Goal: Task Accomplishment & Management: Manage account settings

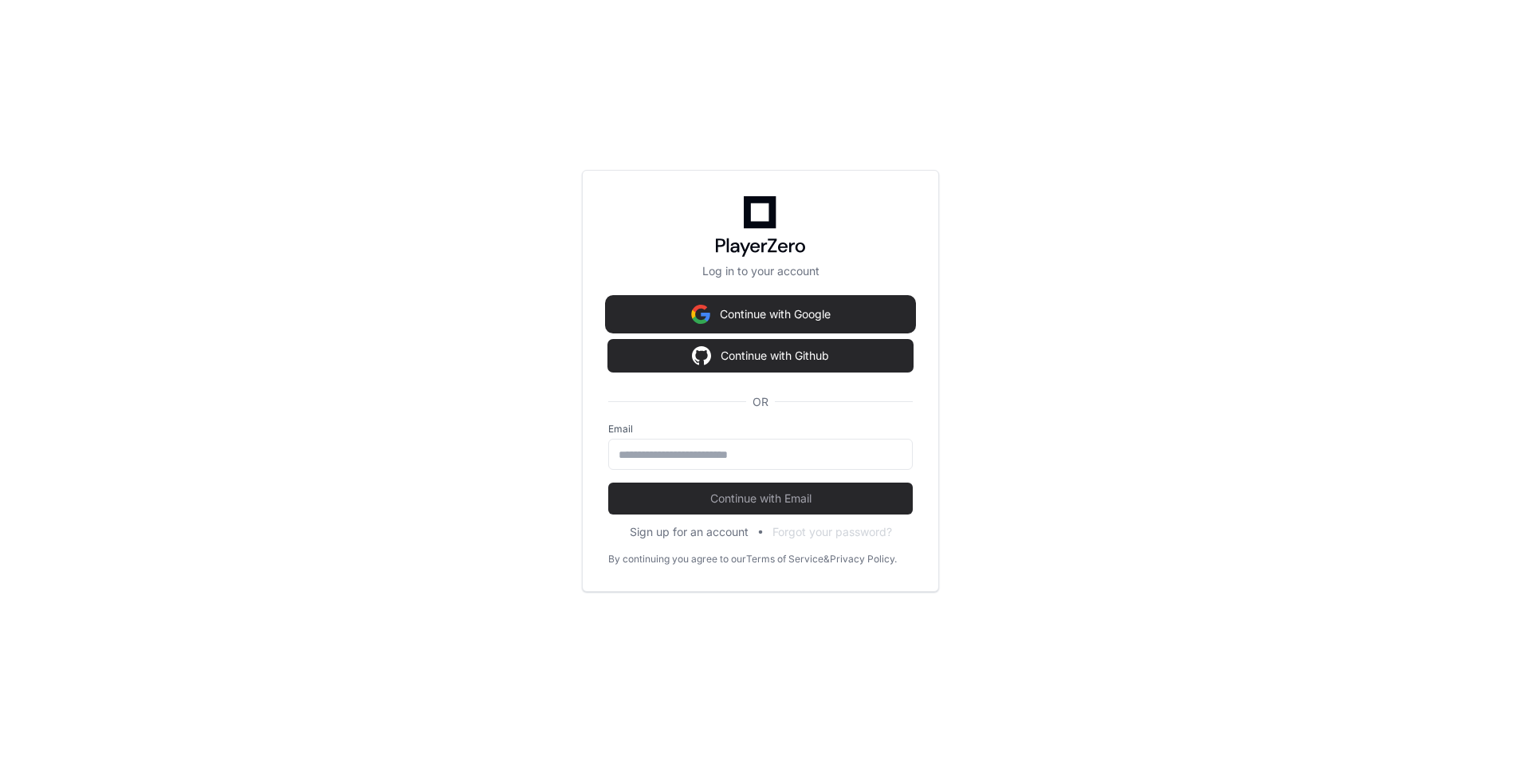
click at [839, 316] on button "Continue with Google" at bounding box center [760, 314] width 305 height 32
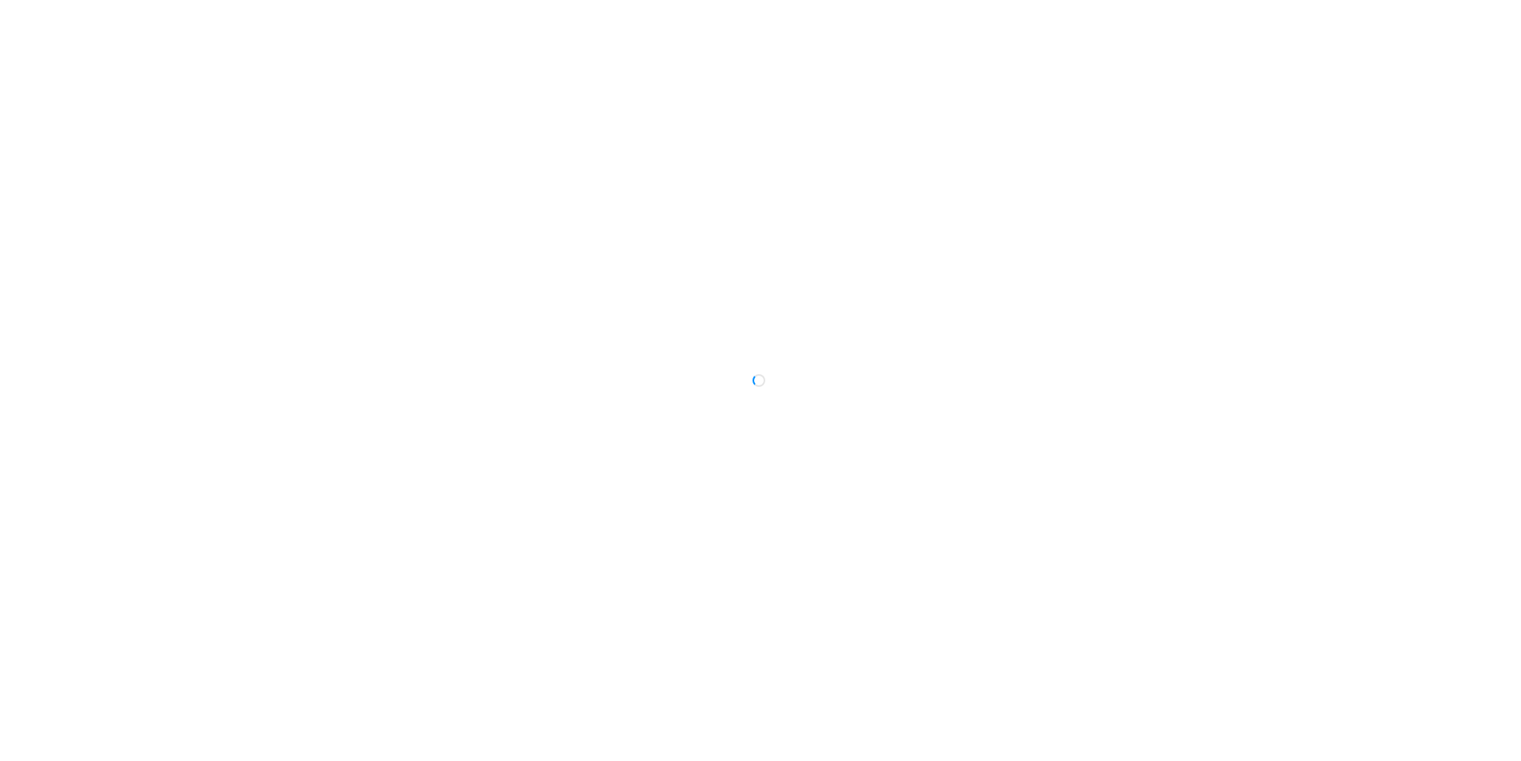
click at [839, 316] on div at bounding box center [760, 380] width 1521 height 761
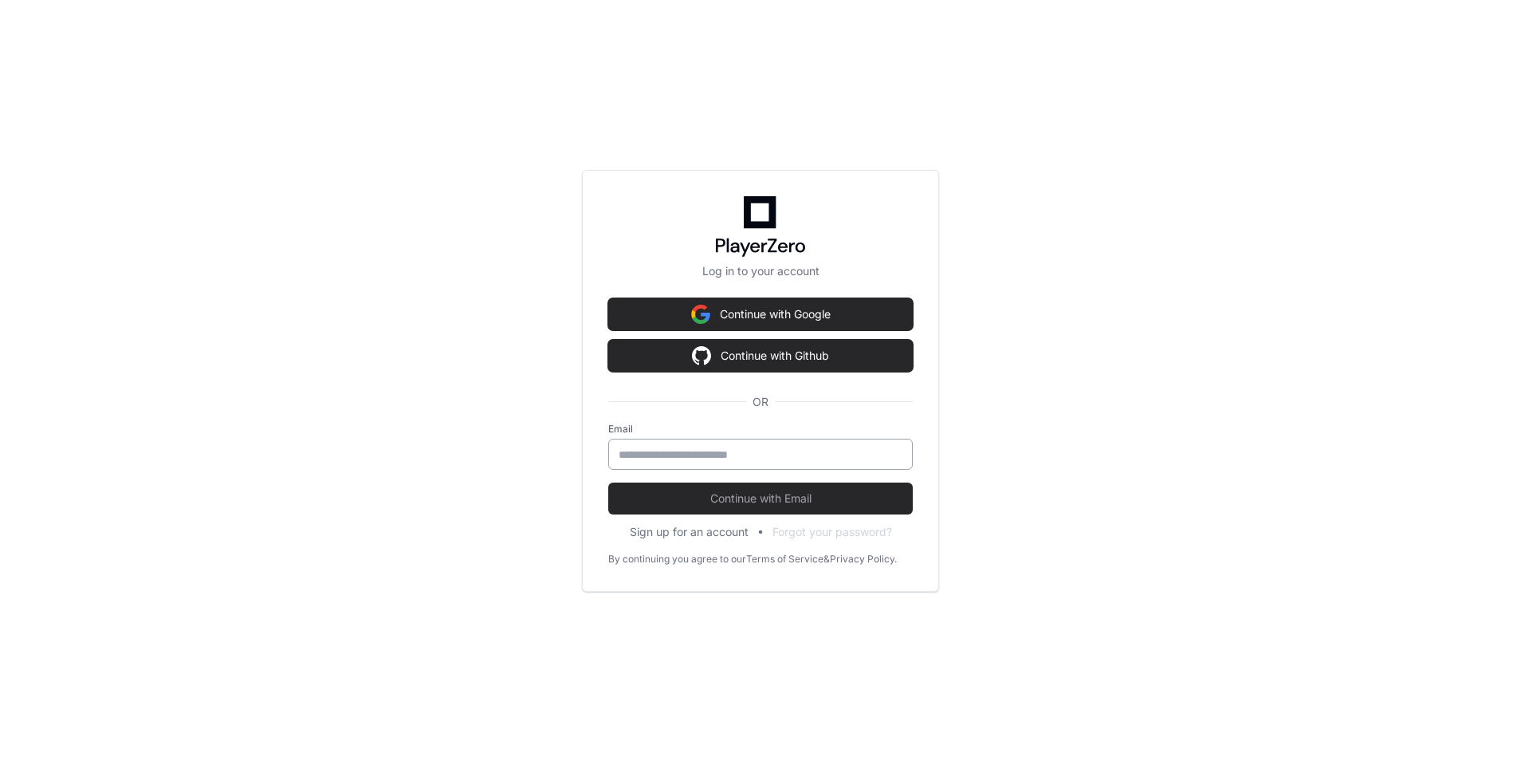
click at [736, 442] on div at bounding box center [760, 453] width 305 height 31
click at [894, 452] on keeper-lock "Open Keeper Popup" at bounding box center [890, 453] width 19 height 19
type input "**********"
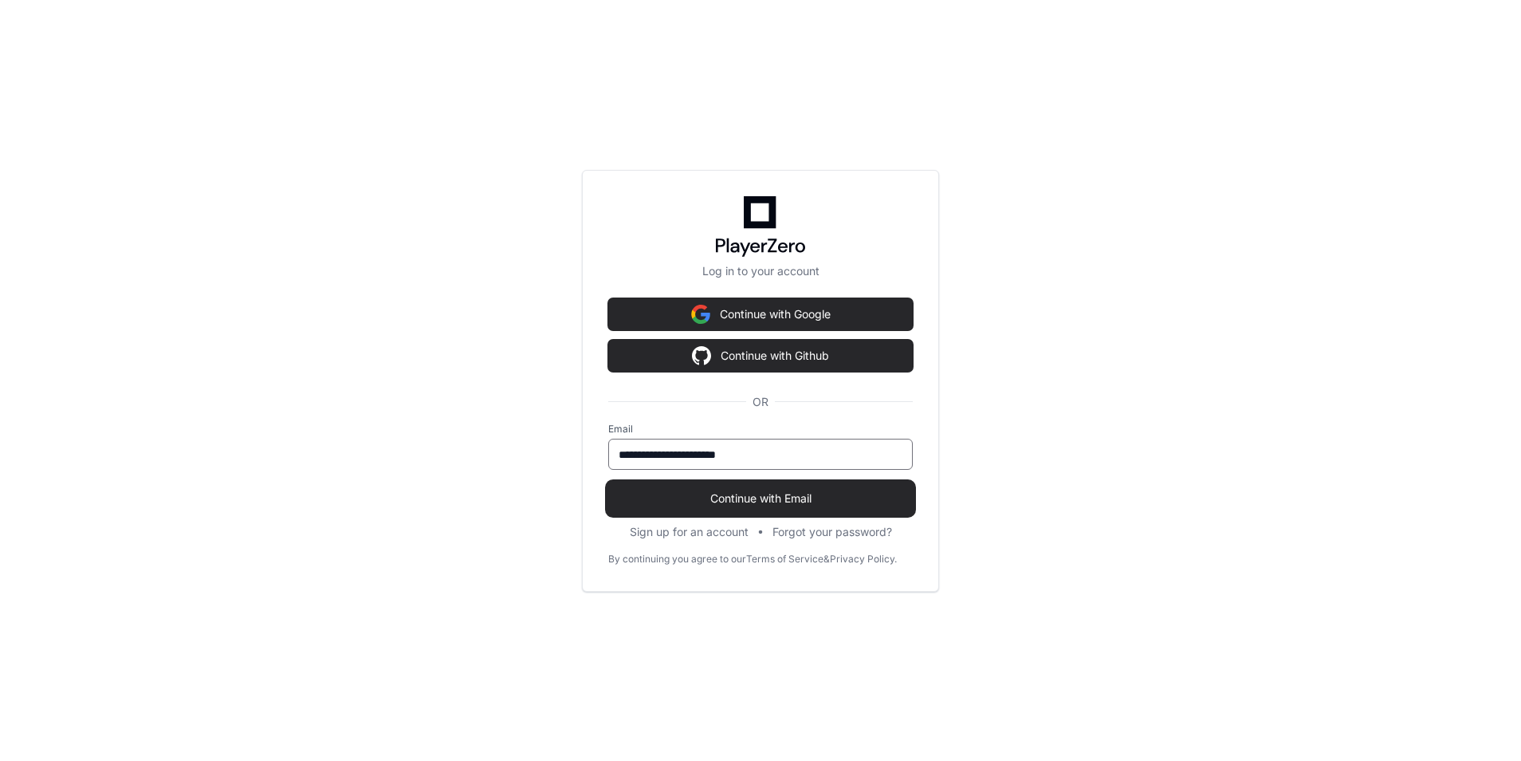
click at [694, 497] on span "Continue with Email" at bounding box center [760, 498] width 305 height 16
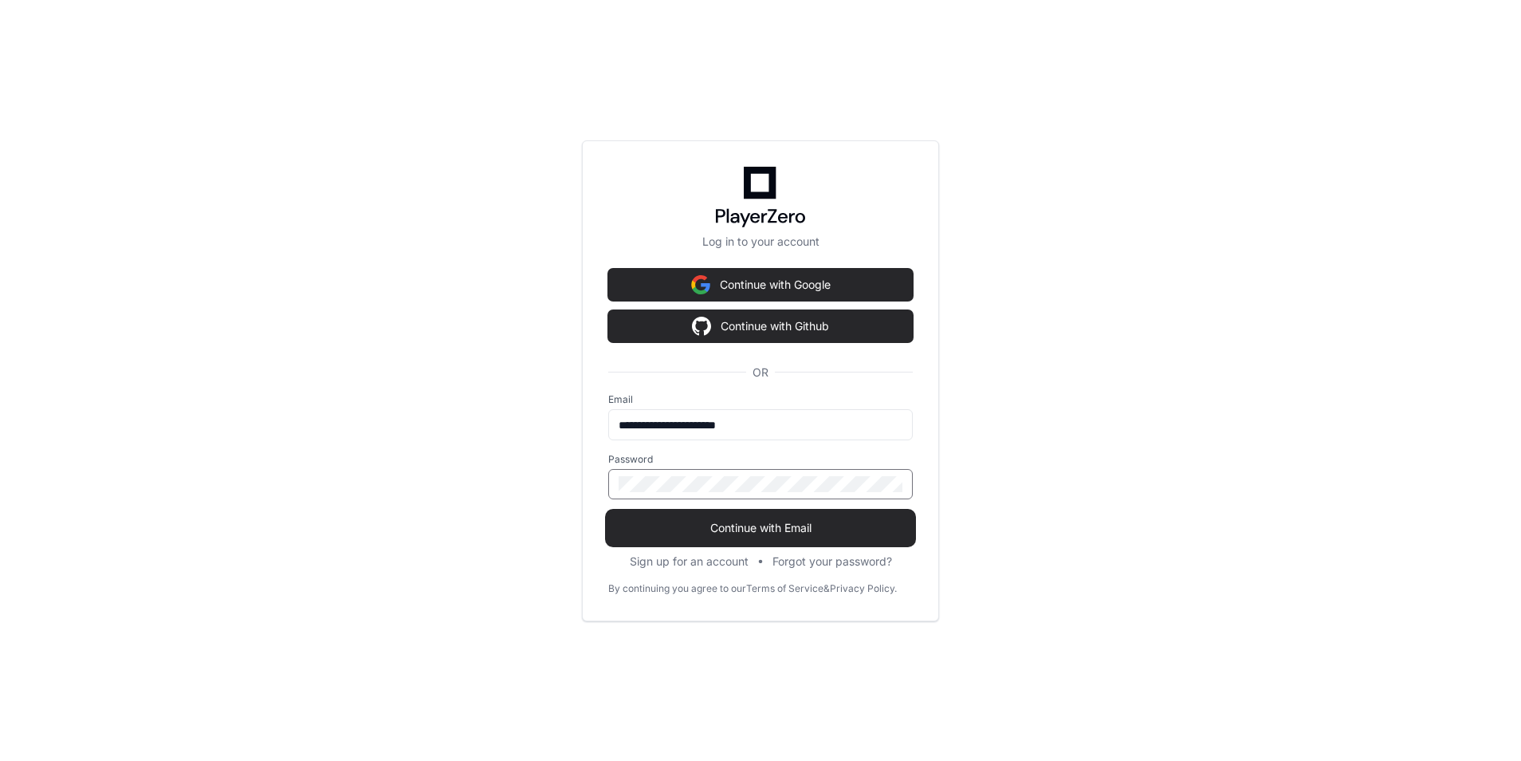
click at [843, 526] on span "Continue with Email" at bounding box center [760, 528] width 305 height 16
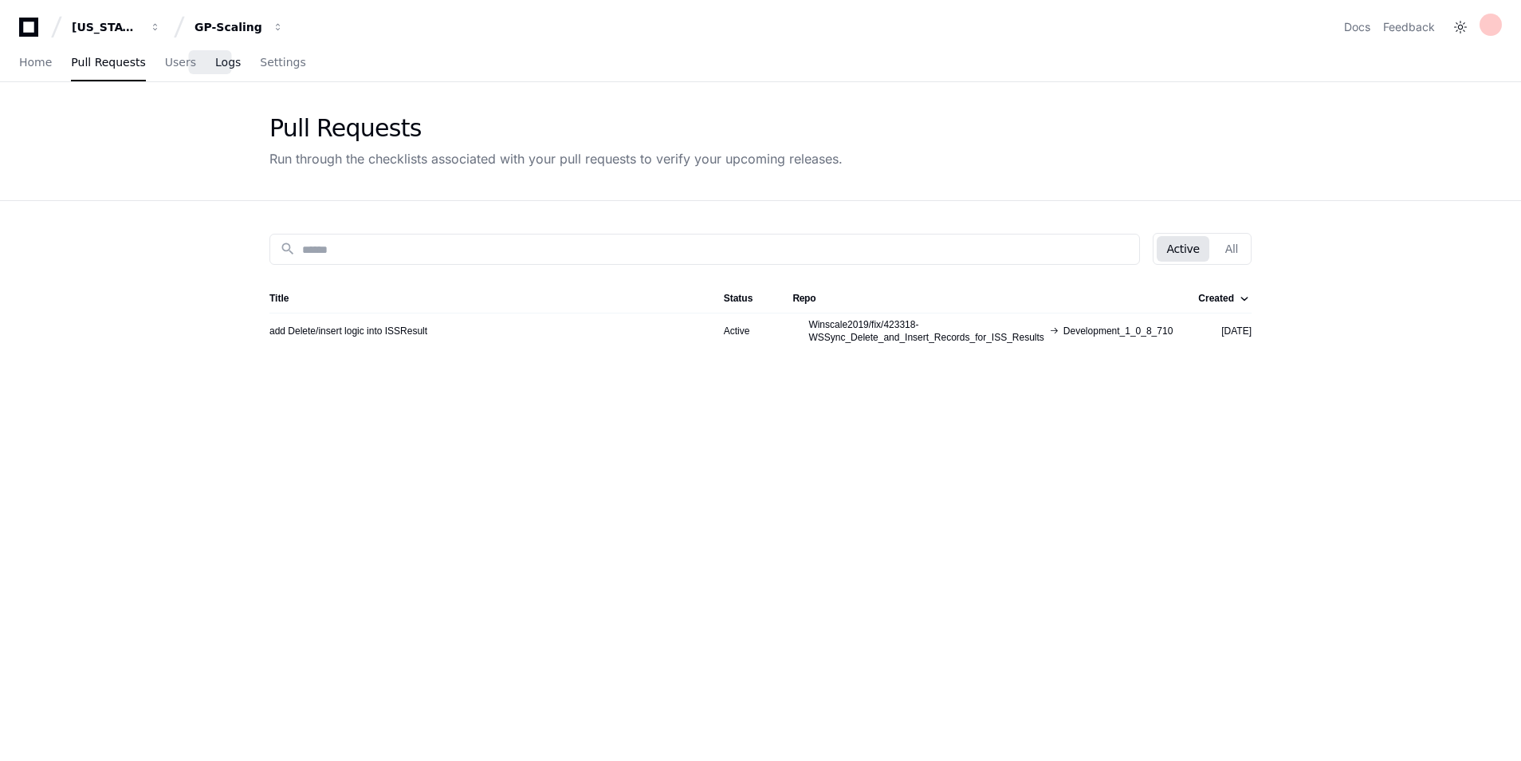
click at [215, 61] on span "Logs" at bounding box center [228, 62] width 26 height 10
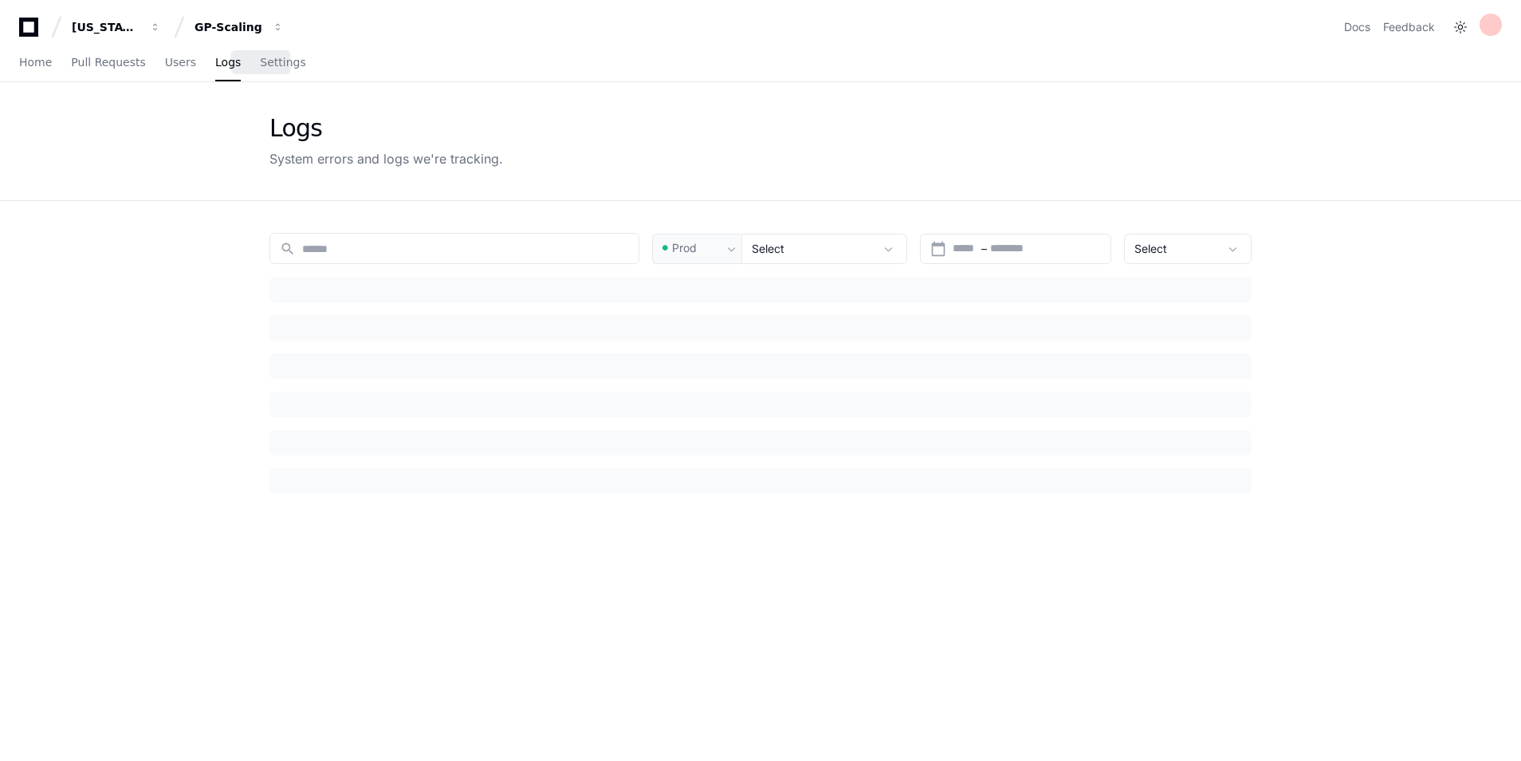
click at [271, 49] on link "Settings" at bounding box center [282, 63] width 45 height 37
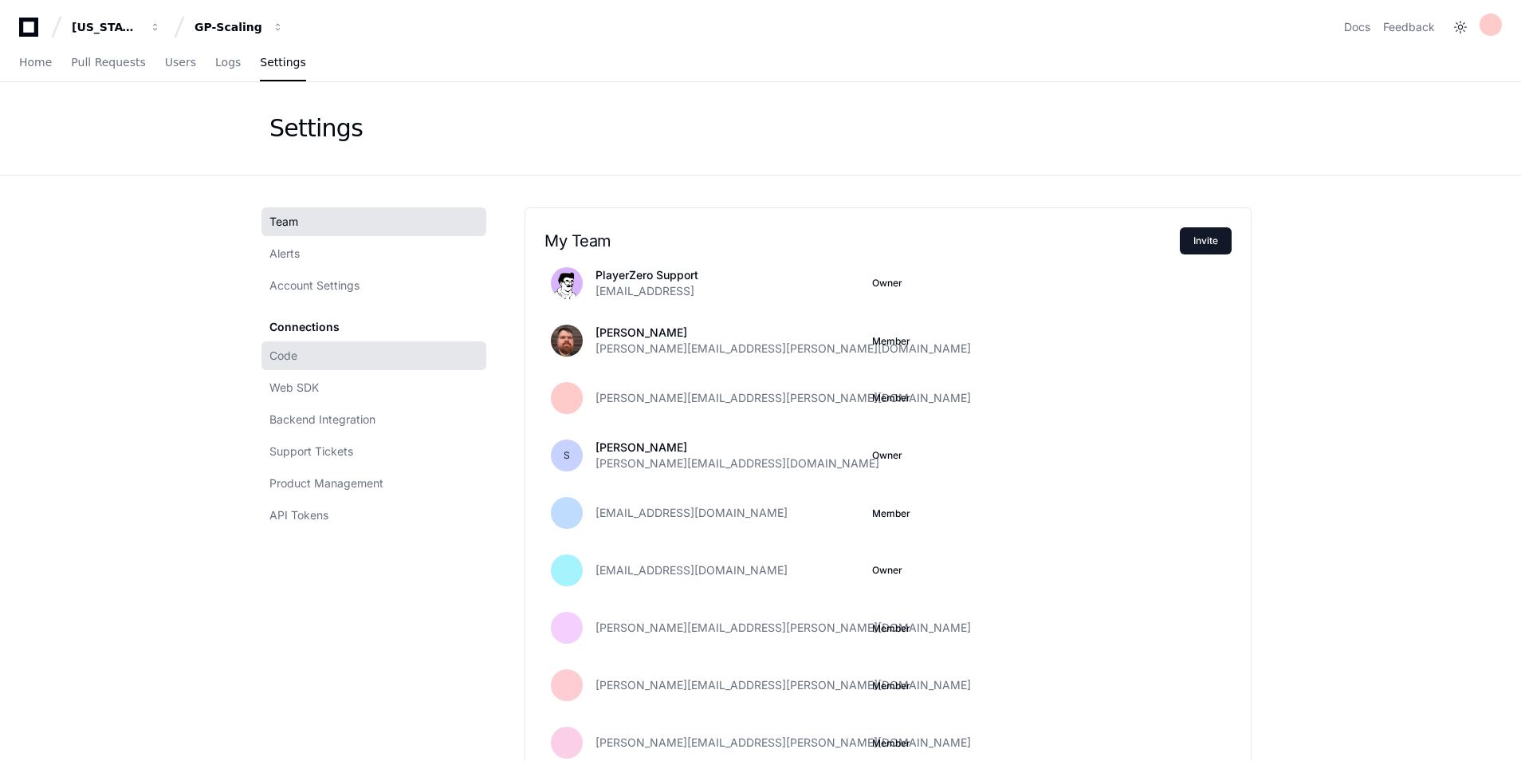
click at [336, 363] on link "Code" at bounding box center [373, 355] width 225 height 29
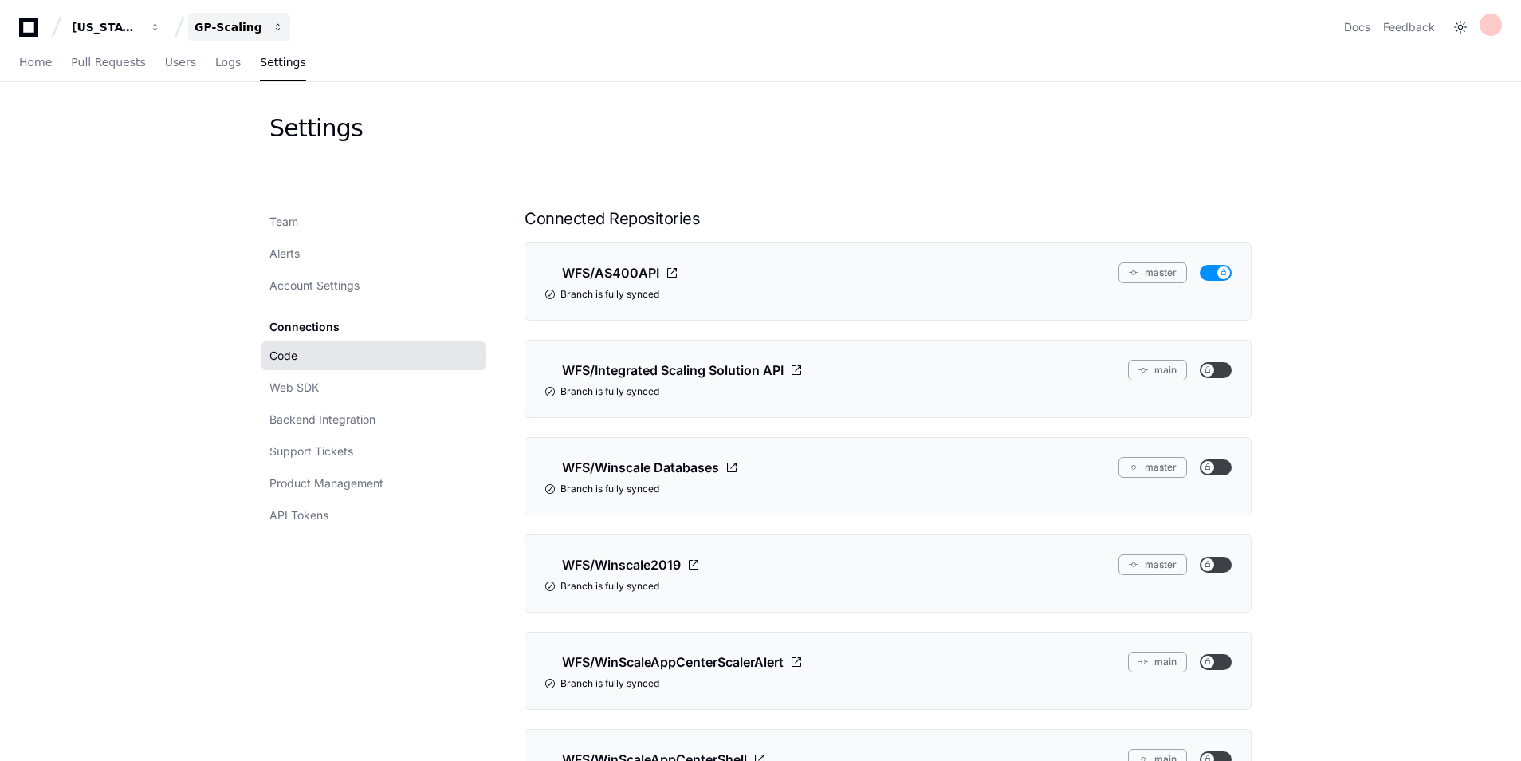
click at [217, 18] on button "GP-Scaling" at bounding box center [239, 27] width 102 height 29
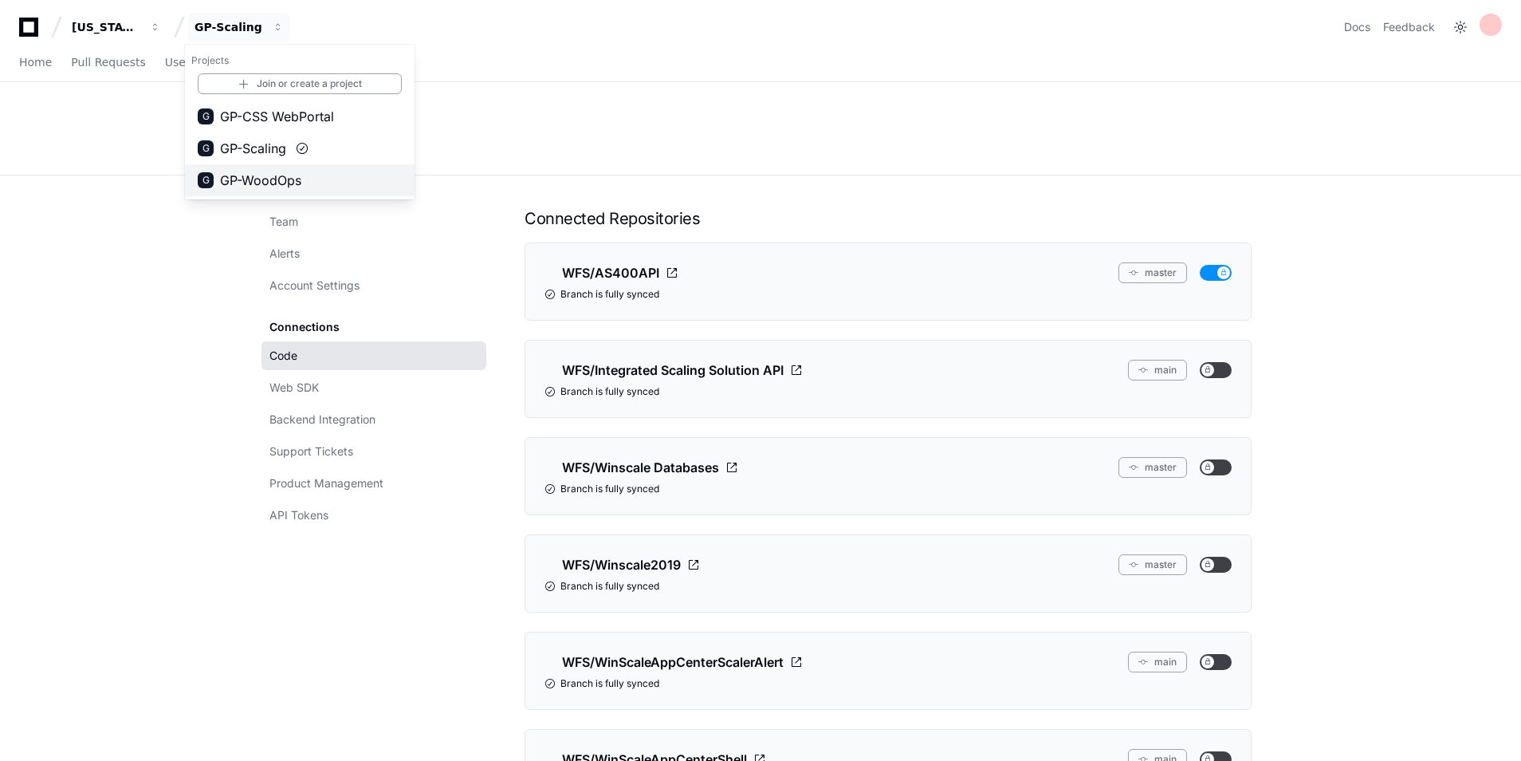
click at [272, 178] on span "GP-WoodOps" at bounding box center [260, 180] width 81 height 19
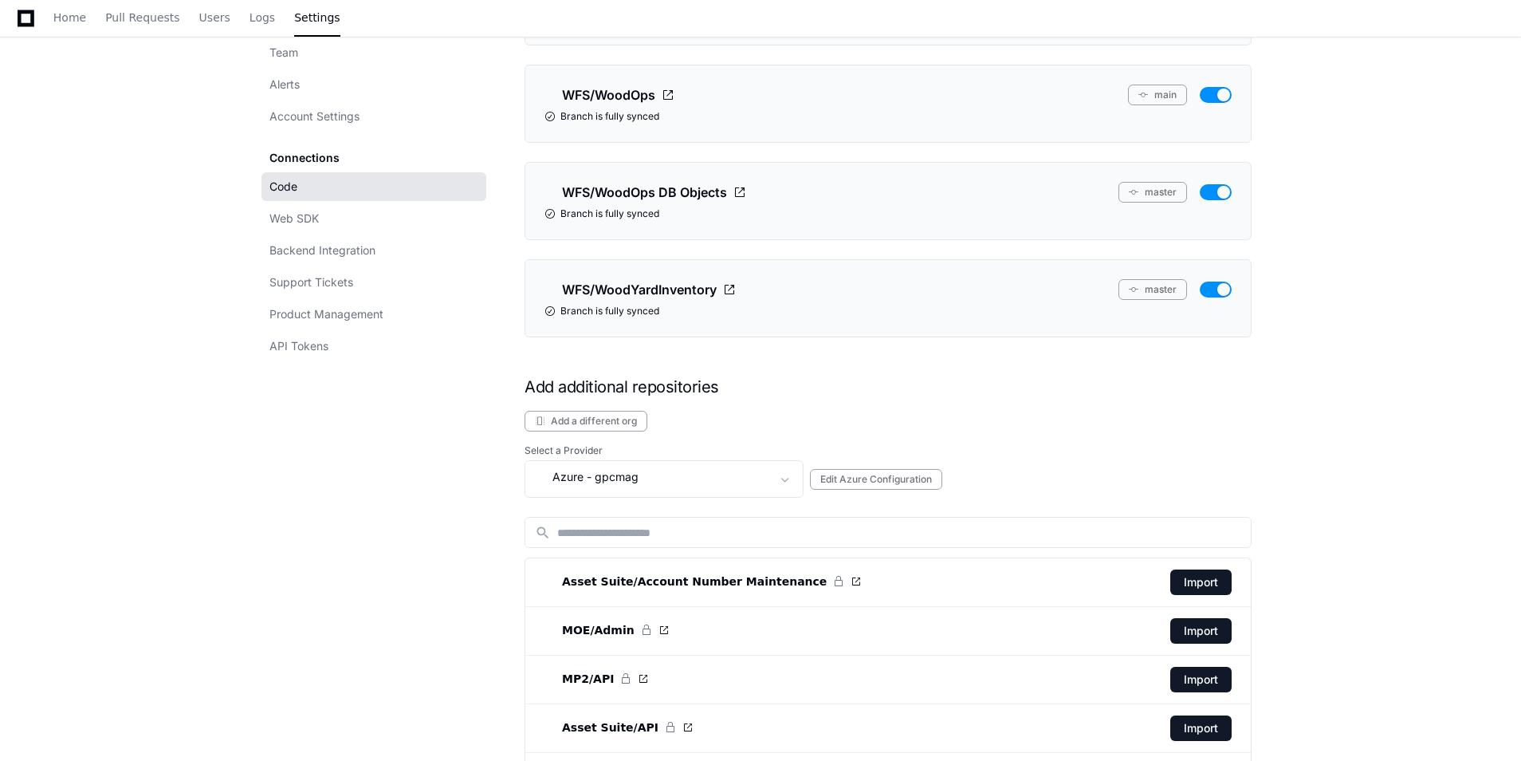
scroll to position [3508, 0]
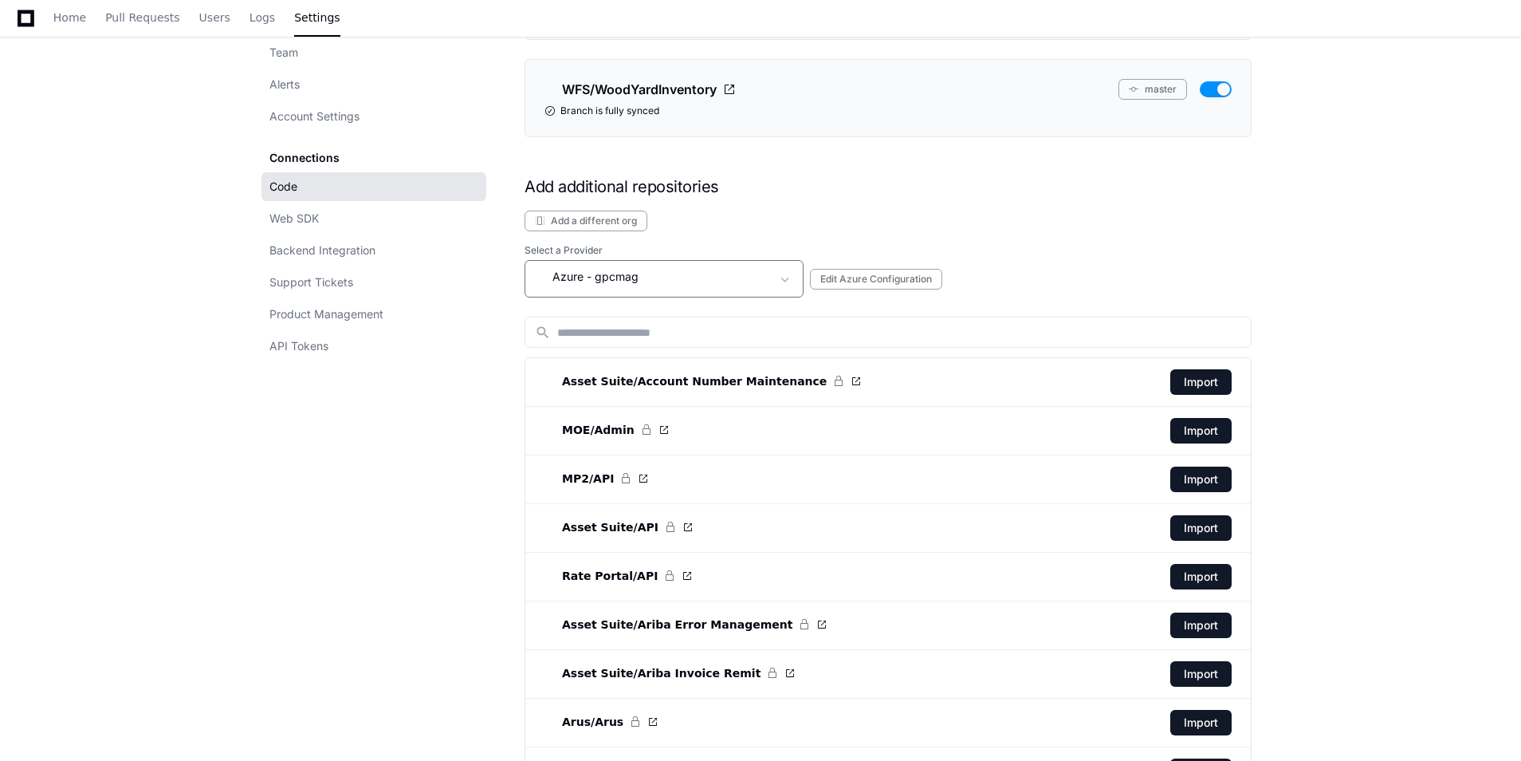
click at [716, 273] on div "Azure - gpcmag" at bounding box center [653, 276] width 236 height 19
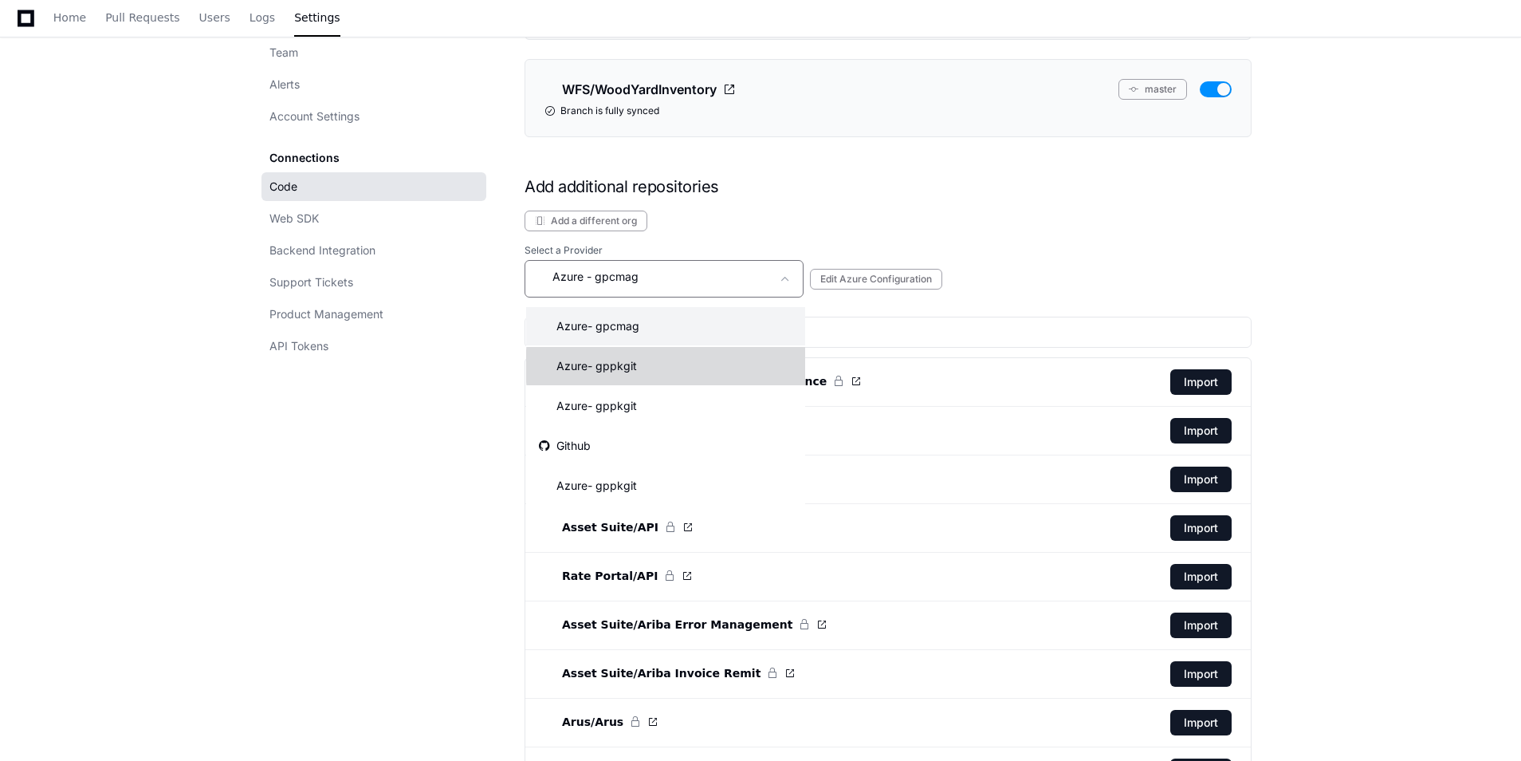
click at [686, 366] on mat-option "Azure - gppkgit" at bounding box center [665, 366] width 279 height 38
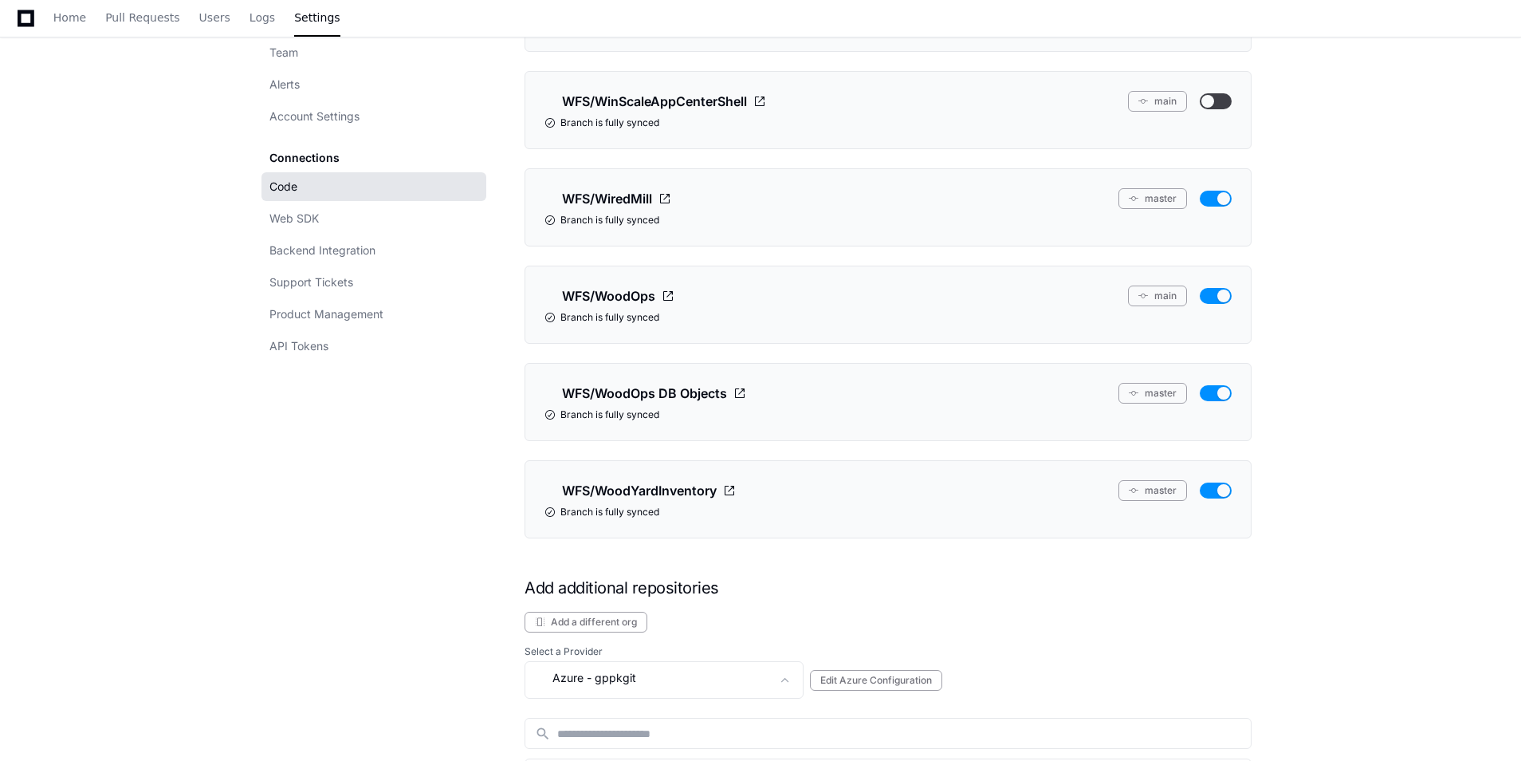
scroll to position [3505, 0]
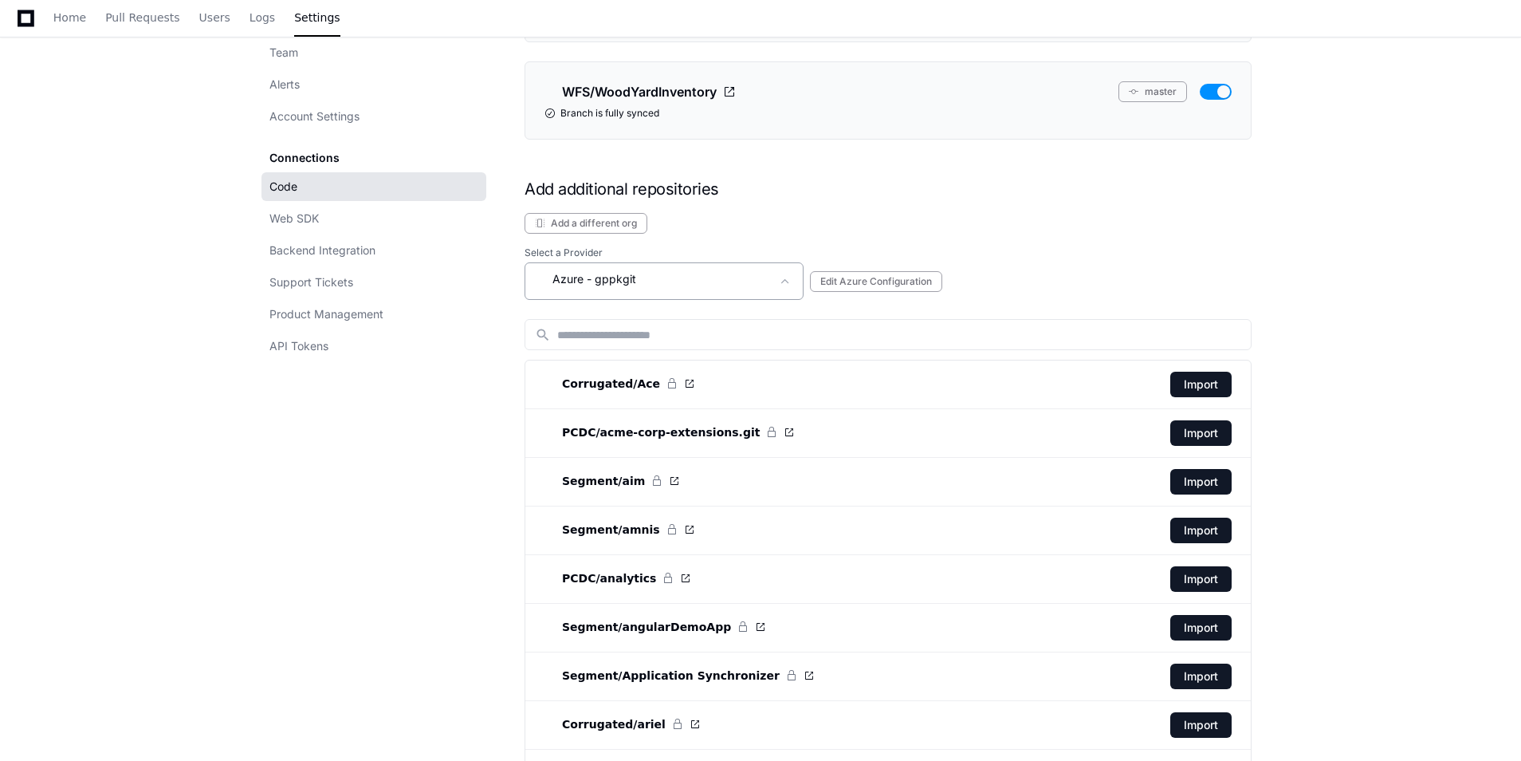
click at [676, 269] on div "Azure - gppkgit" at bounding box center [664, 280] width 279 height 37
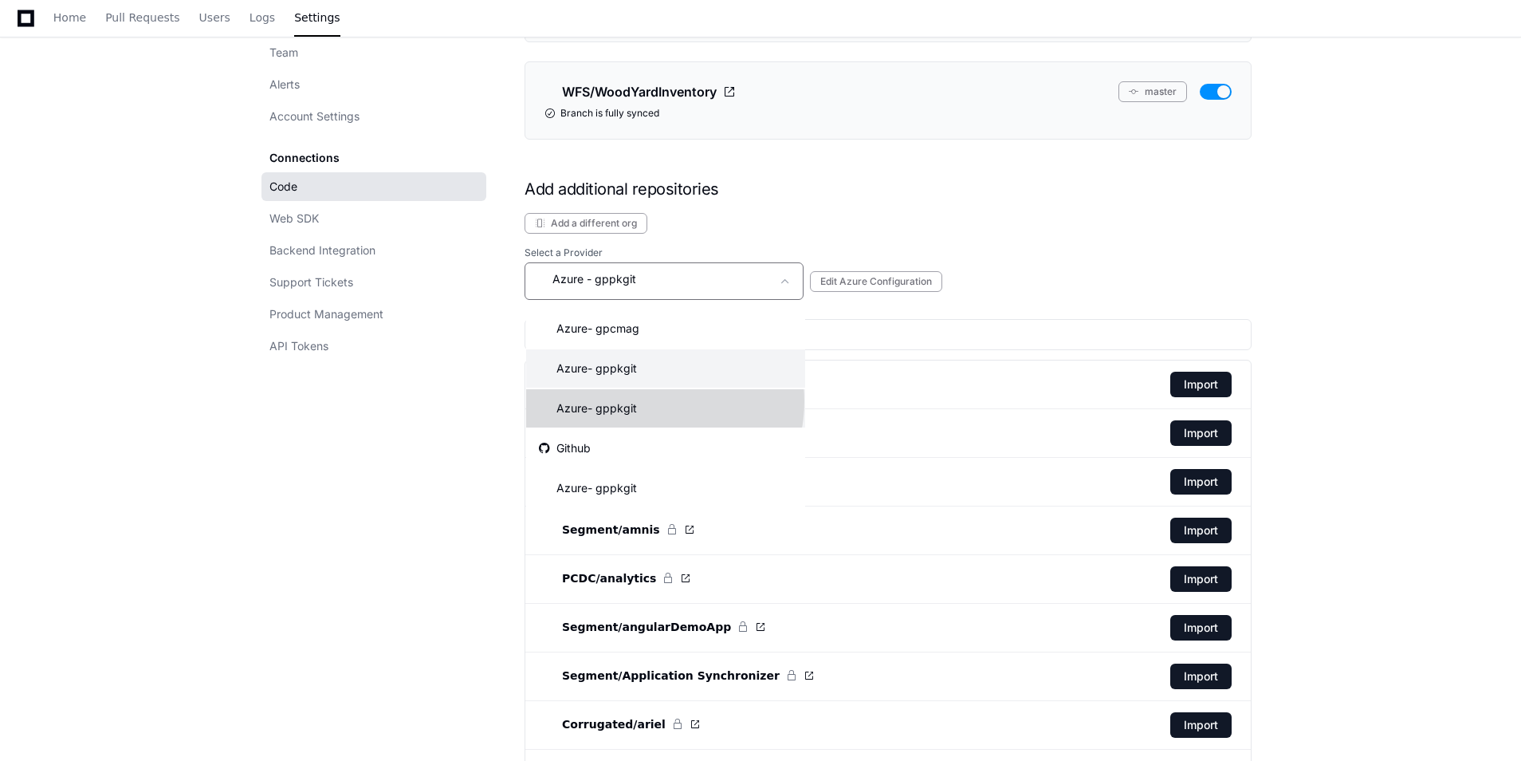
click at [651, 401] on mat-option "Azure - gppkgit" at bounding box center [665, 408] width 279 height 38
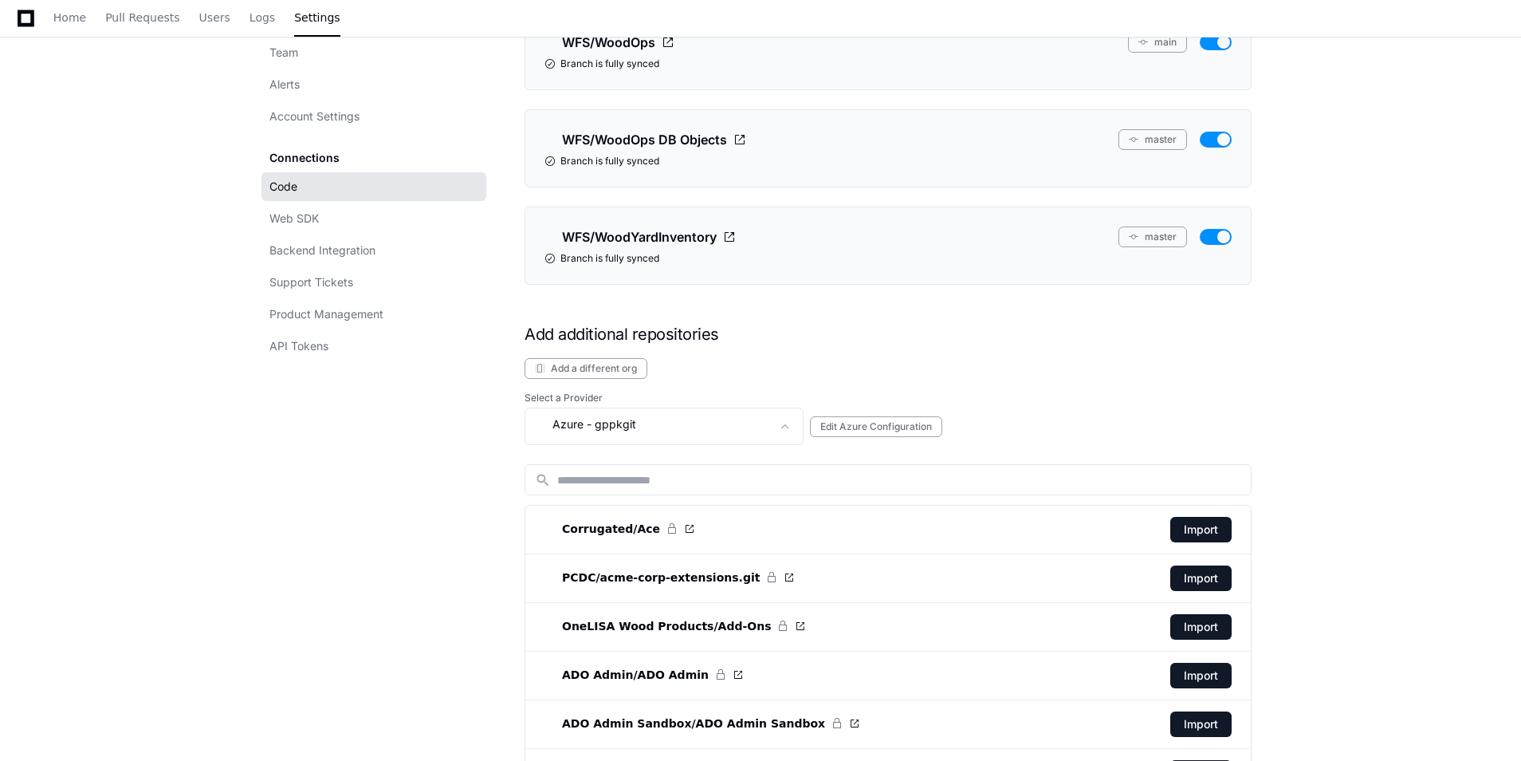
scroll to position [3266, 0]
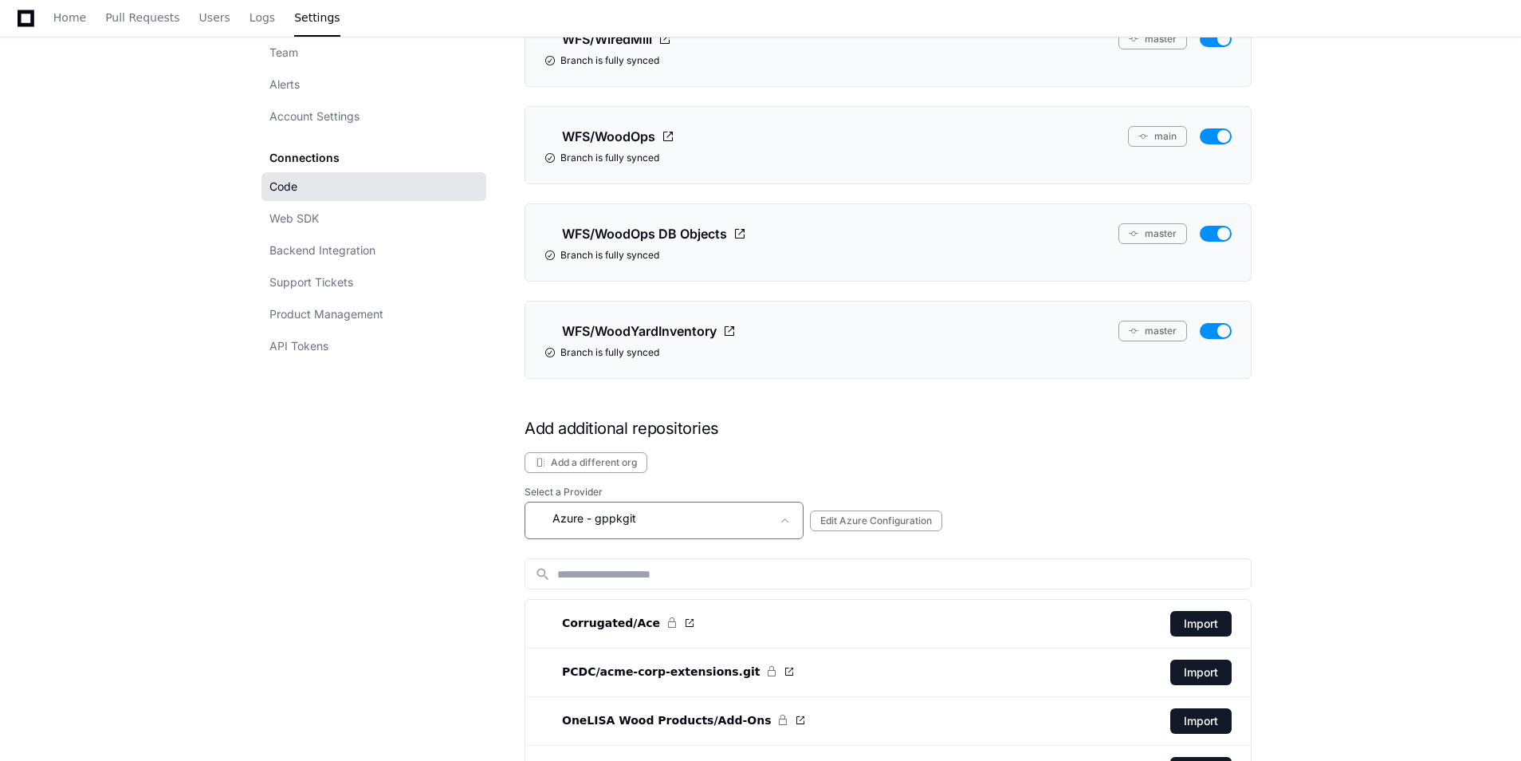
click at [694, 521] on div "Azure - gppkgit" at bounding box center [653, 518] width 236 height 19
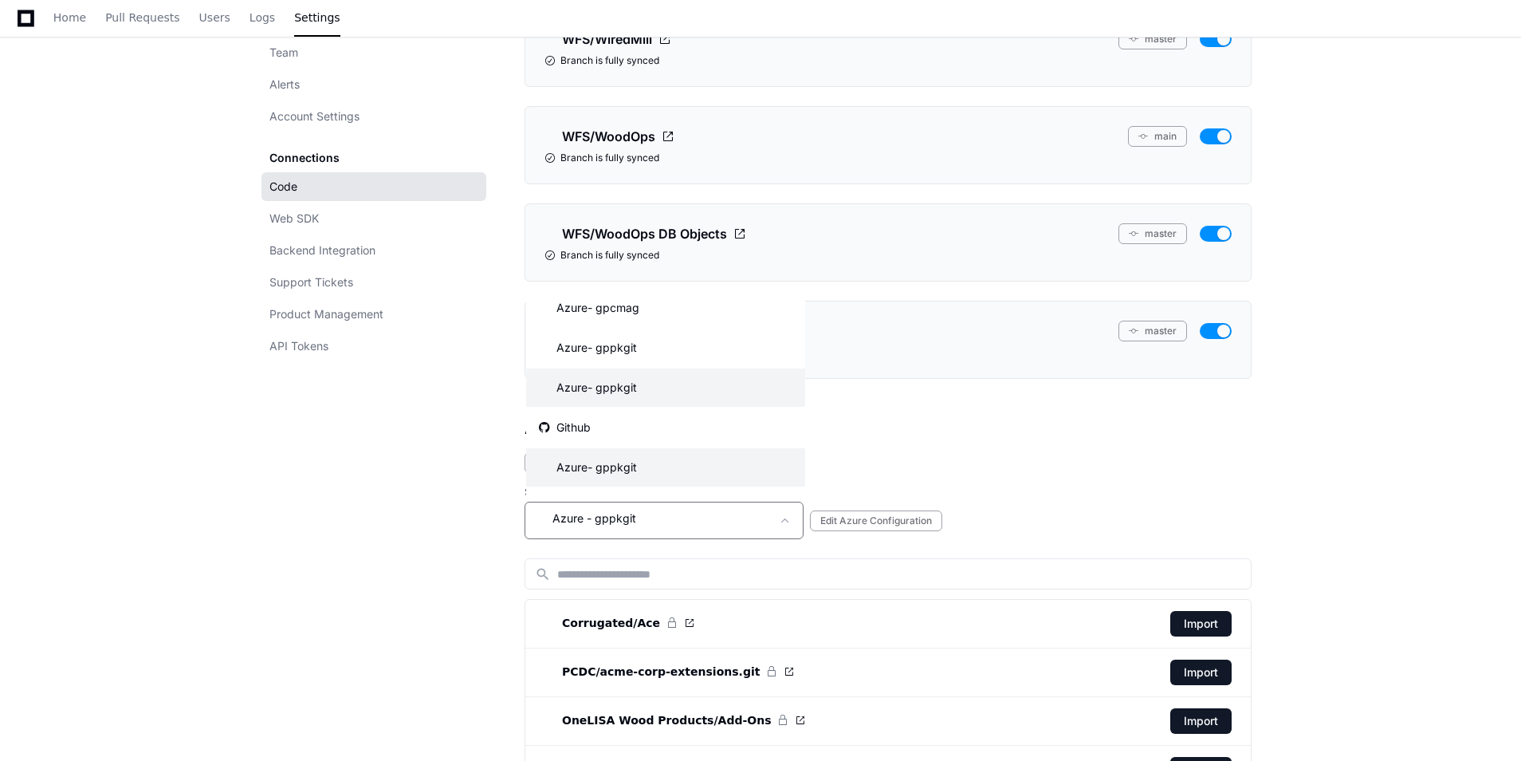
click at [678, 450] on mat-option "Azure - gppkgit" at bounding box center [665, 467] width 279 height 38
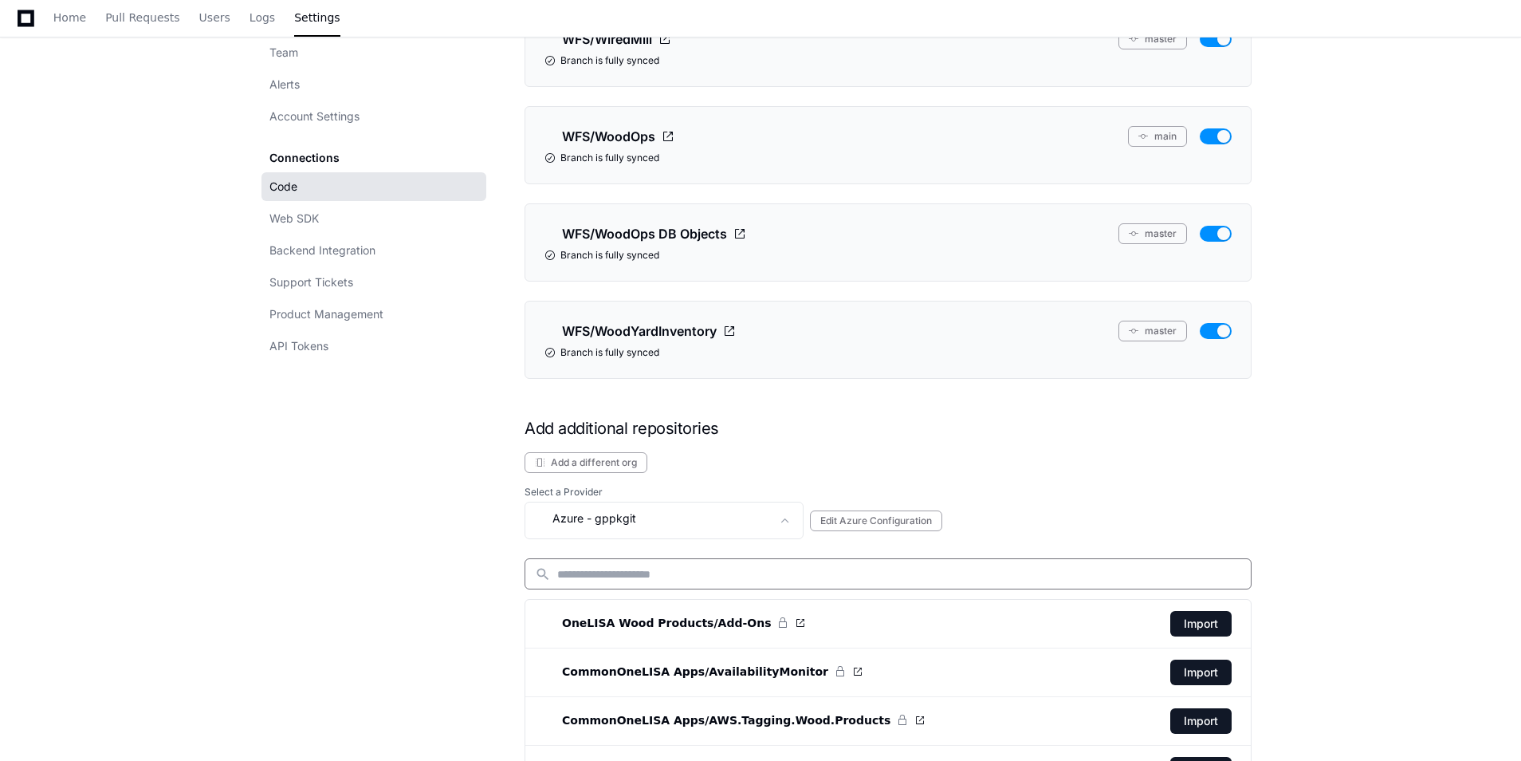
click at [611, 571] on input at bounding box center [899, 574] width 684 height 16
type input "*"
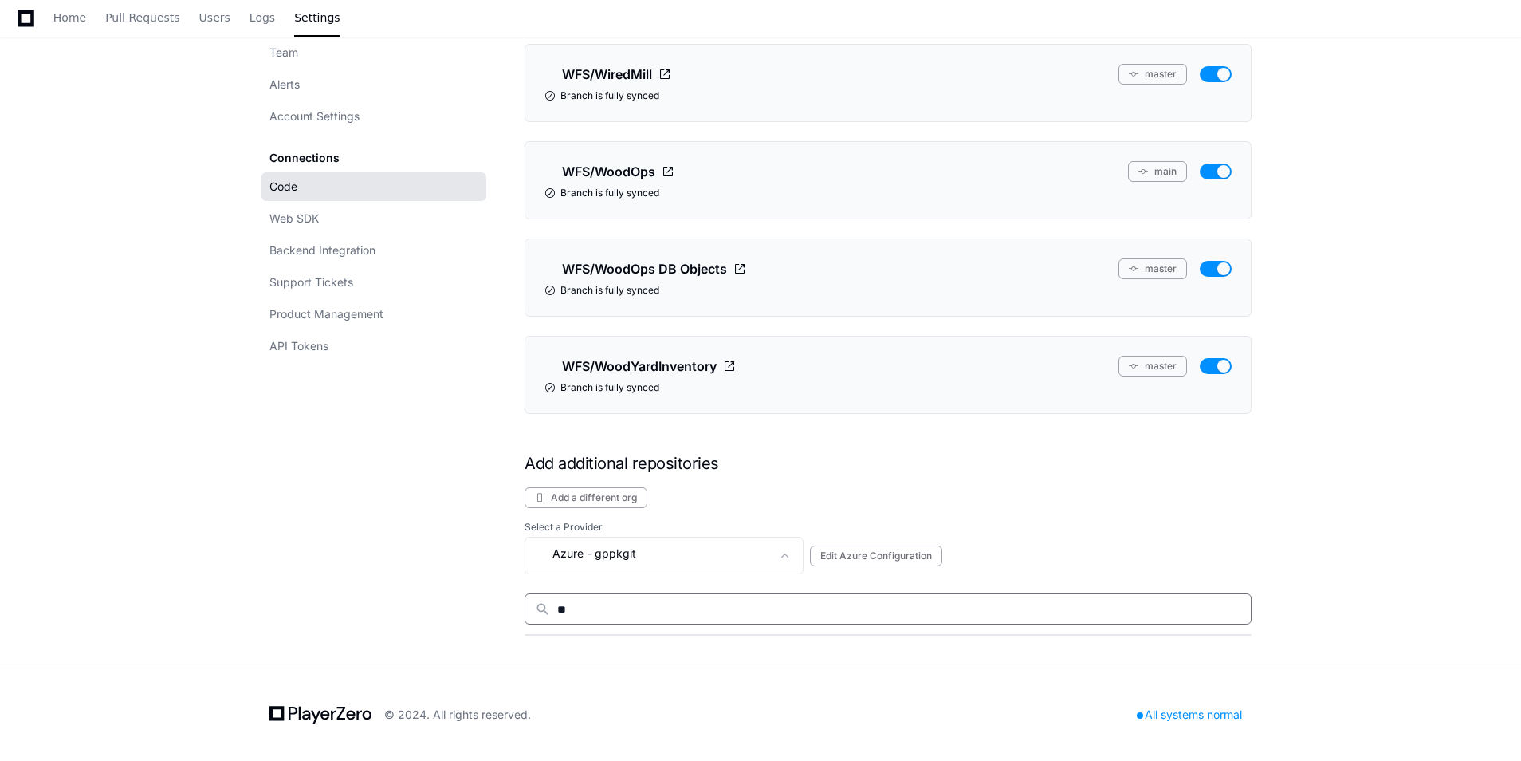
type input "*"
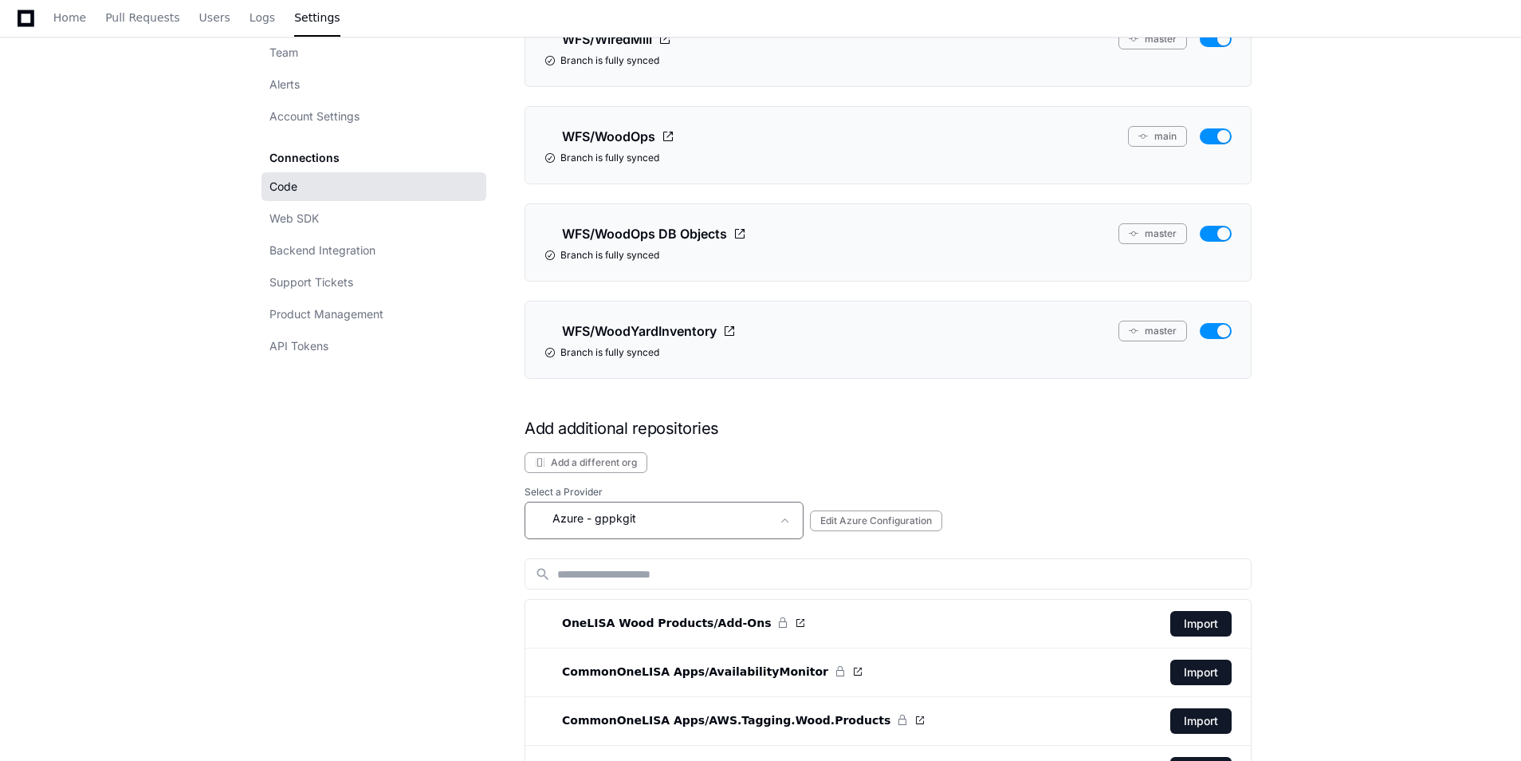
click at [637, 524] on div "Azure - gppkgit" at bounding box center [653, 518] width 236 height 19
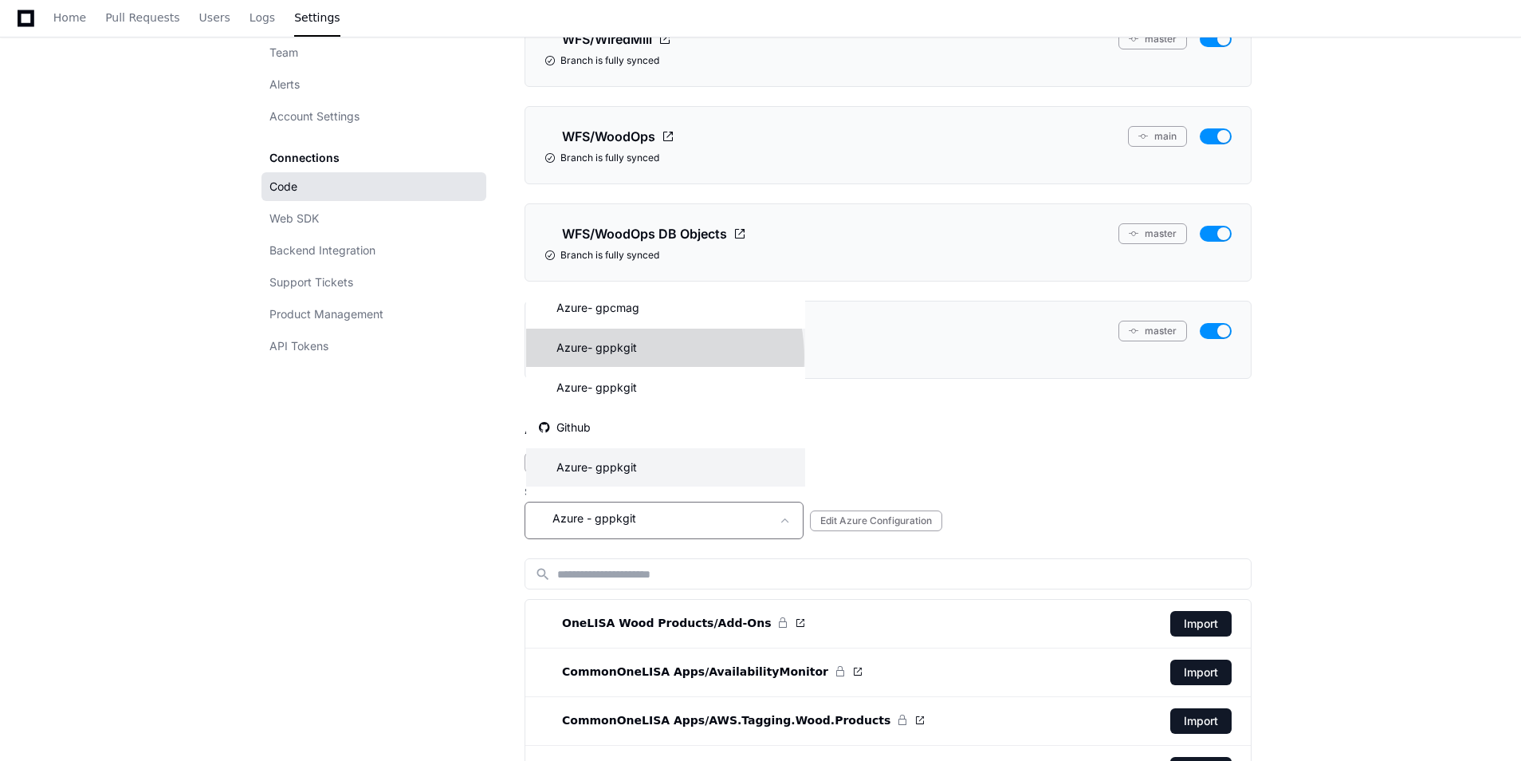
click at [636, 357] on mat-option "Azure - gppkgit" at bounding box center [665, 347] width 279 height 38
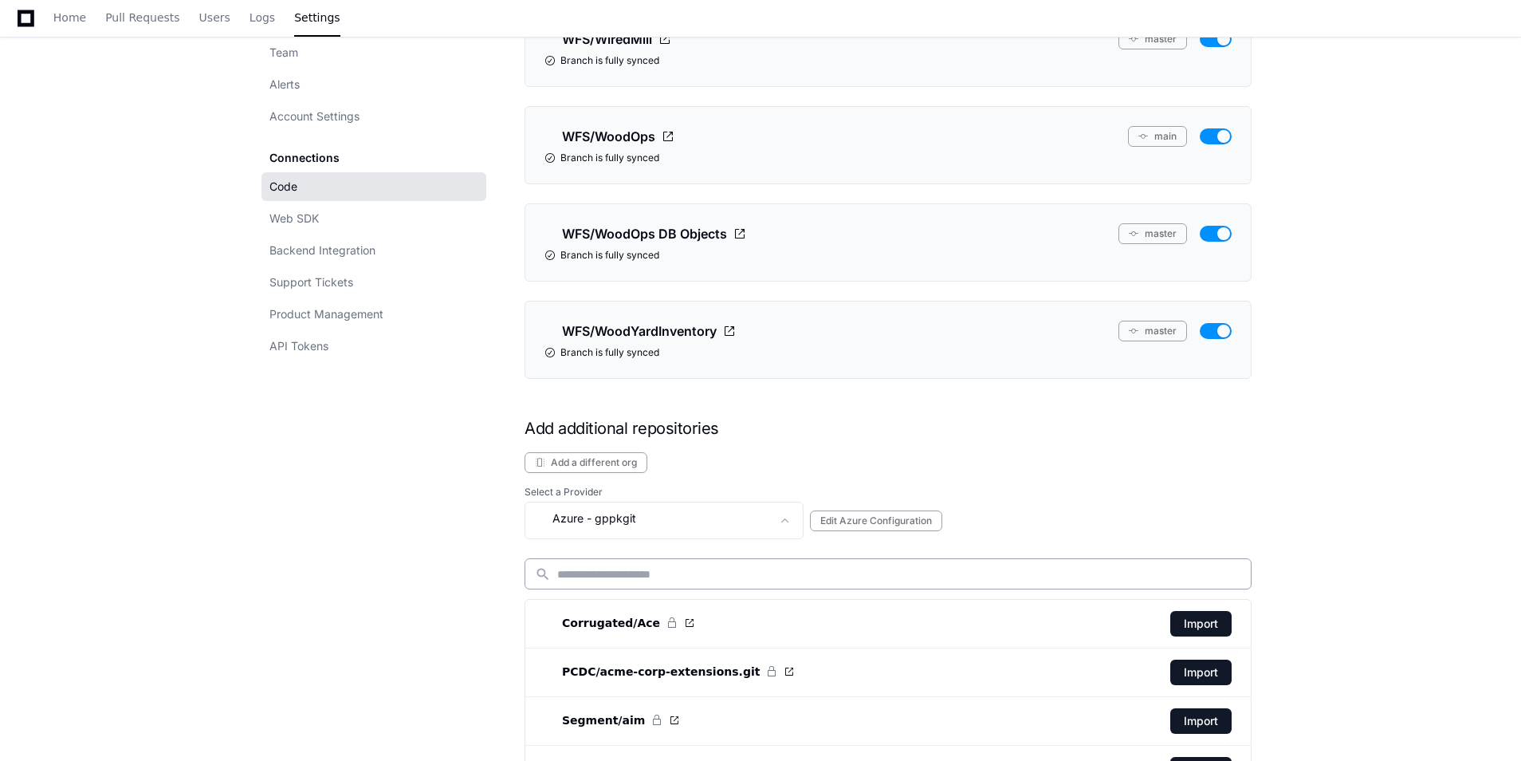
click at [639, 572] on input at bounding box center [899, 574] width 684 height 16
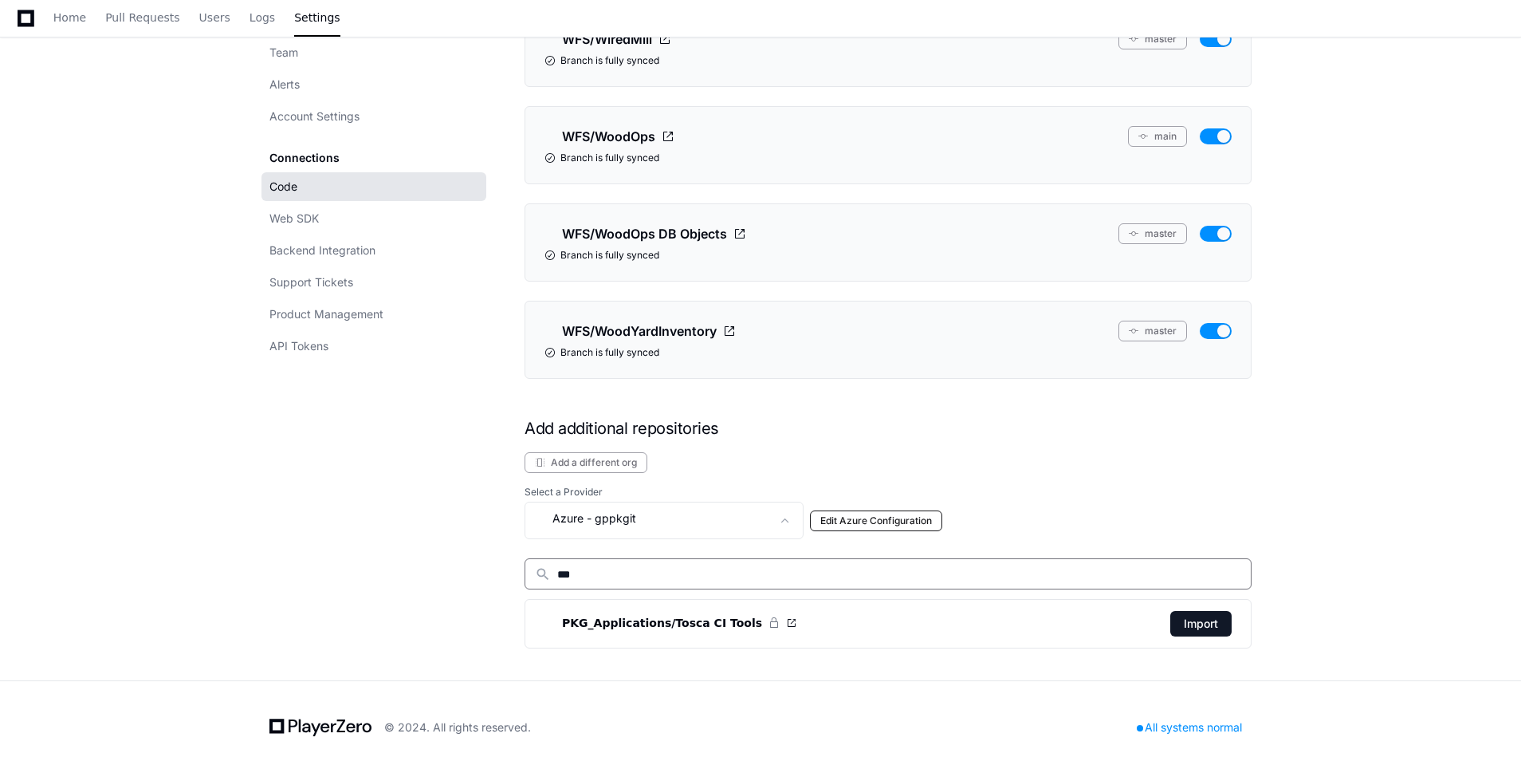
type input "***"
click at [890, 519] on button "Edit Azure Configuration" at bounding box center [876, 520] width 132 height 21
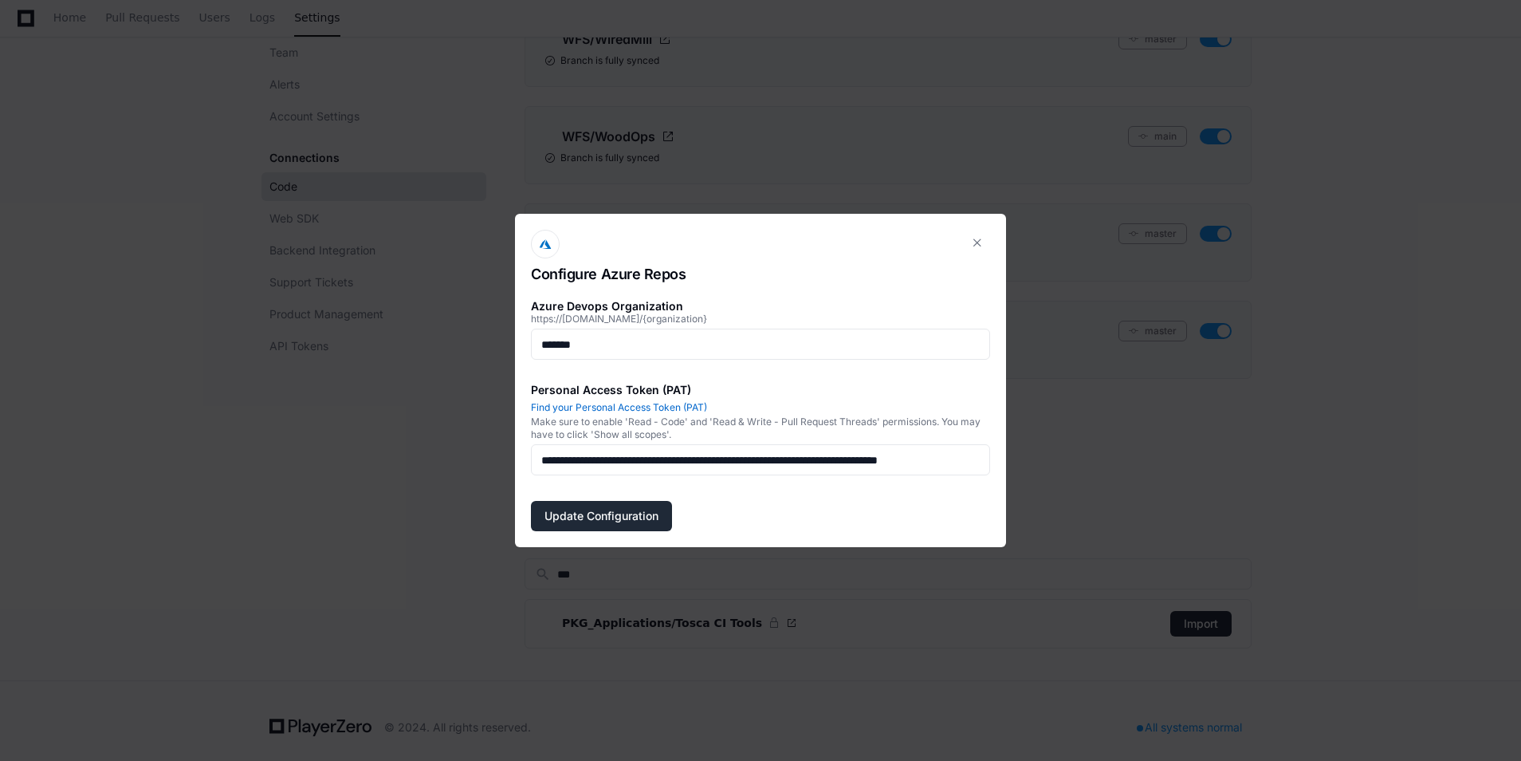
click at [627, 514] on button "Update Configuration" at bounding box center [601, 516] width 141 height 30
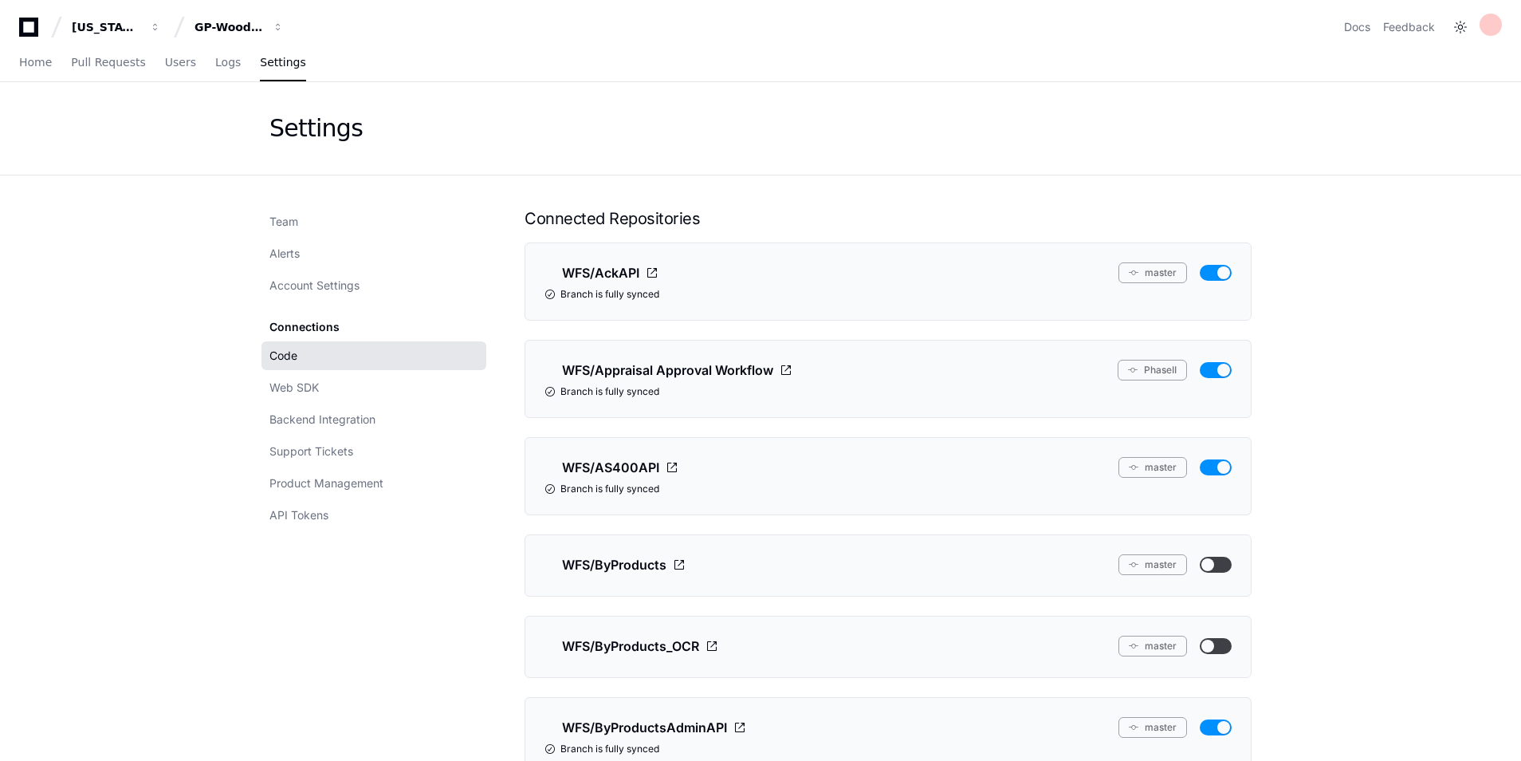
click at [49, 68] on div "Home Pull Requests Users Logs Settings" at bounding box center [162, 63] width 287 height 37
click at [44, 61] on span "Home" at bounding box center [35, 62] width 33 height 10
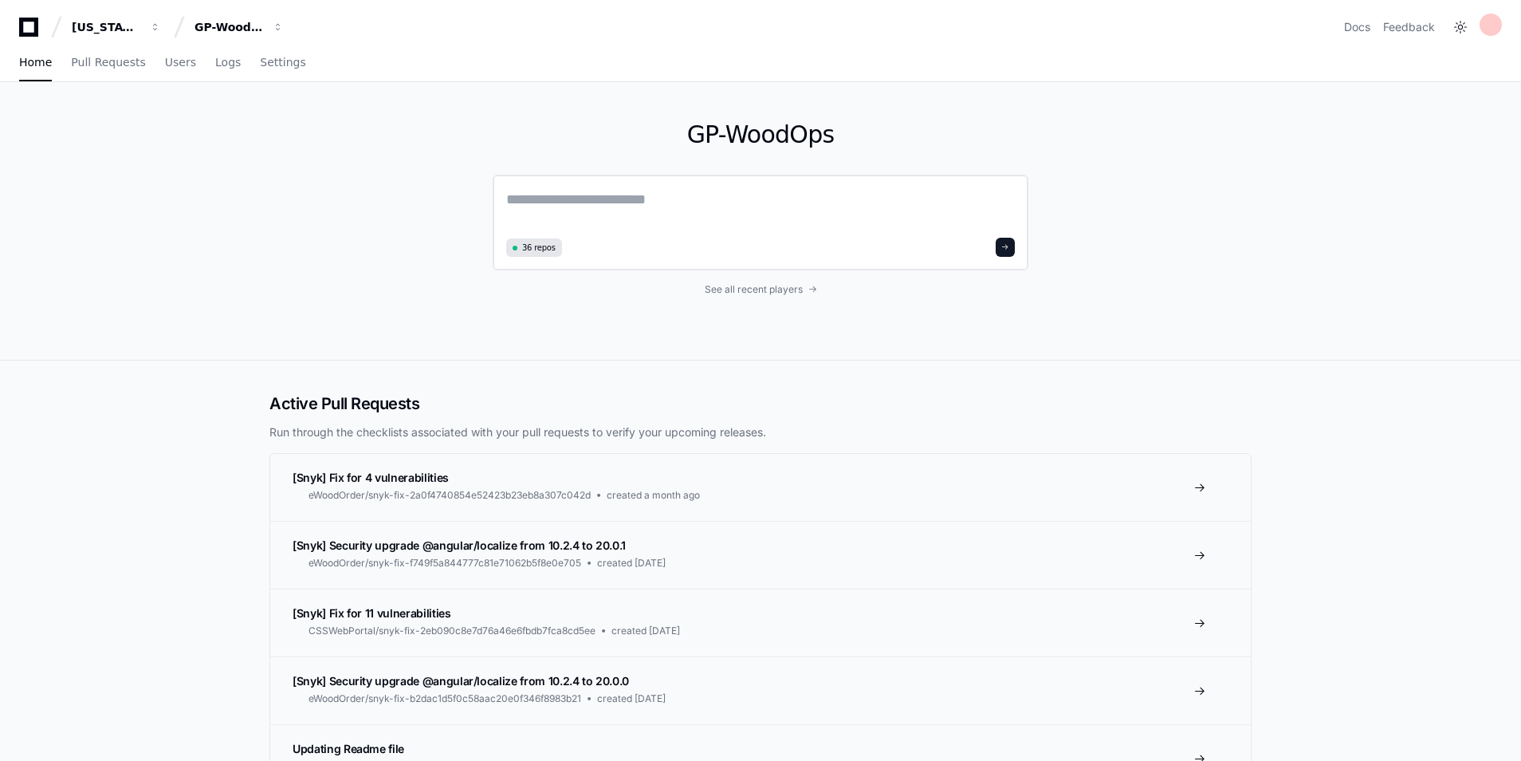
click at [601, 195] on textarea at bounding box center [760, 210] width 509 height 45
click at [246, 37] on button "GP-WoodOps" at bounding box center [239, 27] width 102 height 29
click at [286, 145] on span "GP-Scaling" at bounding box center [253, 148] width 66 height 19
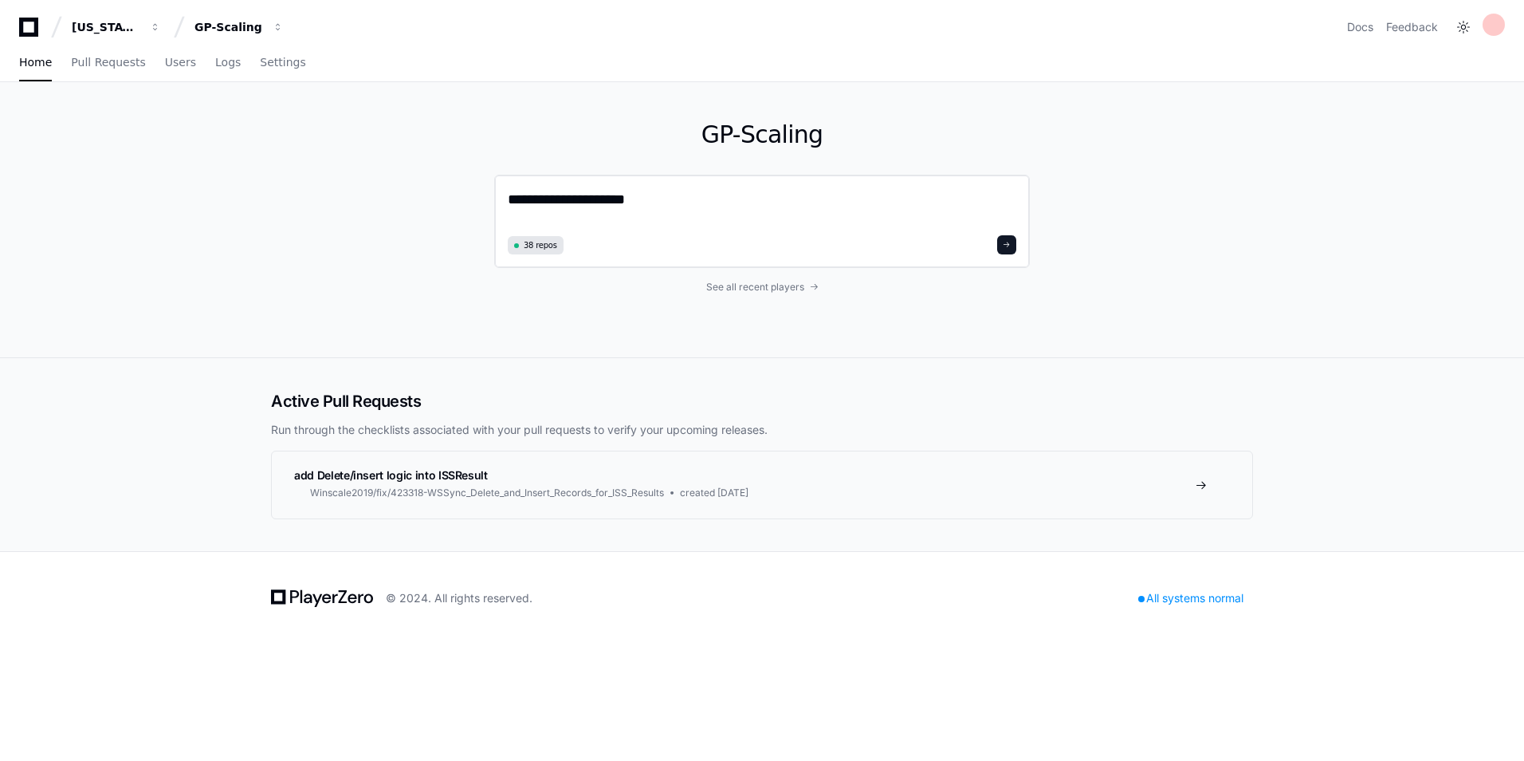
type textarea "**********"
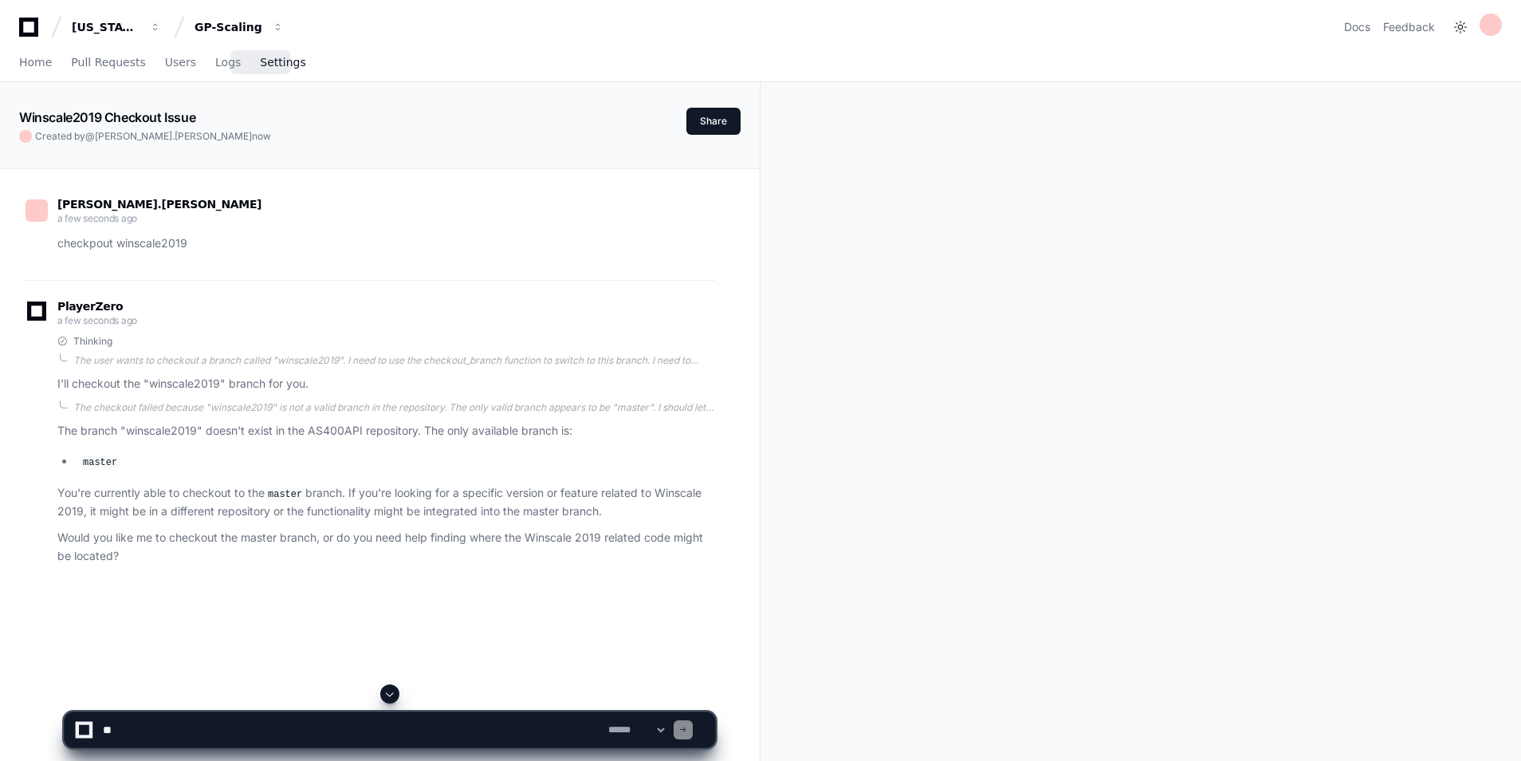
click at [260, 71] on link "Settings" at bounding box center [282, 63] width 45 height 37
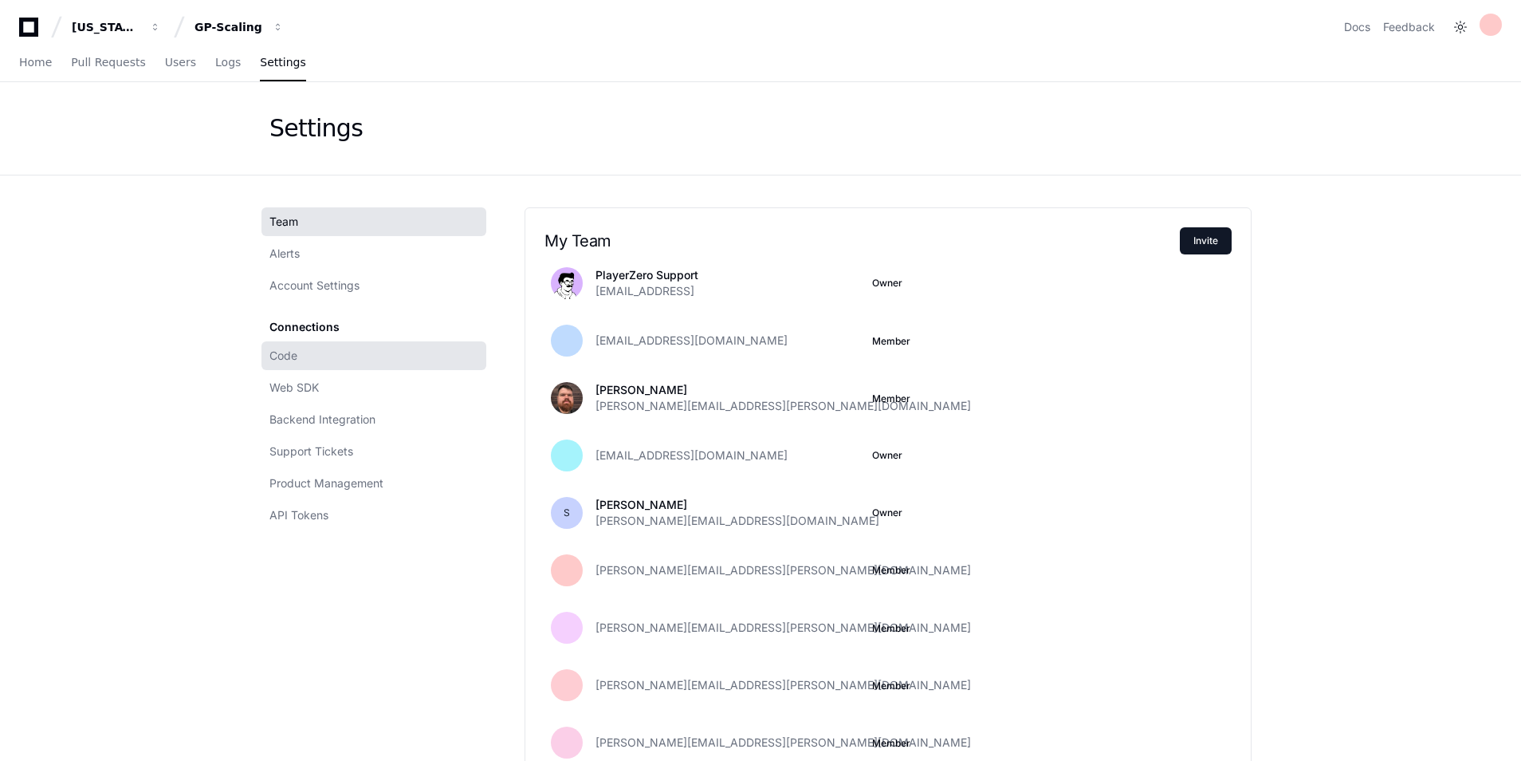
click at [347, 356] on link "Code" at bounding box center [373, 355] width 225 height 29
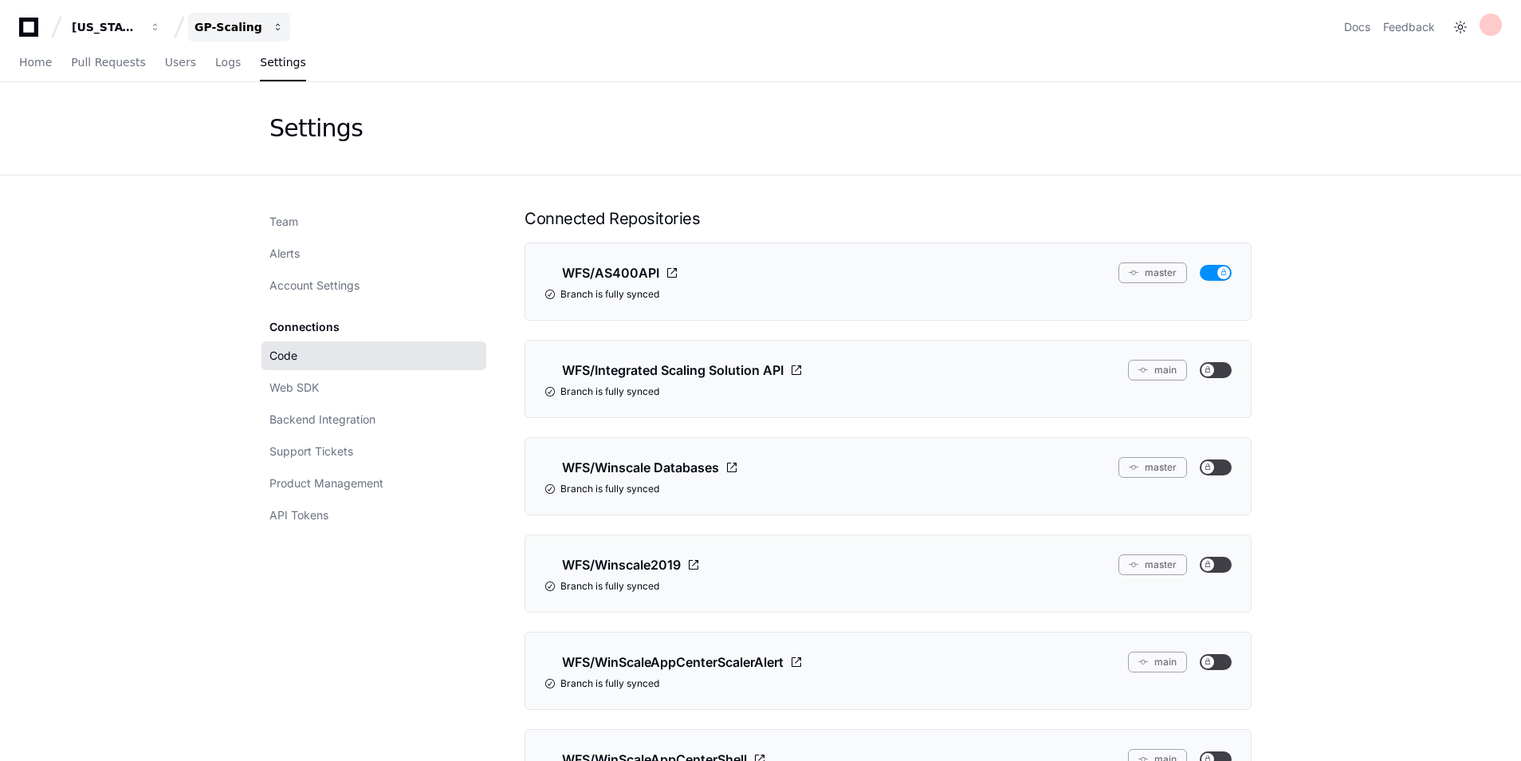
click at [249, 22] on div "GP-Scaling" at bounding box center [229, 27] width 69 height 16
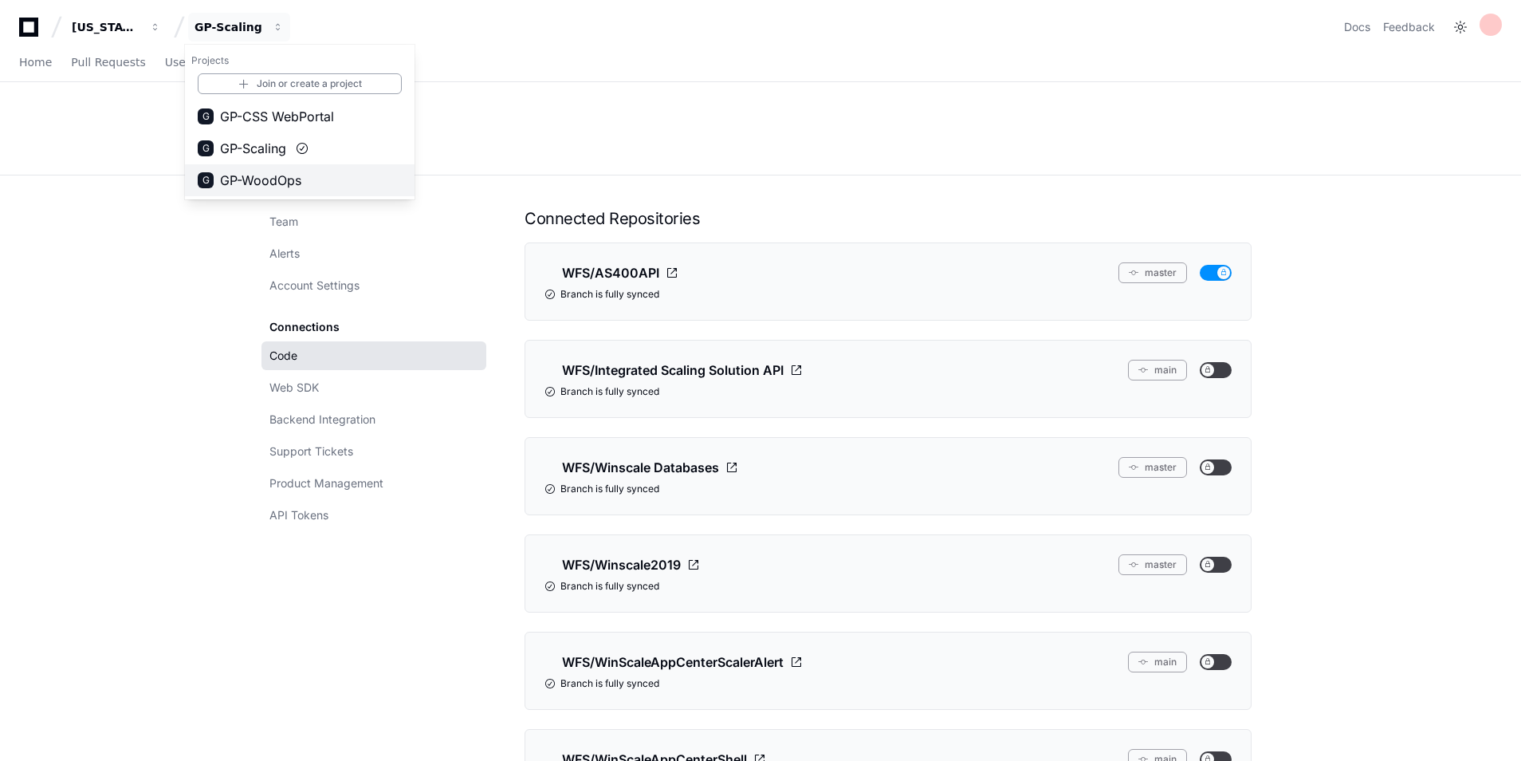
click at [325, 177] on button "G GP-WoodOps" at bounding box center [300, 180] width 230 height 32
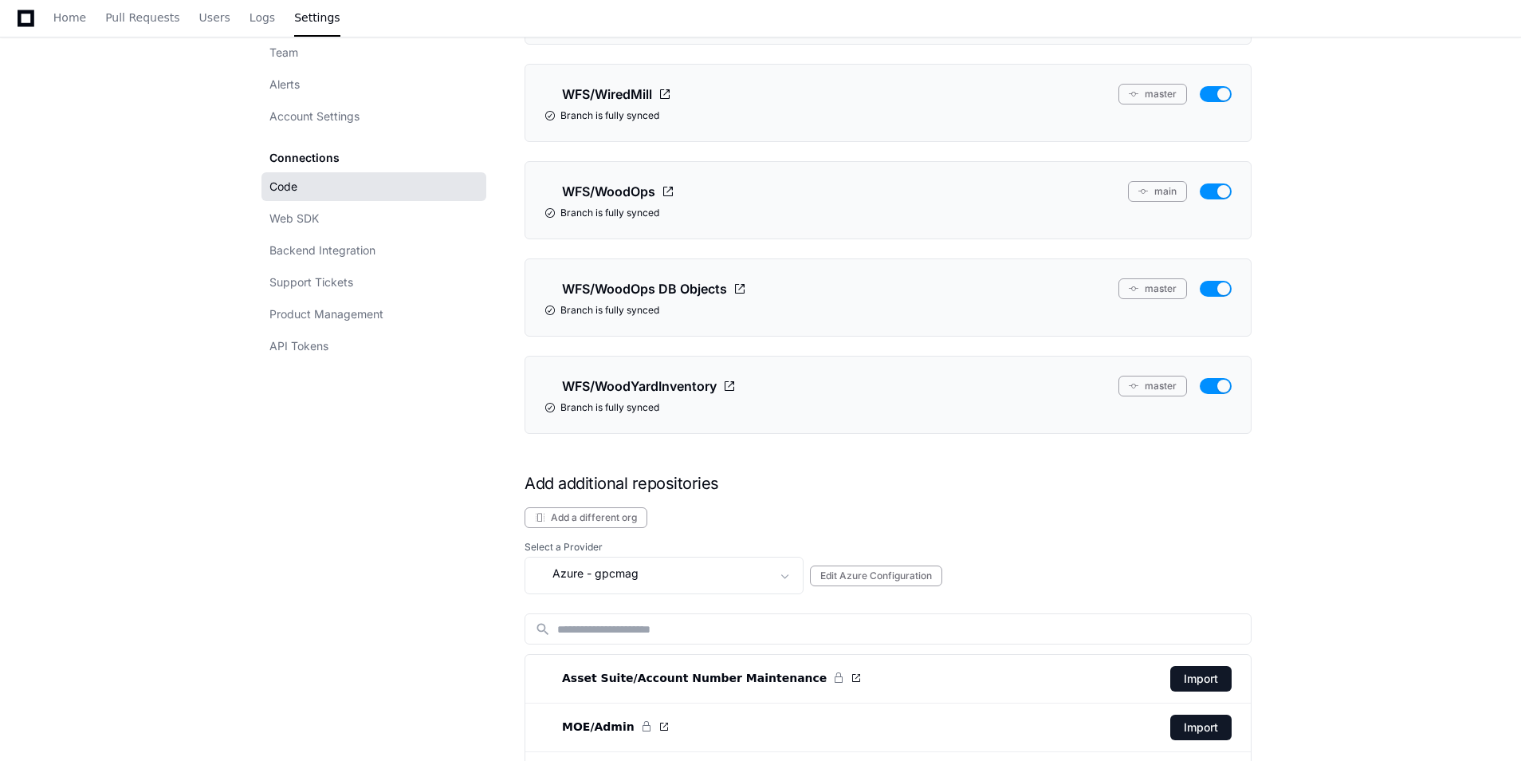
scroll to position [3508, 0]
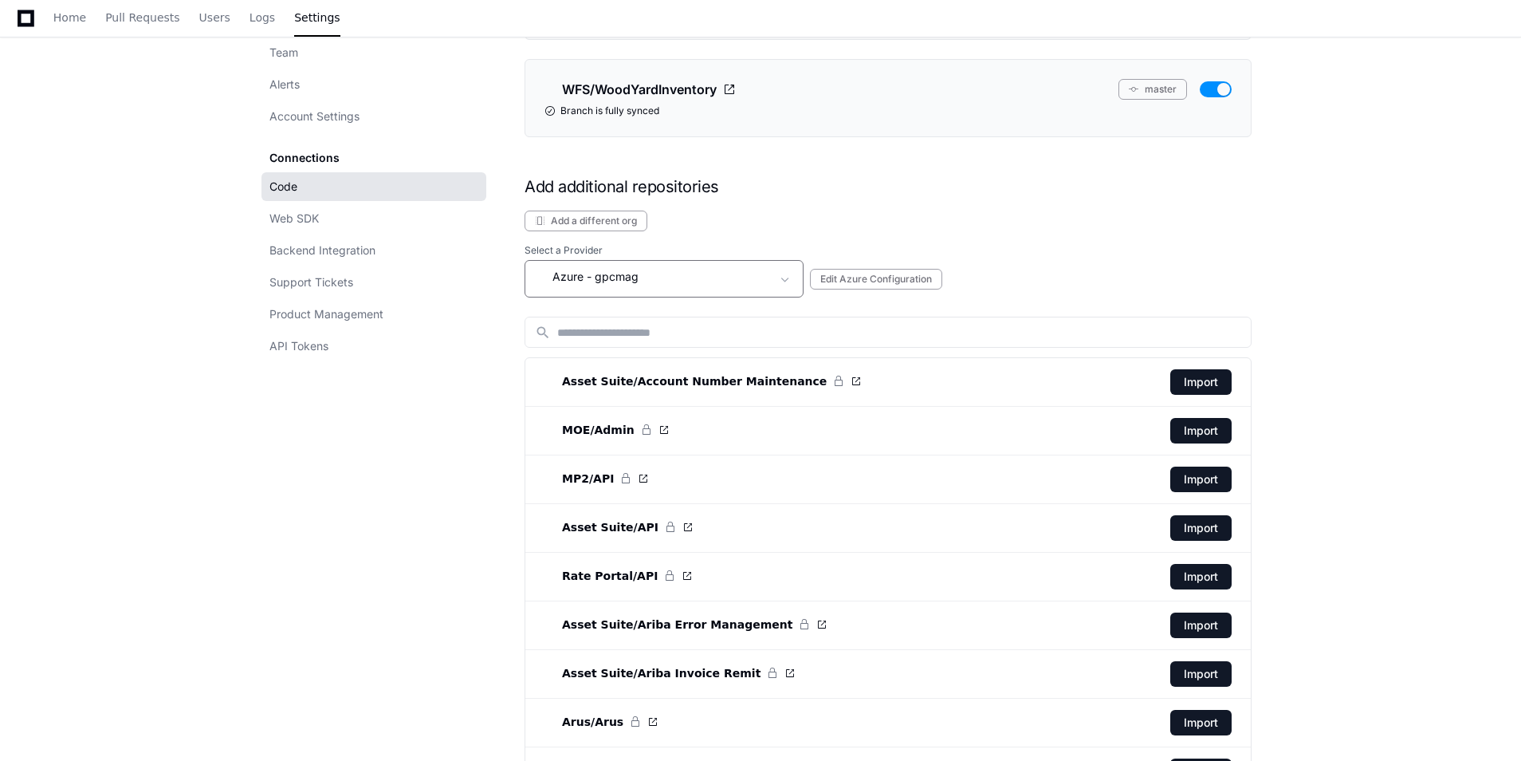
click at [670, 285] on div "Azure - gpcmag" at bounding box center [653, 276] width 236 height 19
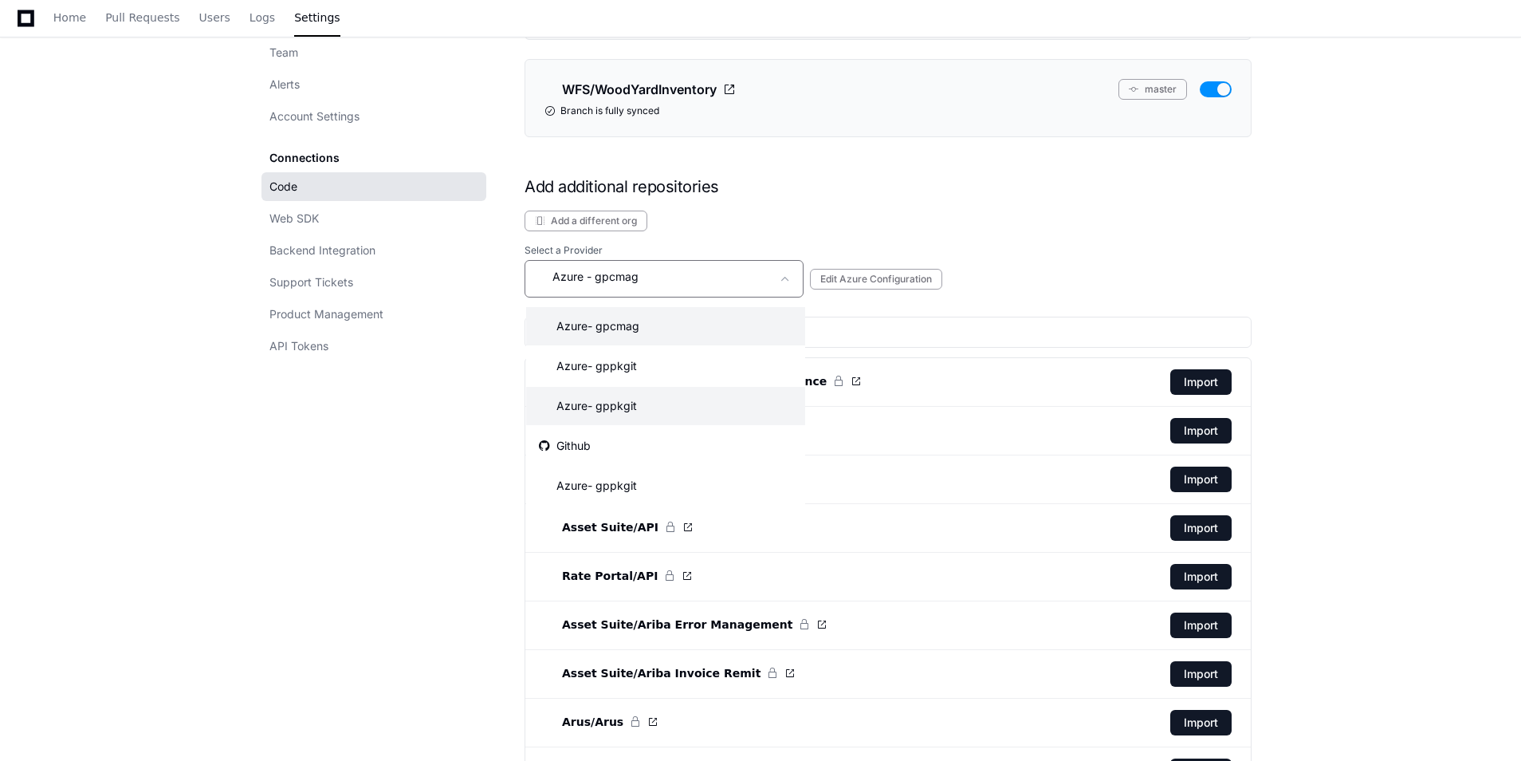
click at [652, 401] on mat-option "Azure - gppkgit" at bounding box center [665, 406] width 279 height 38
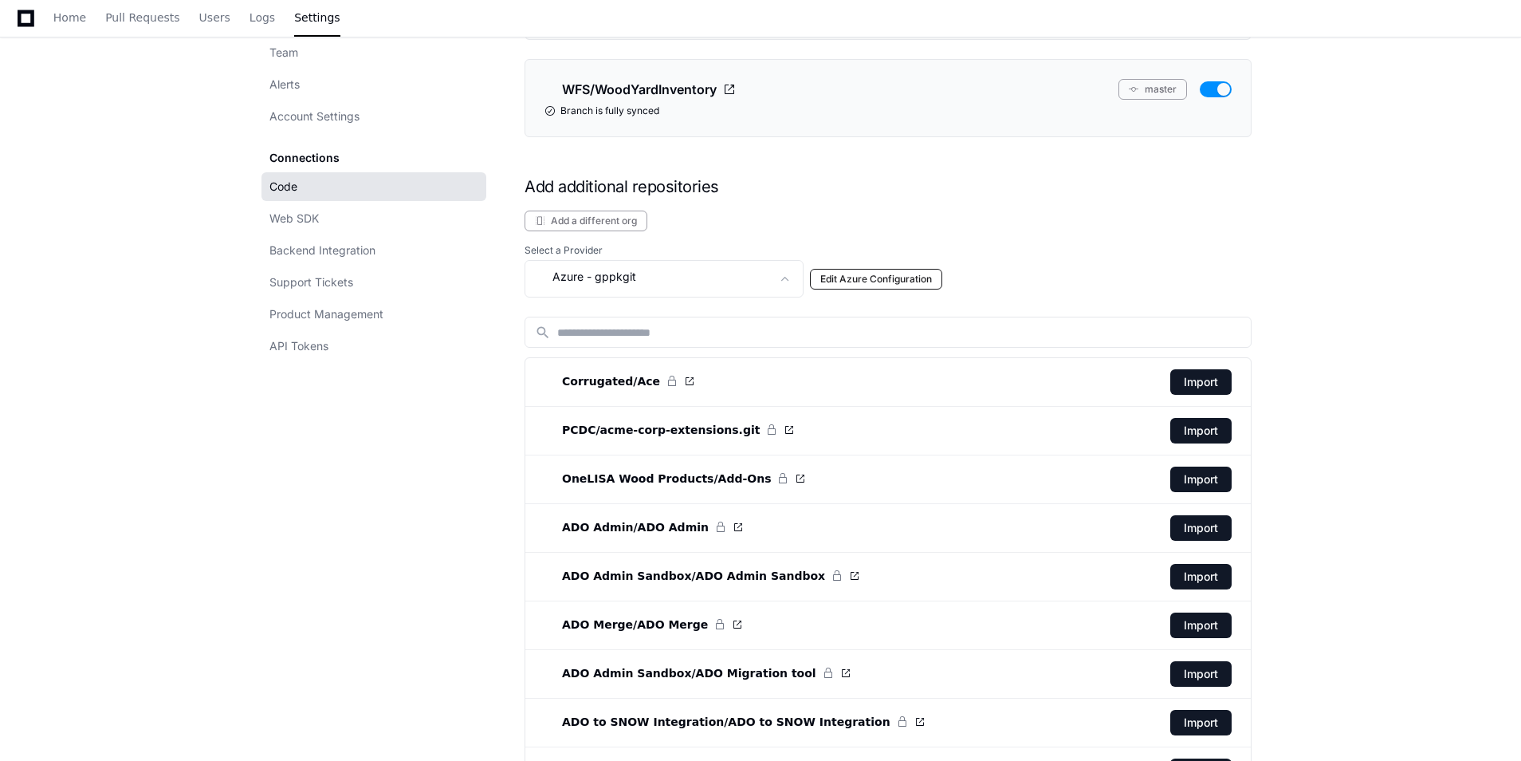
click at [905, 273] on button "Edit Azure Configuration" at bounding box center [876, 279] width 132 height 21
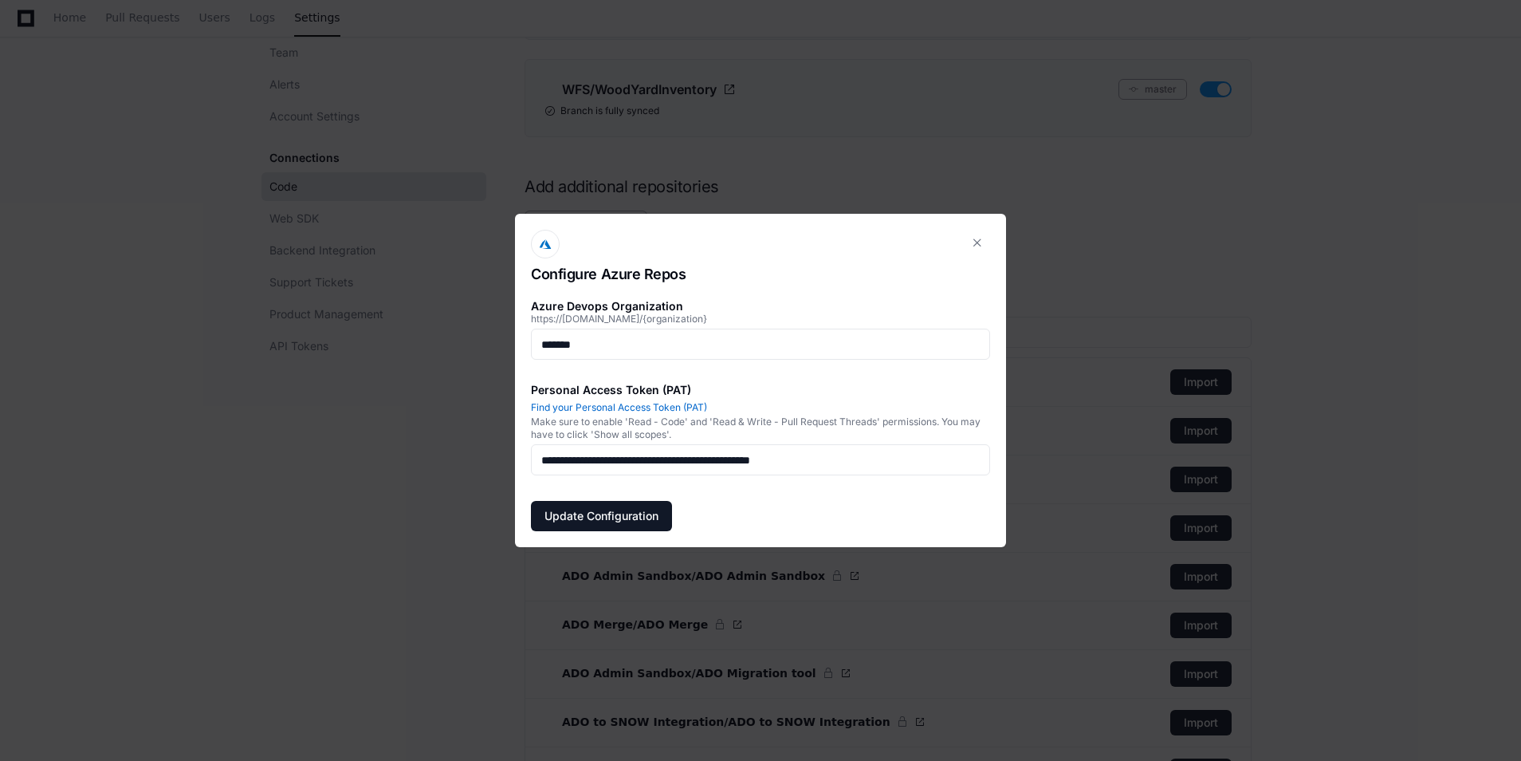
scroll to position [0, 0]
click at [583, 509] on button "Update Configuration" at bounding box center [601, 516] width 141 height 30
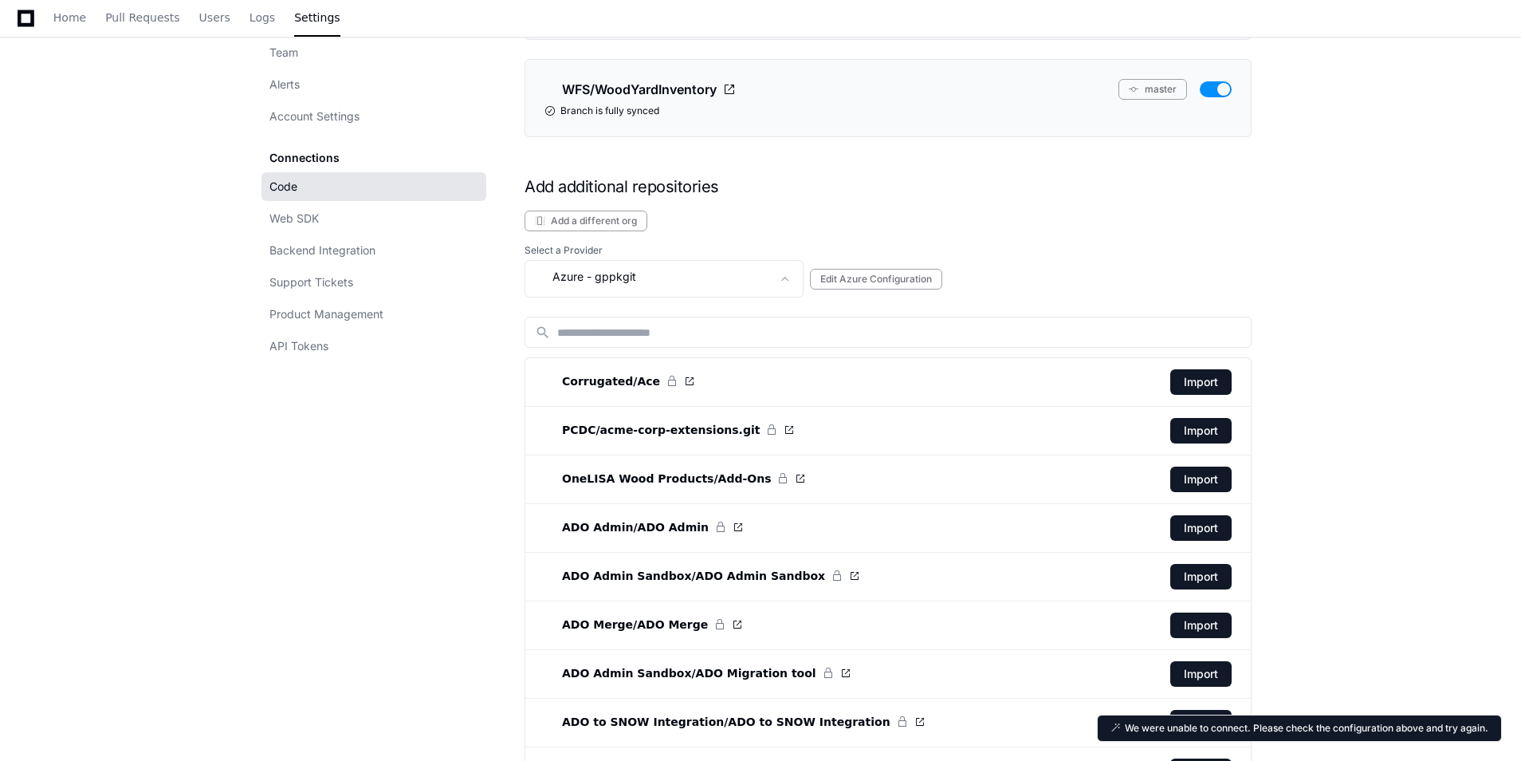
scroll to position [3587, 0]
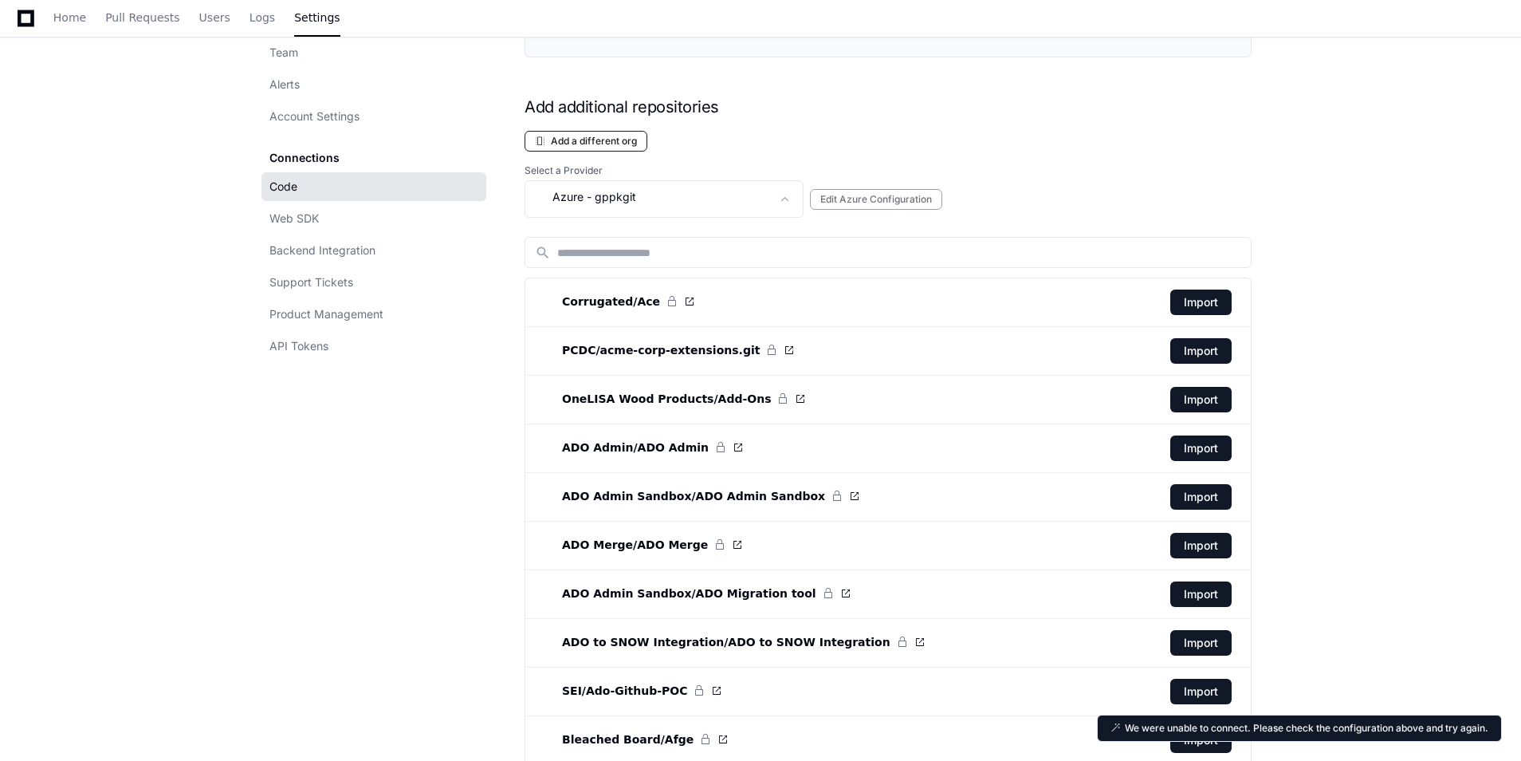
click at [610, 141] on button "Add a different org" at bounding box center [586, 141] width 123 height 21
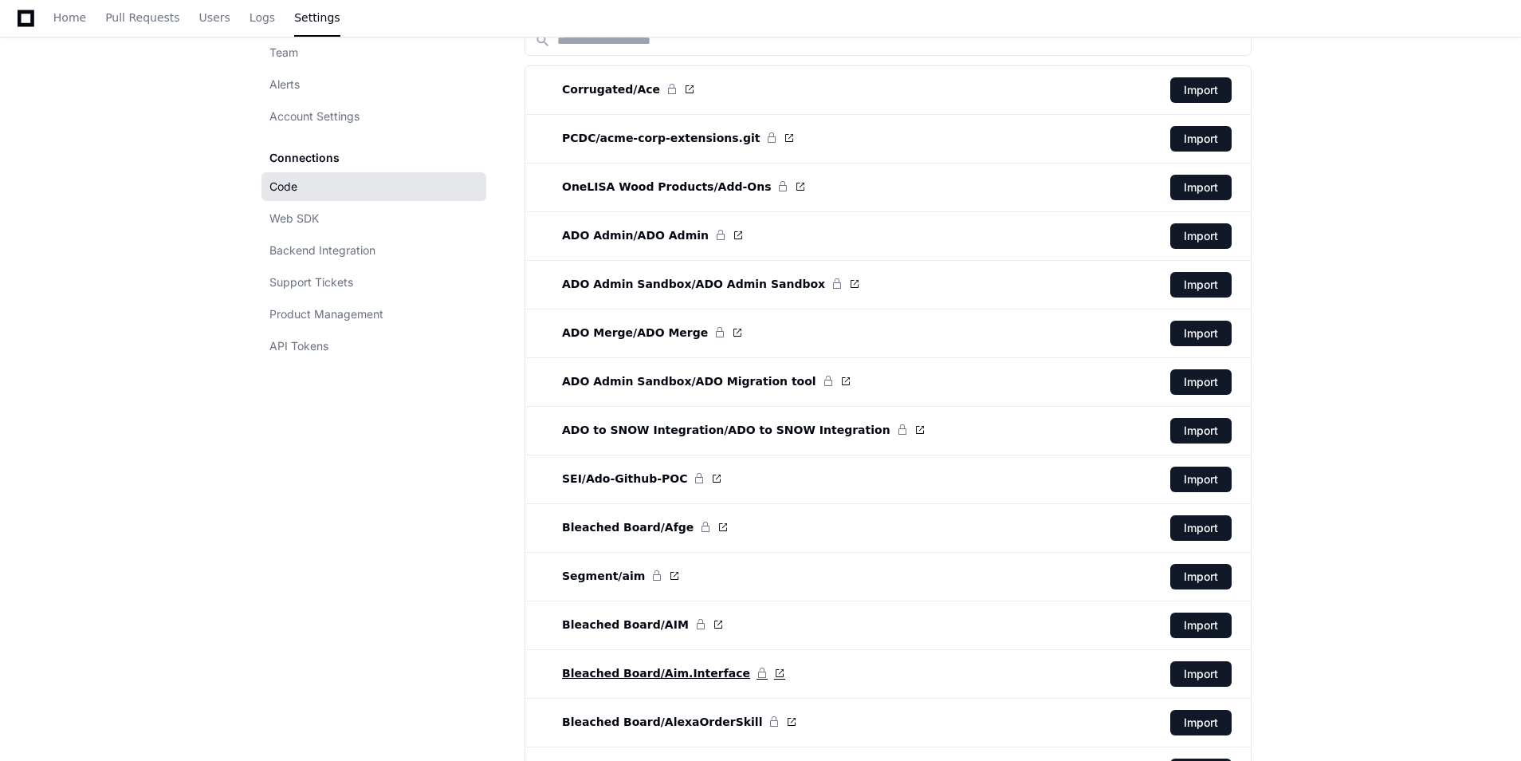
scroll to position [3508, 0]
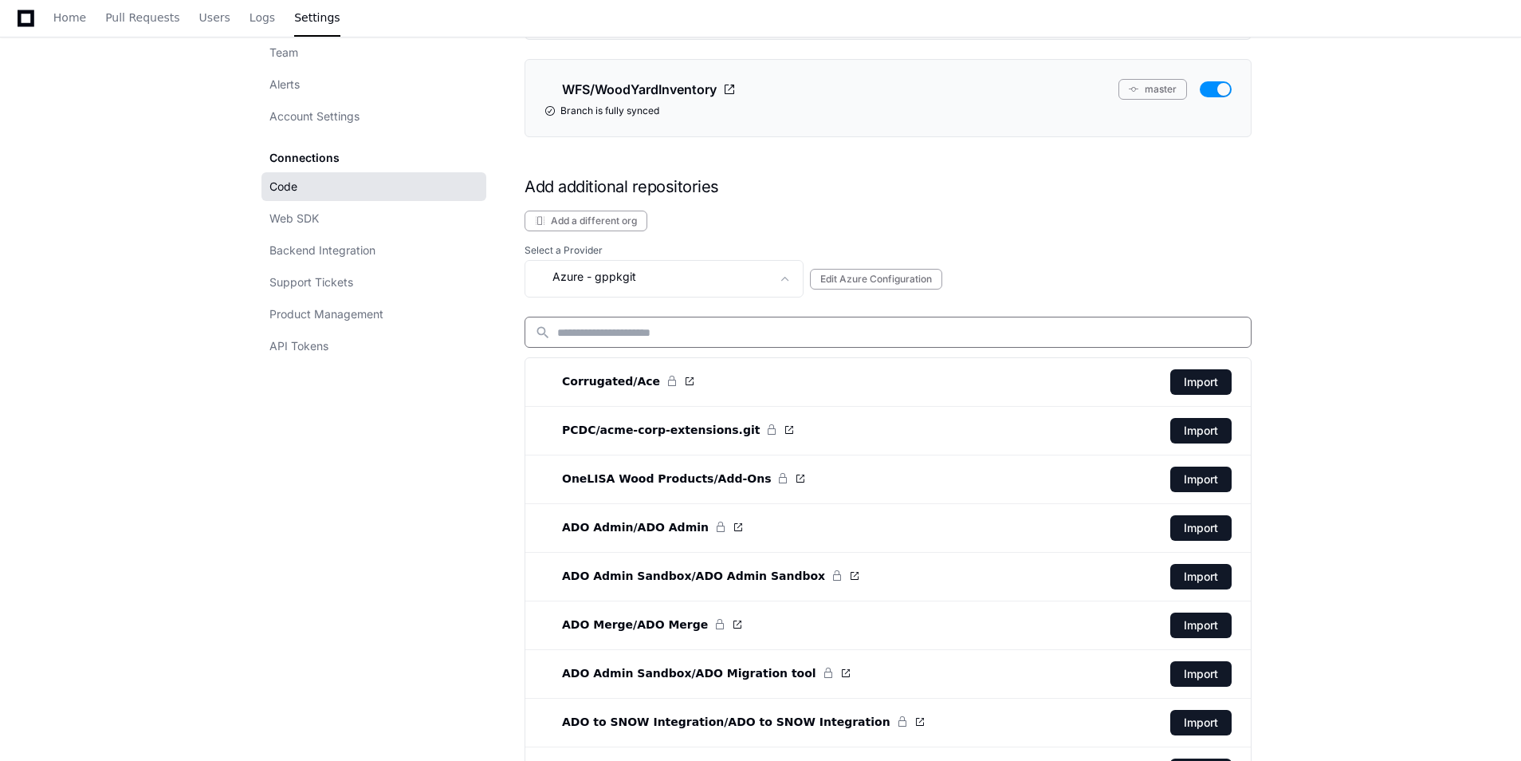
click at [713, 332] on input at bounding box center [899, 332] width 684 height 16
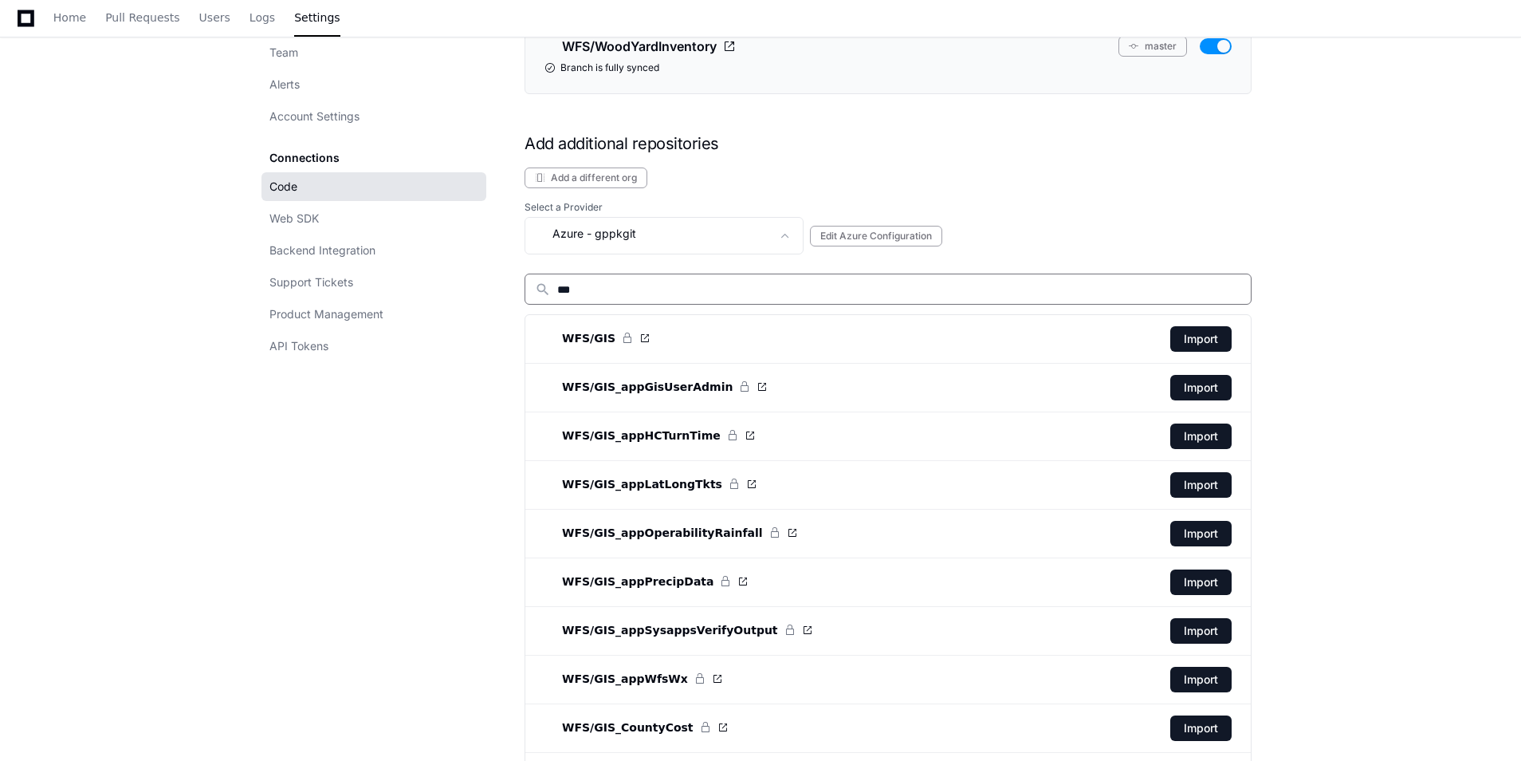
scroll to position [3300, 0]
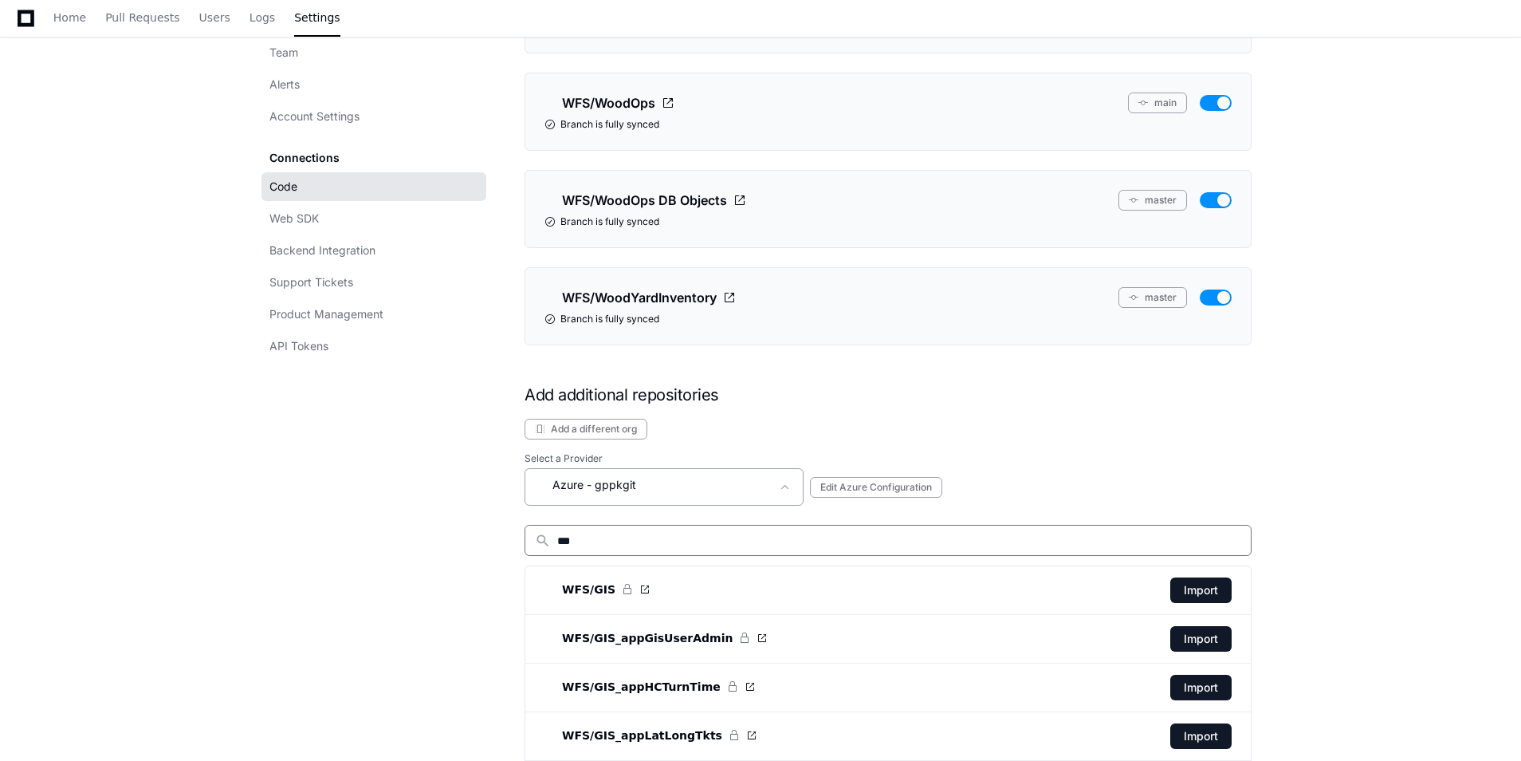
type input "***"
click at [714, 492] on div "Azure - gppkgit" at bounding box center [653, 484] width 236 height 19
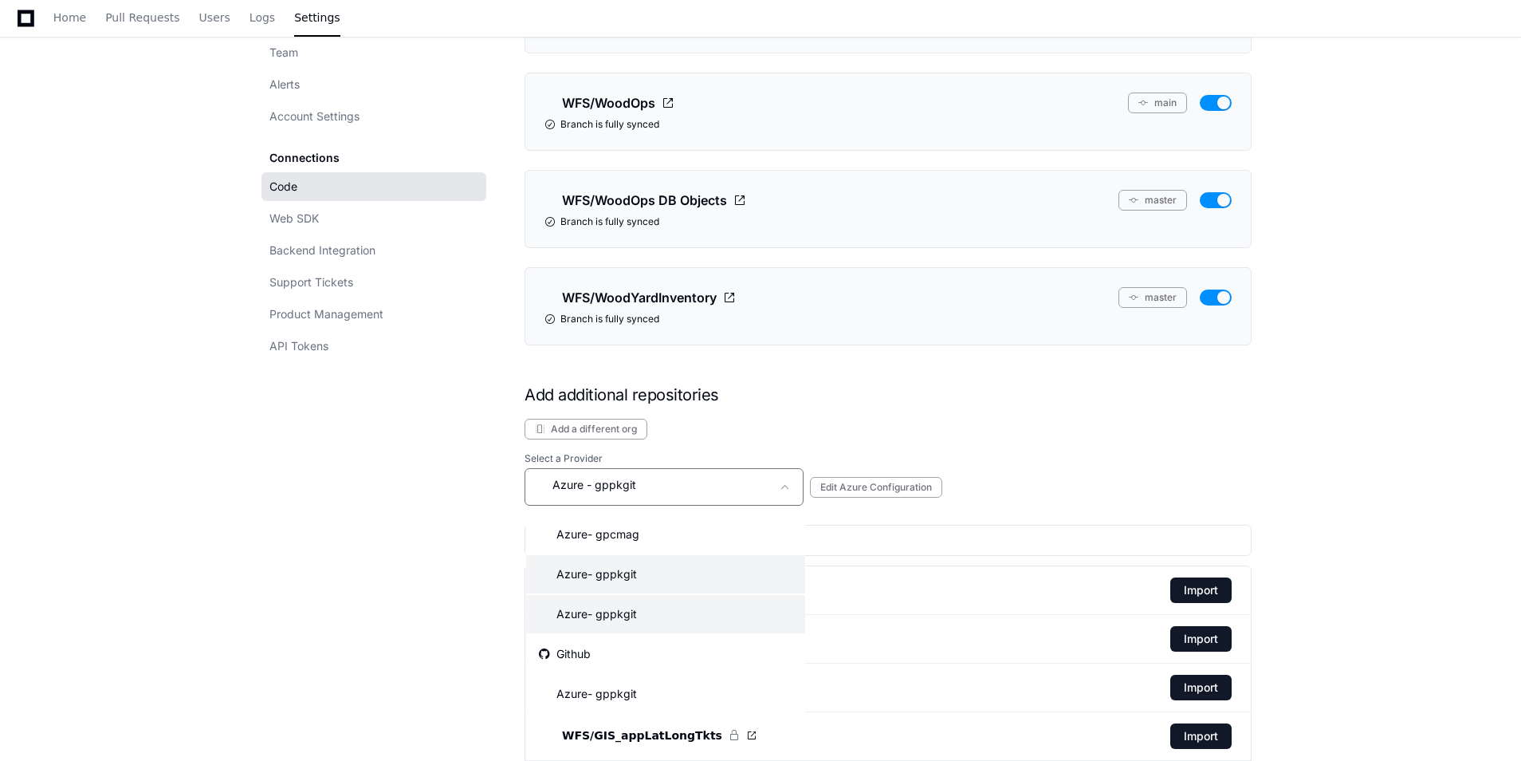
click at [698, 584] on mat-option "Azure - gppkgit" at bounding box center [665, 574] width 279 height 38
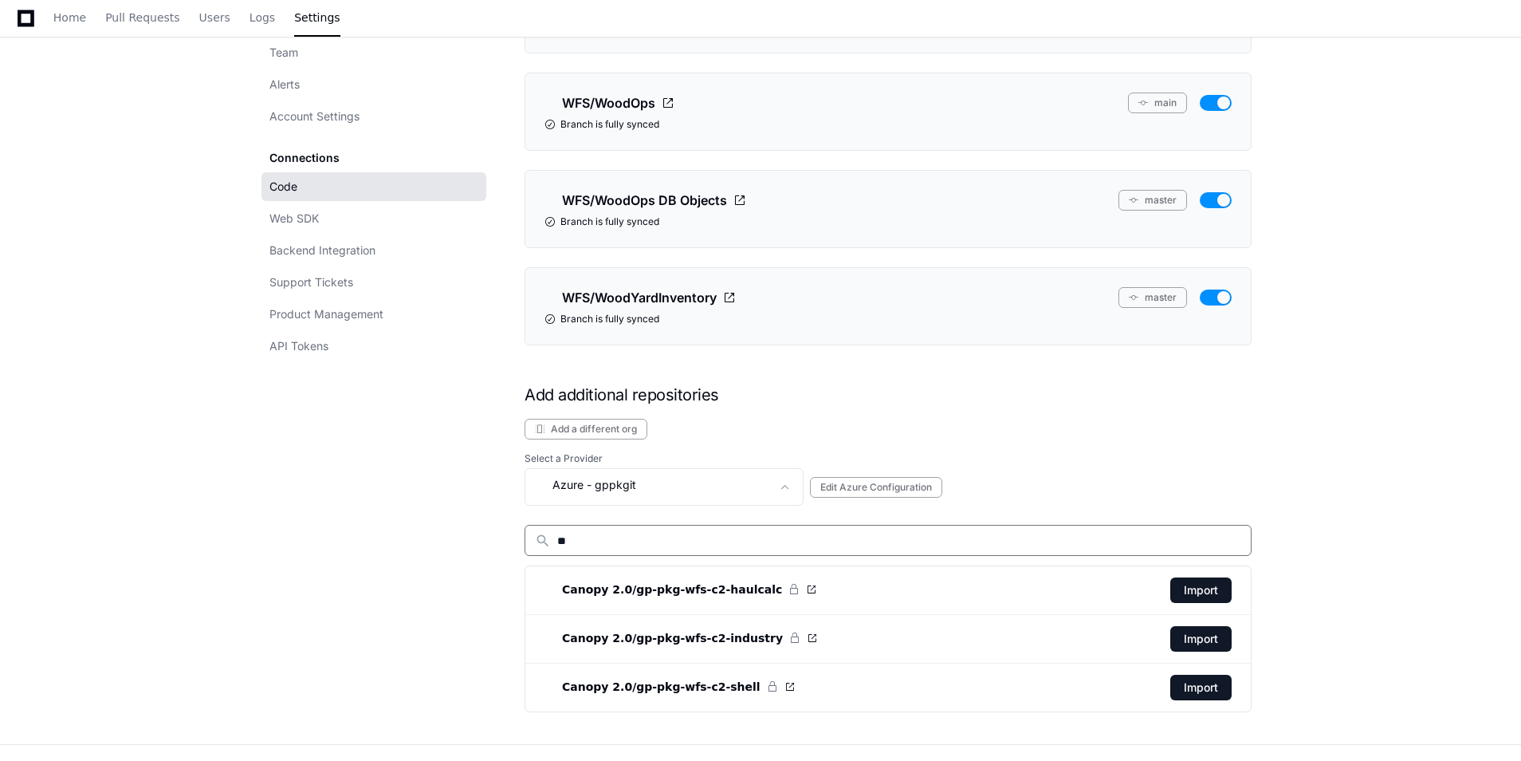
type input "***"
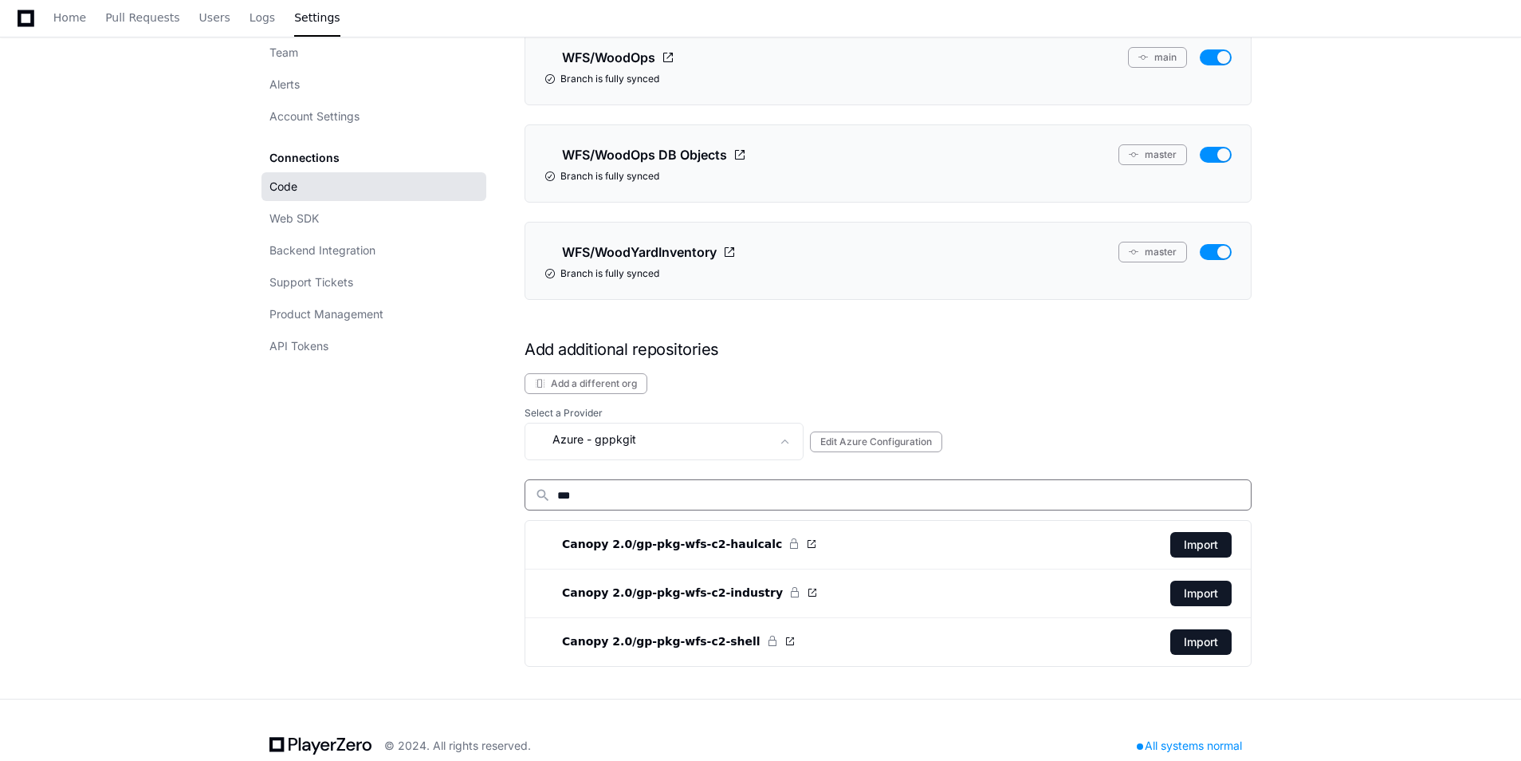
scroll to position [3375, 0]
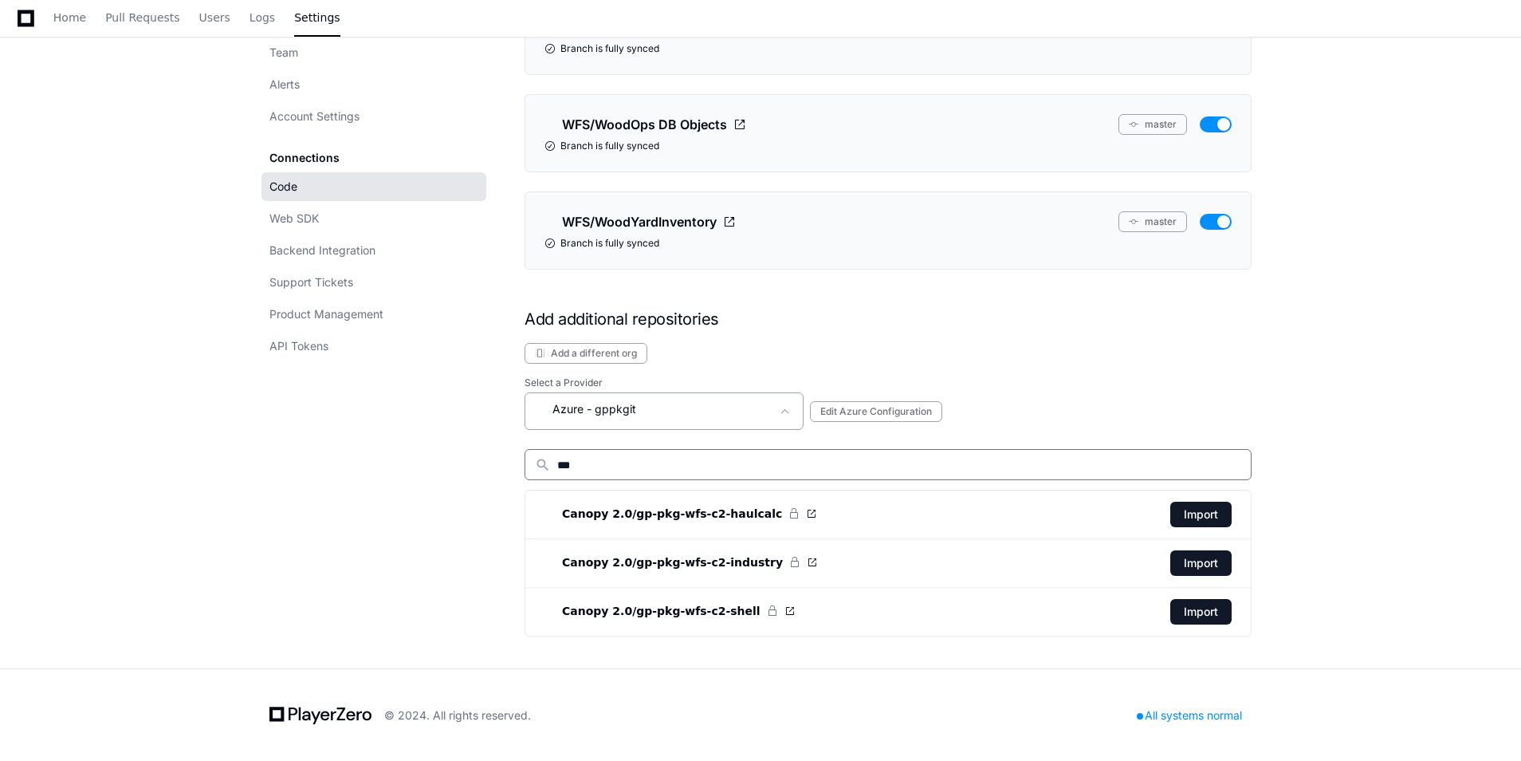
click at [680, 398] on div "Azure - gppkgit" at bounding box center [664, 410] width 279 height 37
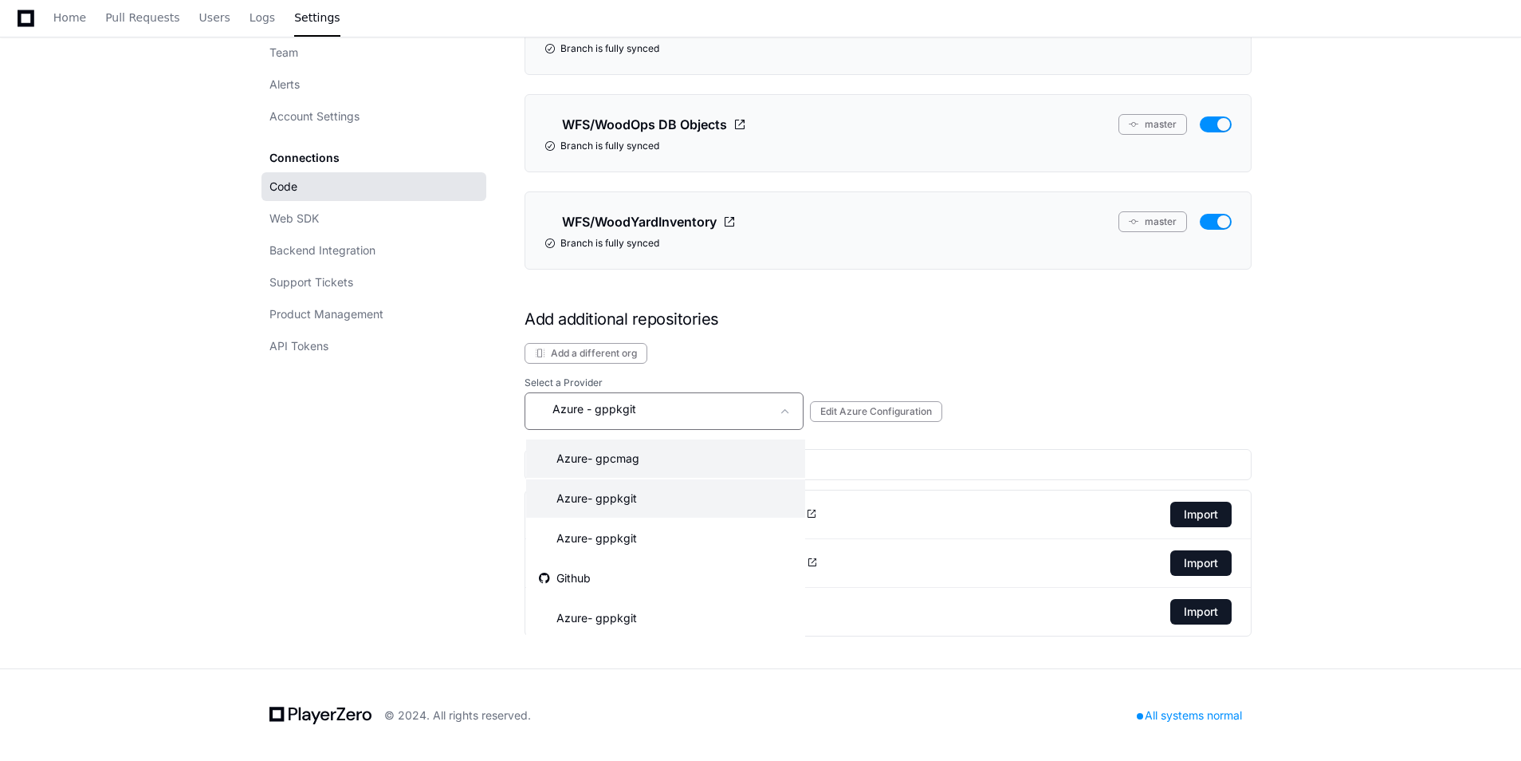
click at [676, 458] on mat-option "Azure - gpcmag" at bounding box center [665, 458] width 279 height 38
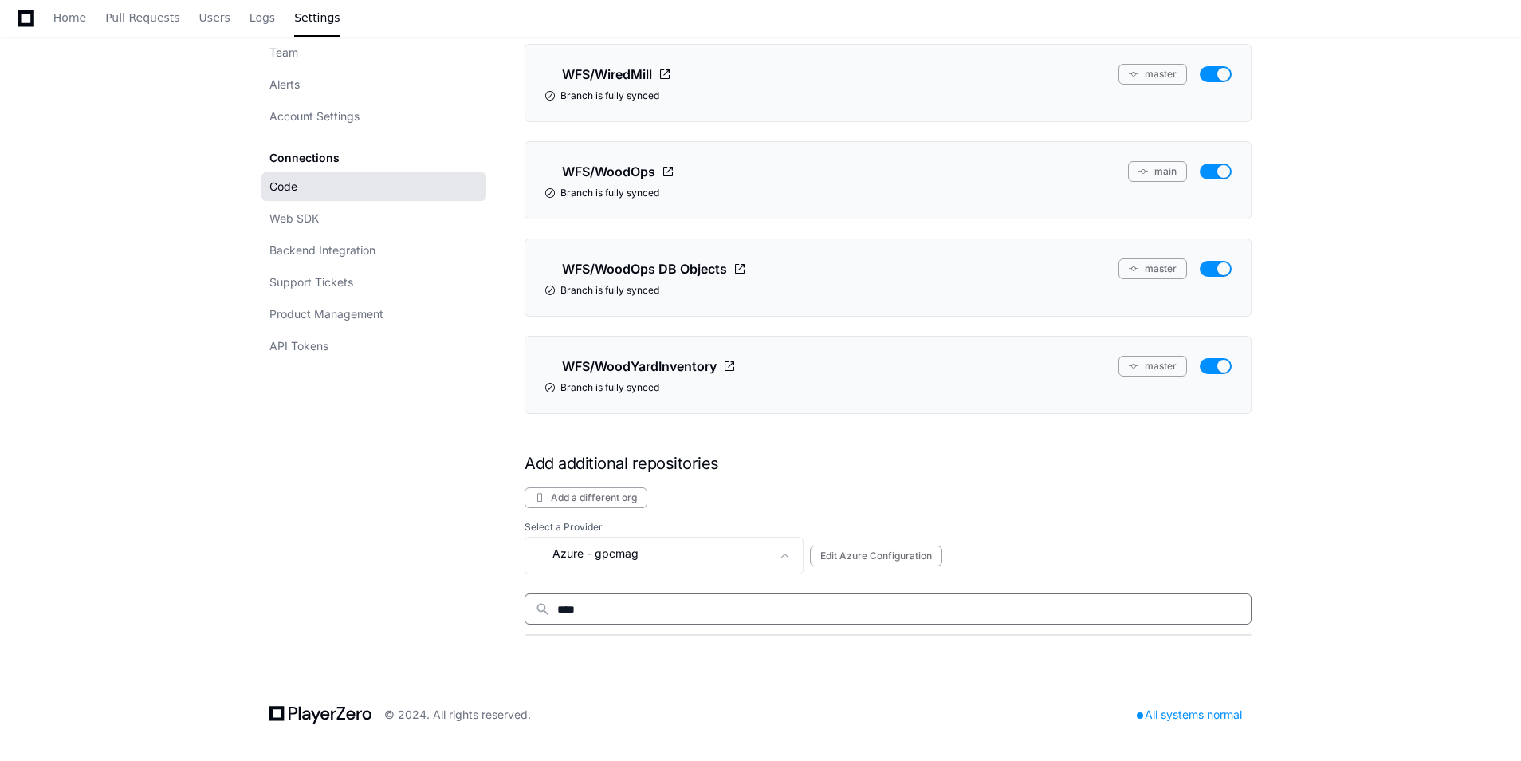
scroll to position [3230, 0]
type input "***"
click at [680, 548] on div "Azure - gpcmag" at bounding box center [653, 553] width 236 height 19
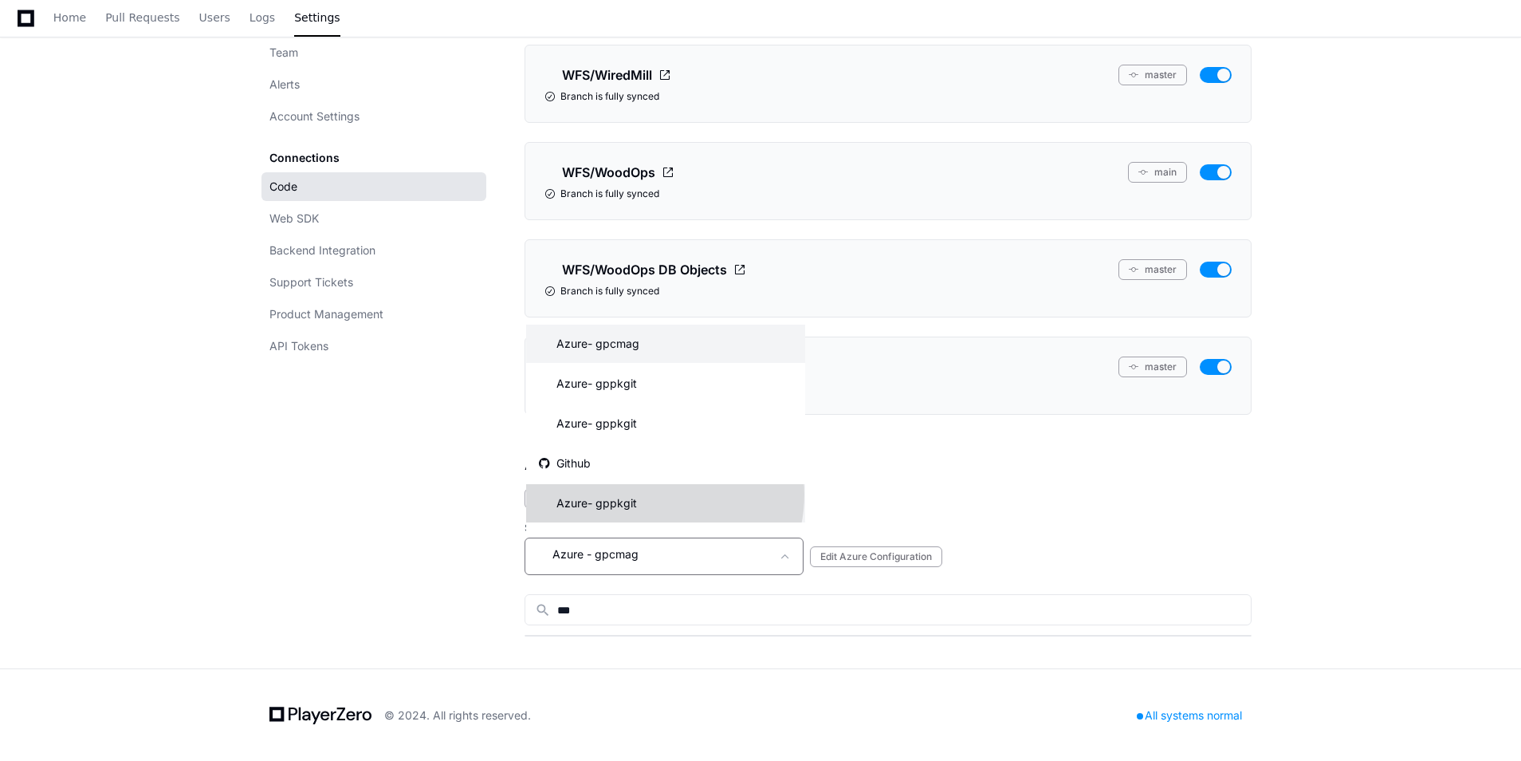
click at [653, 494] on mat-option "Azure - gppkgit" at bounding box center [665, 503] width 279 height 38
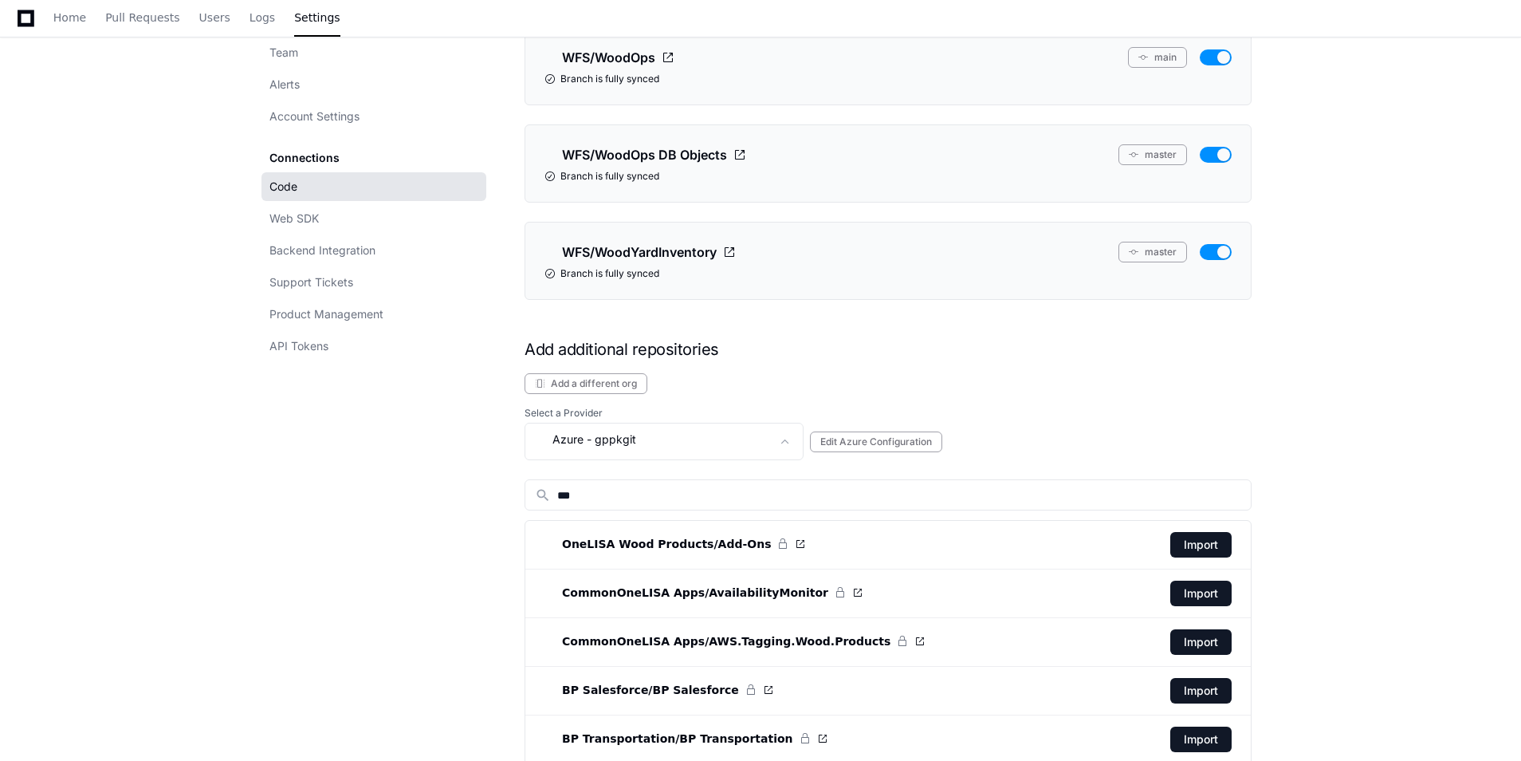
scroll to position [3341, 0]
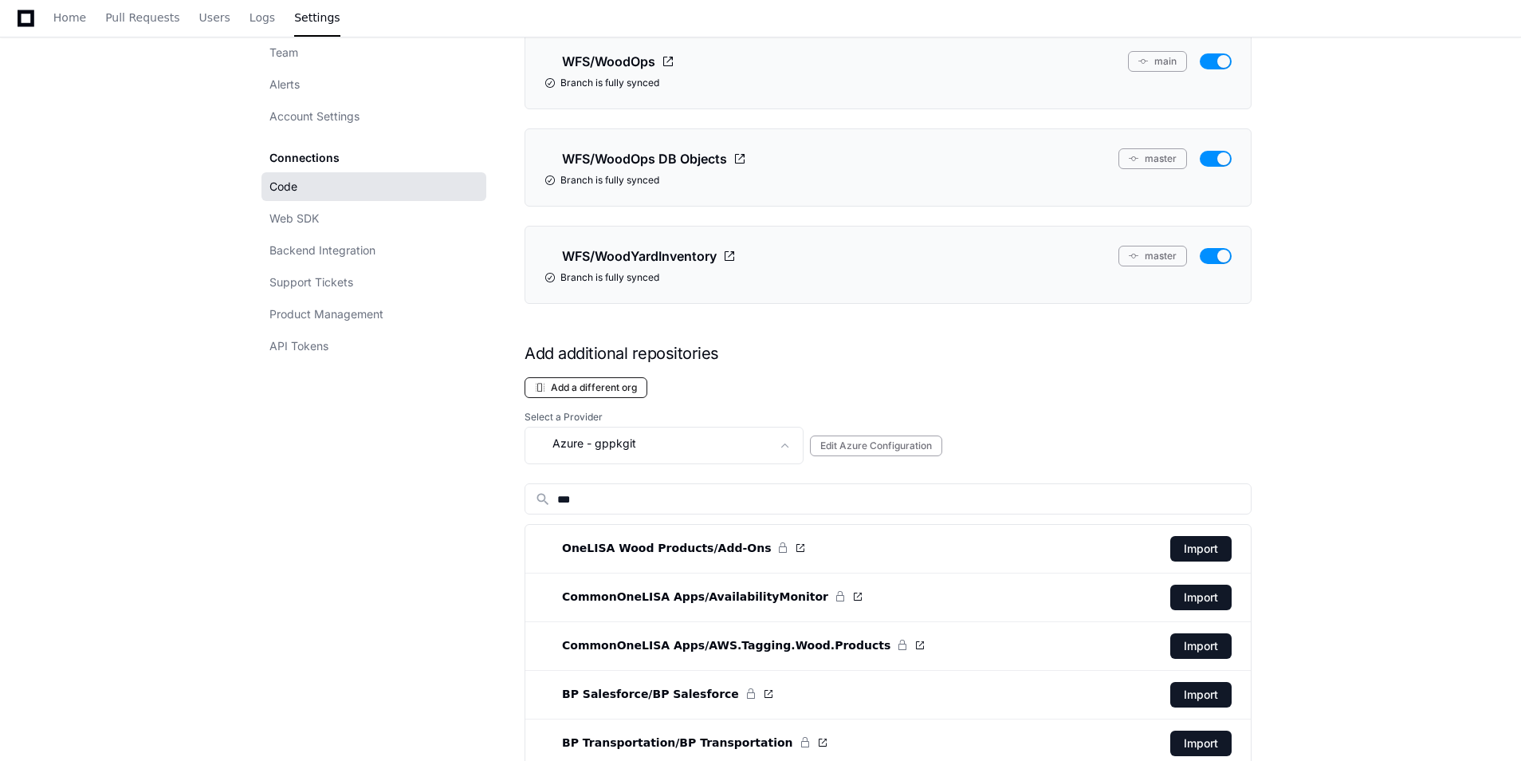
click at [589, 386] on button "Add a different org" at bounding box center [586, 387] width 123 height 21
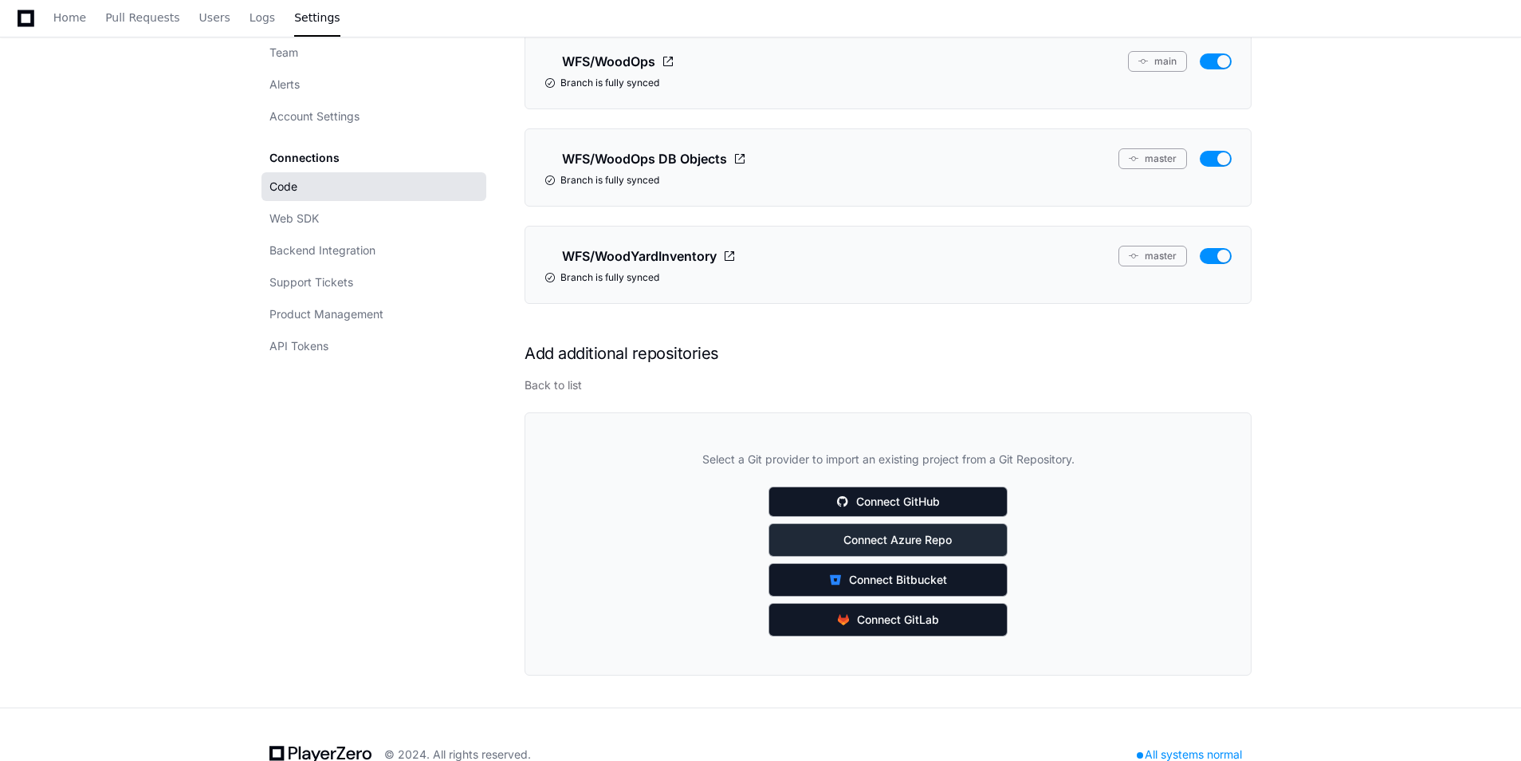
click at [962, 537] on button "Connect Azure Repo" at bounding box center [888, 539] width 239 height 33
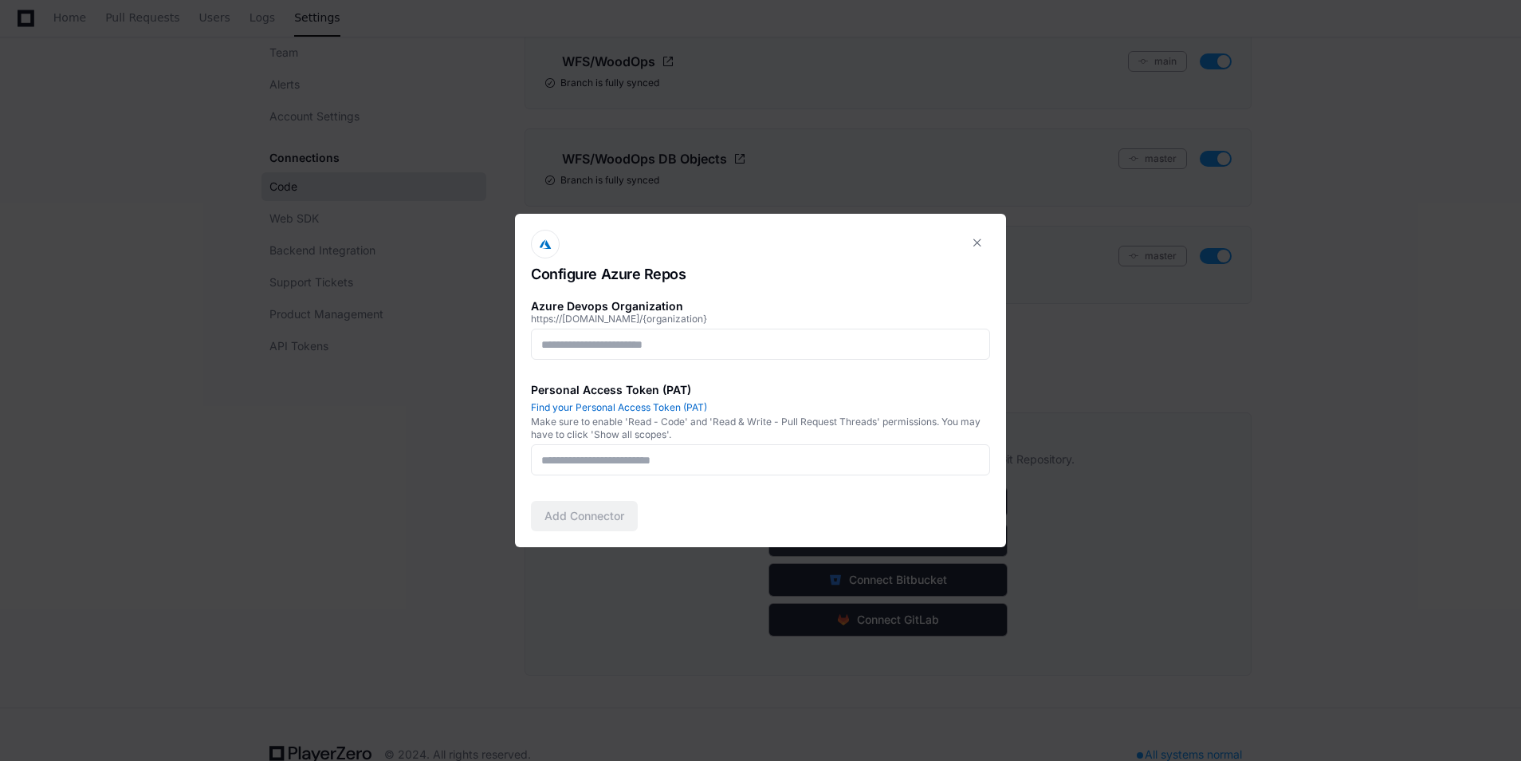
scroll to position [0, 0]
click at [711, 346] on input at bounding box center [760, 344] width 438 height 16
click at [865, 423] on p "Make sure to enable 'Read - Code' and 'Read & Write - Pull Request Threads' per…" at bounding box center [760, 428] width 459 height 26
click at [802, 340] on input at bounding box center [760, 344] width 438 height 16
click at [983, 238] on button at bounding box center [978, 243] width 26 height 26
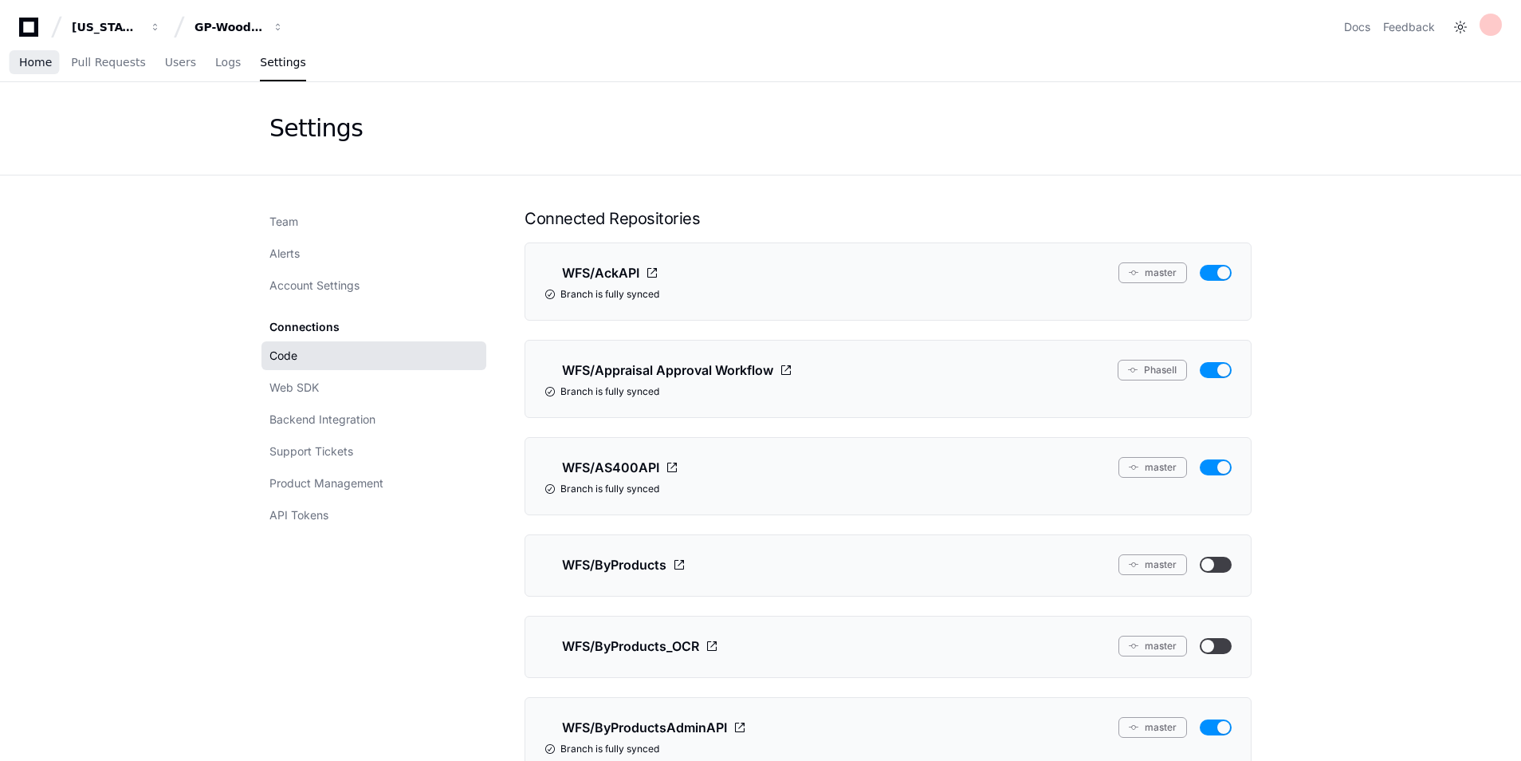
click at [42, 57] on span "Home" at bounding box center [35, 62] width 33 height 10
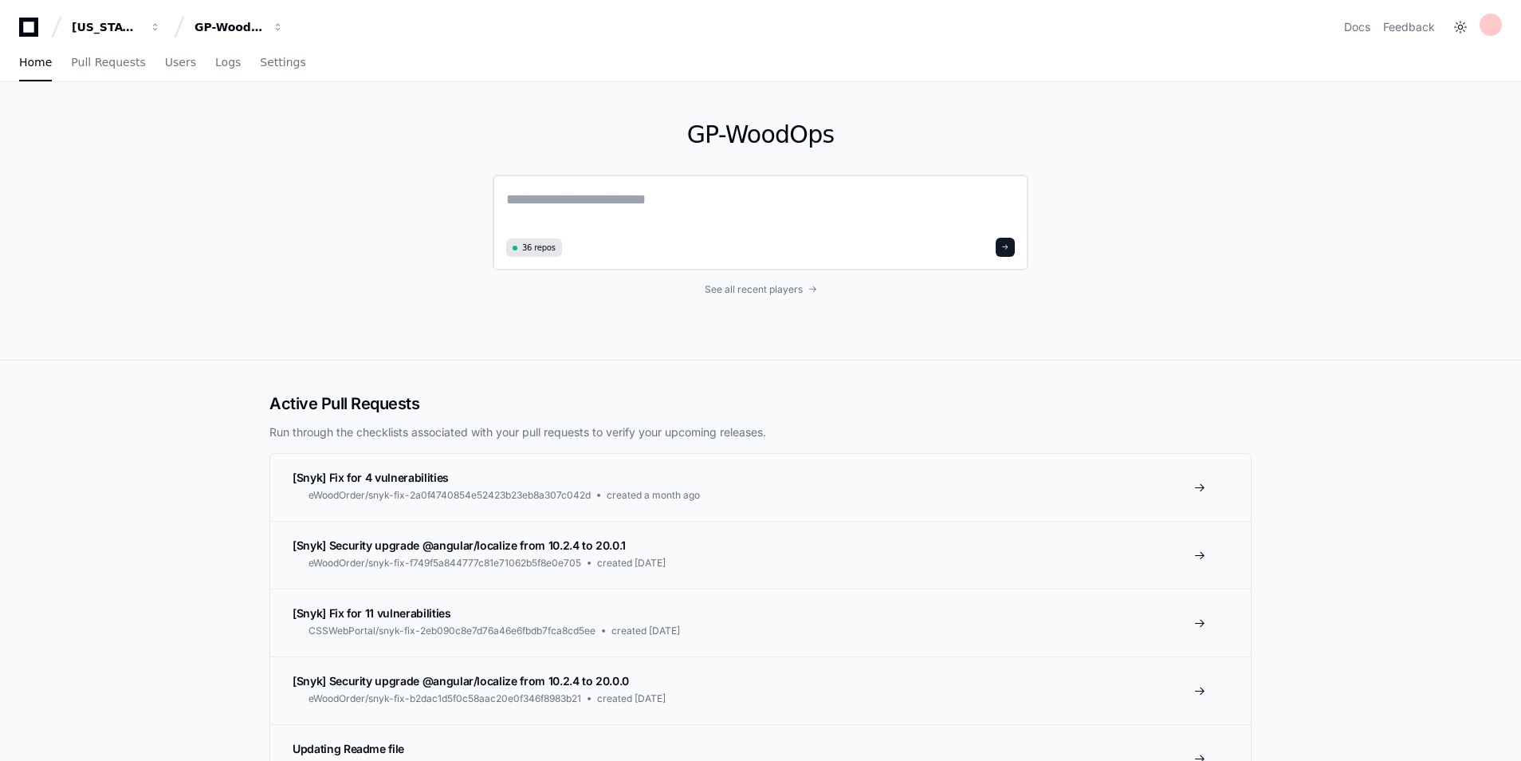
click at [685, 201] on textarea at bounding box center [760, 210] width 509 height 45
type textarea "**********"
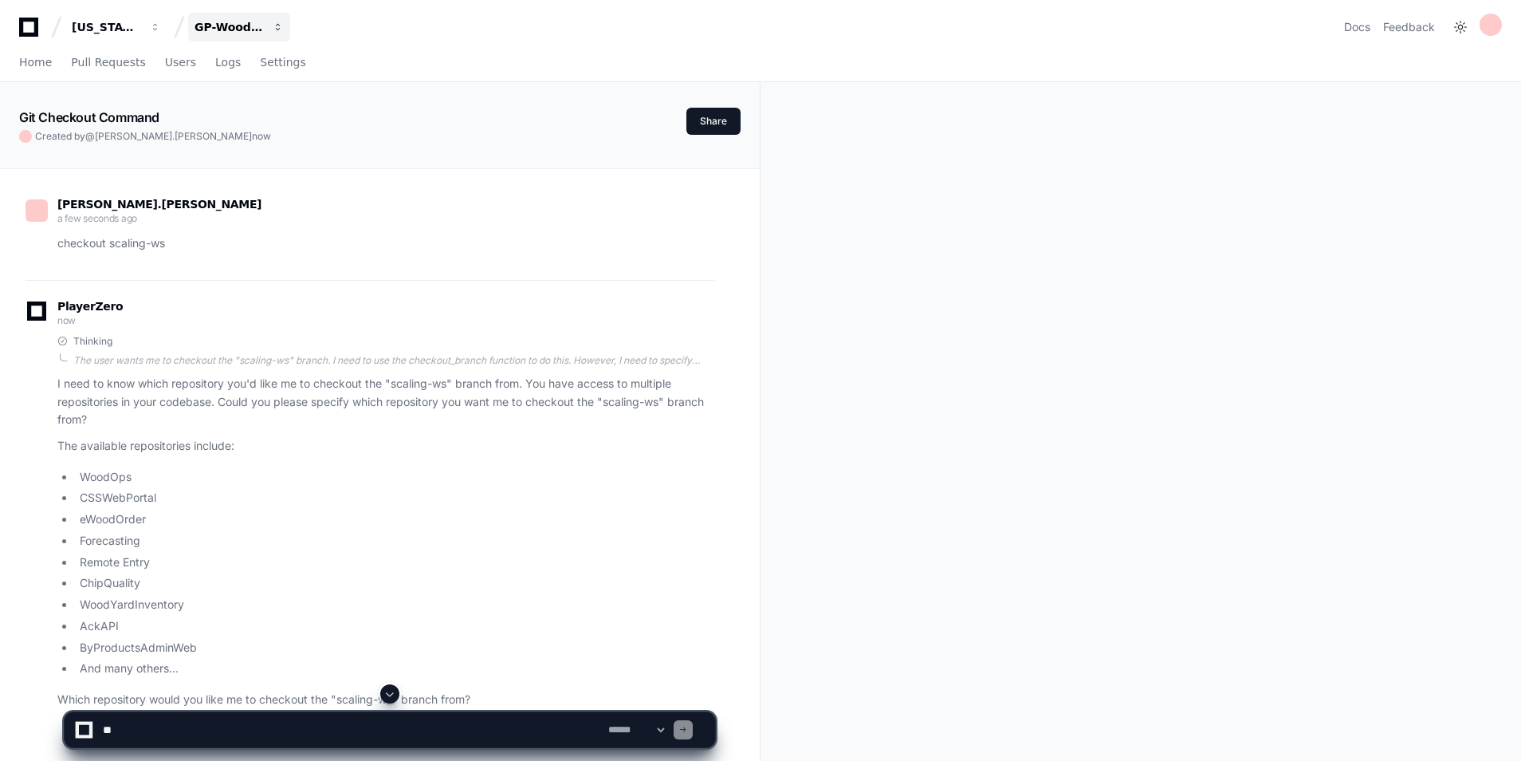
click at [259, 38] on button "GP-WoodOps" at bounding box center [239, 27] width 102 height 29
click at [264, 155] on span "GP-Scaling" at bounding box center [253, 148] width 66 height 19
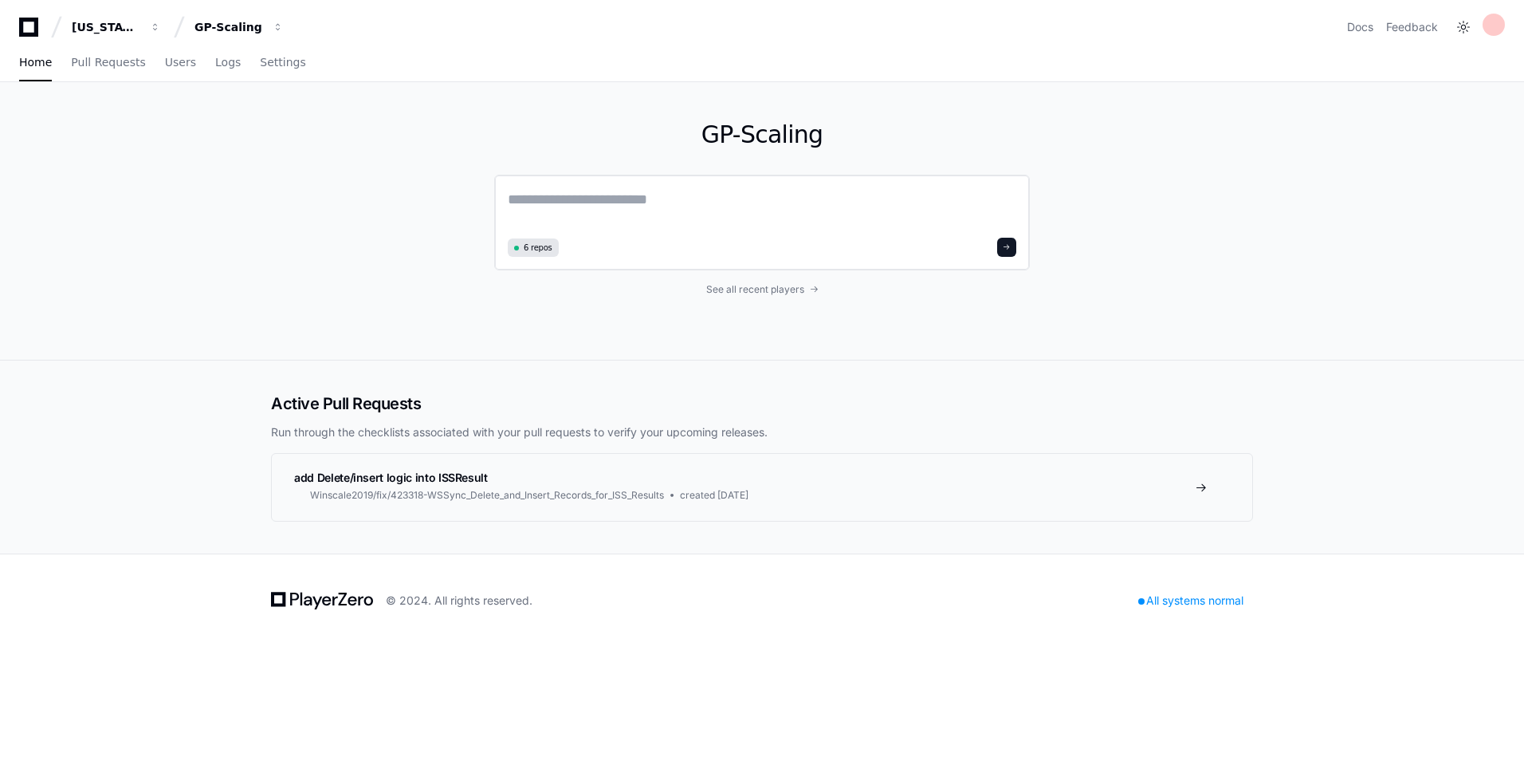
click at [665, 211] on textarea at bounding box center [762, 210] width 509 height 45
click at [533, 252] on span "6 repos" at bounding box center [538, 248] width 29 height 12
click at [647, 202] on textarea at bounding box center [762, 210] width 509 height 45
type textarea "**********"
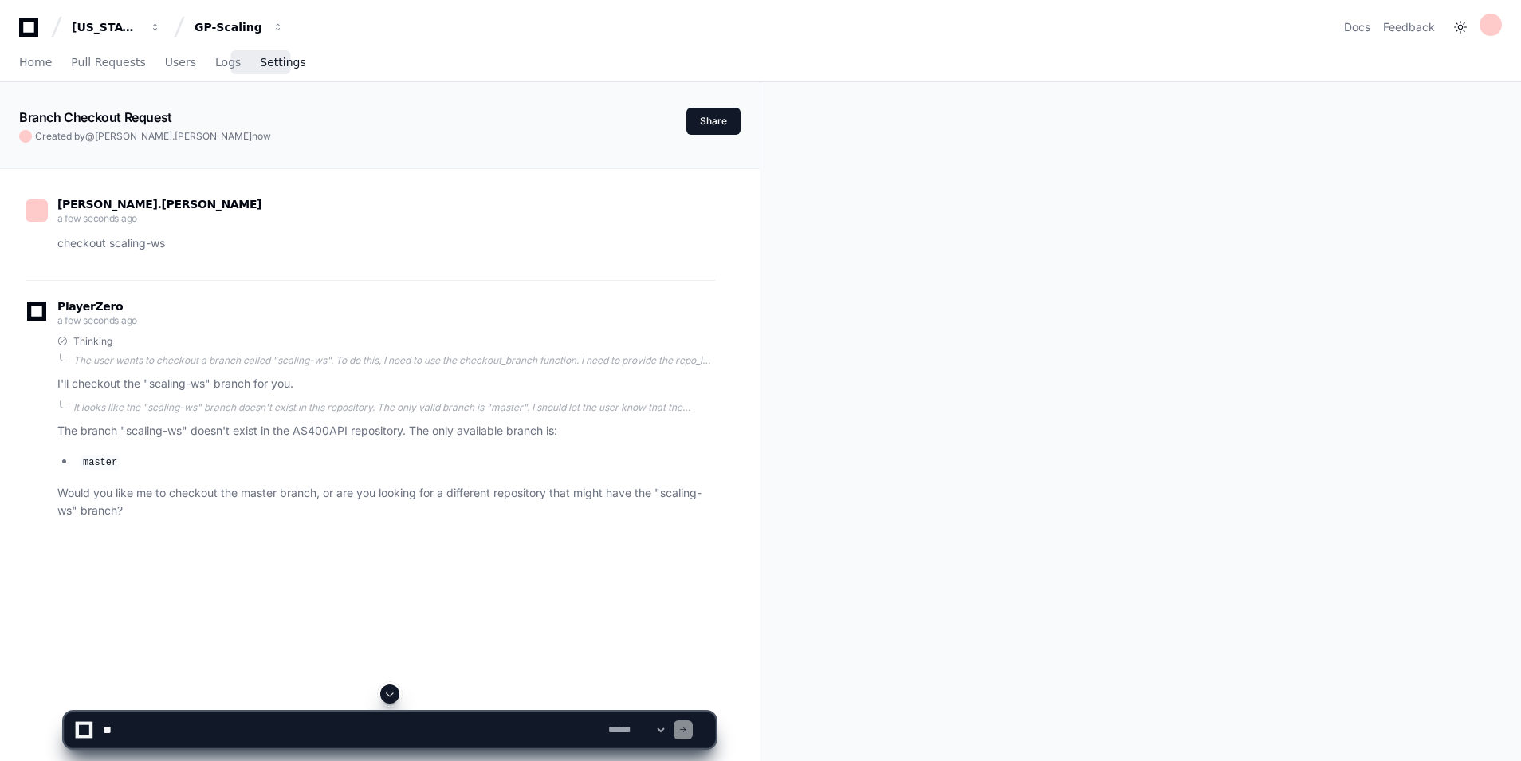
click at [273, 65] on span "Settings" at bounding box center [282, 62] width 45 height 10
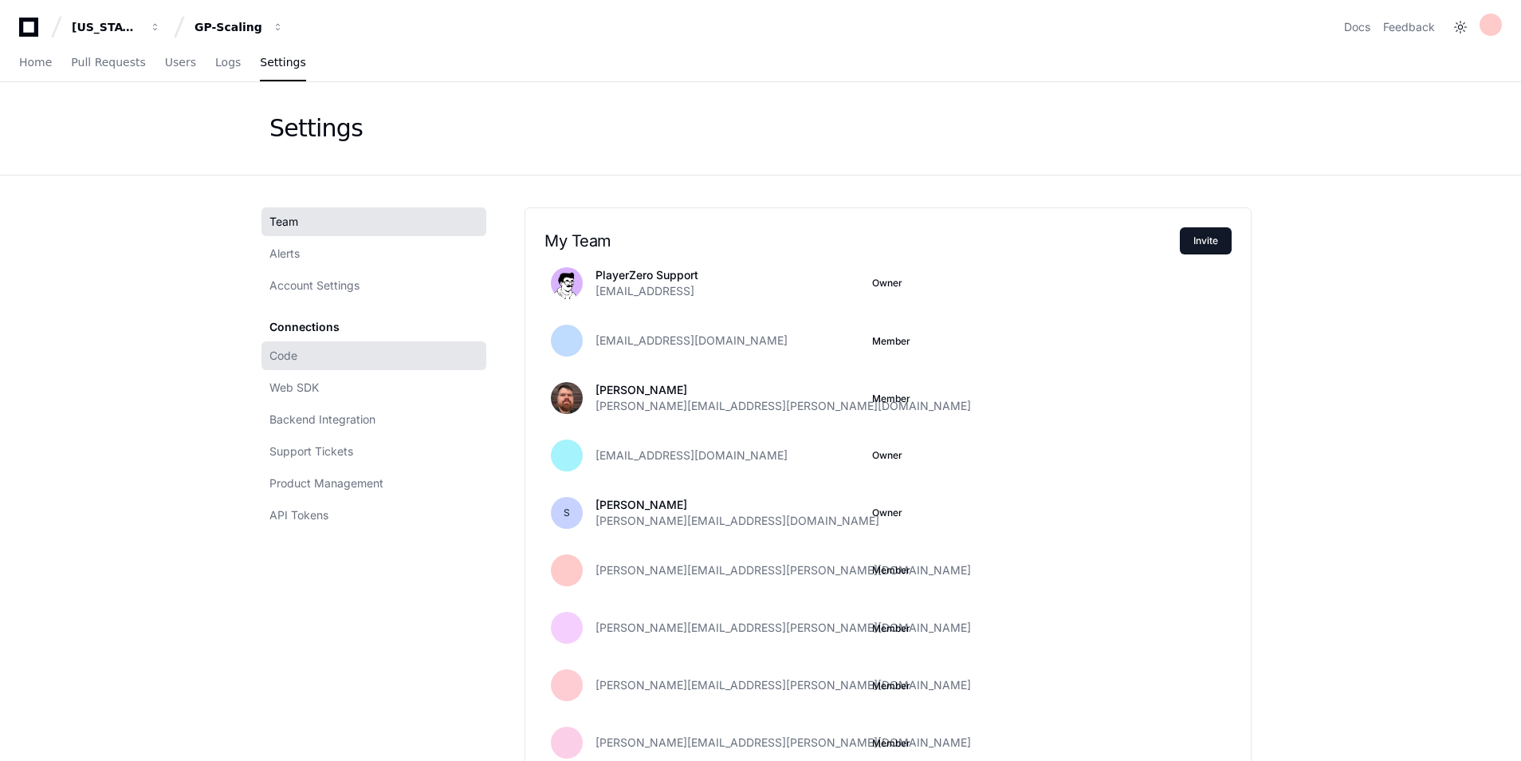
click at [324, 356] on link "Code" at bounding box center [373, 355] width 225 height 29
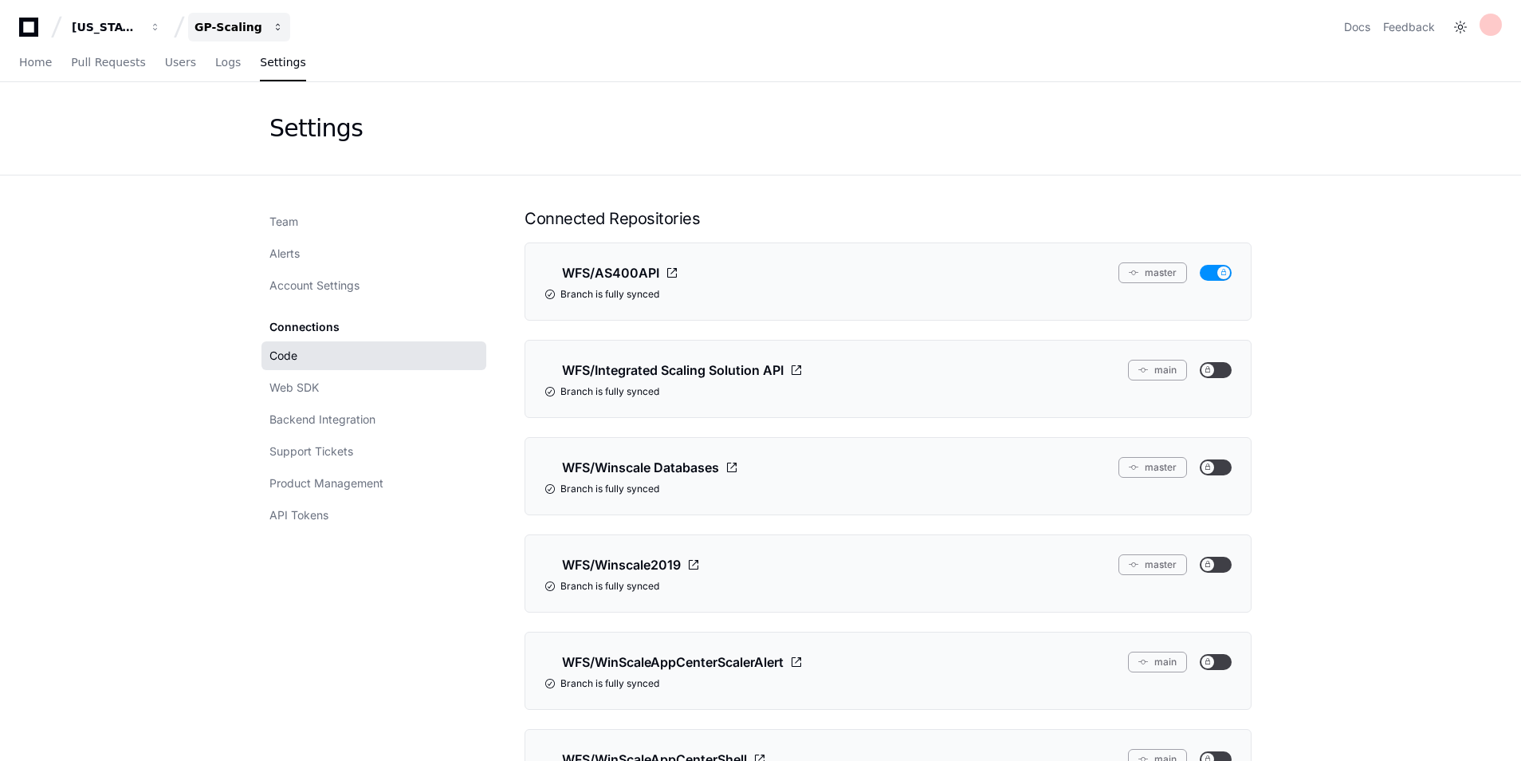
click at [222, 39] on button "GP-Scaling" at bounding box center [239, 27] width 102 height 29
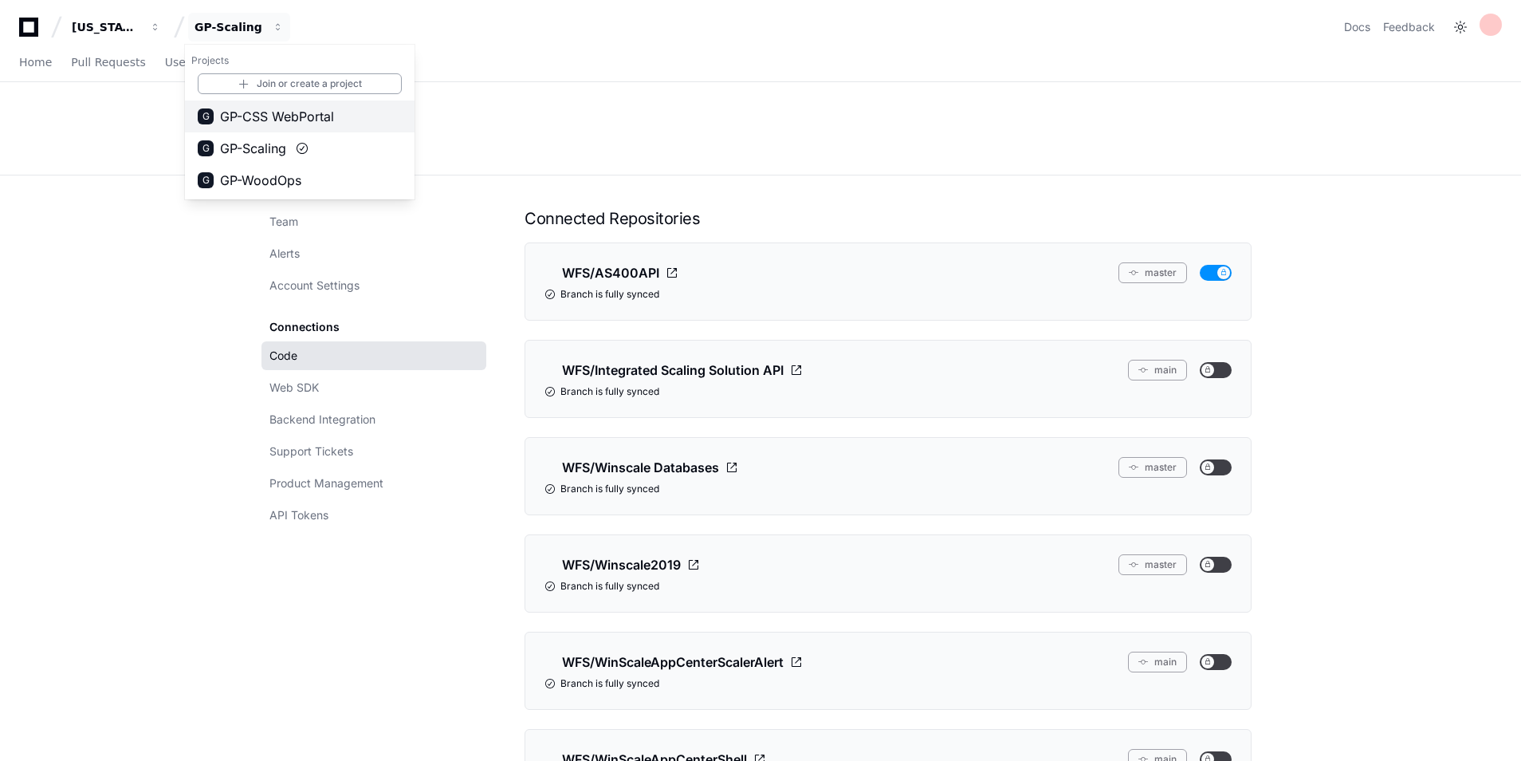
click at [251, 104] on button "G GP-CSS WebPortal" at bounding box center [300, 116] width 230 height 32
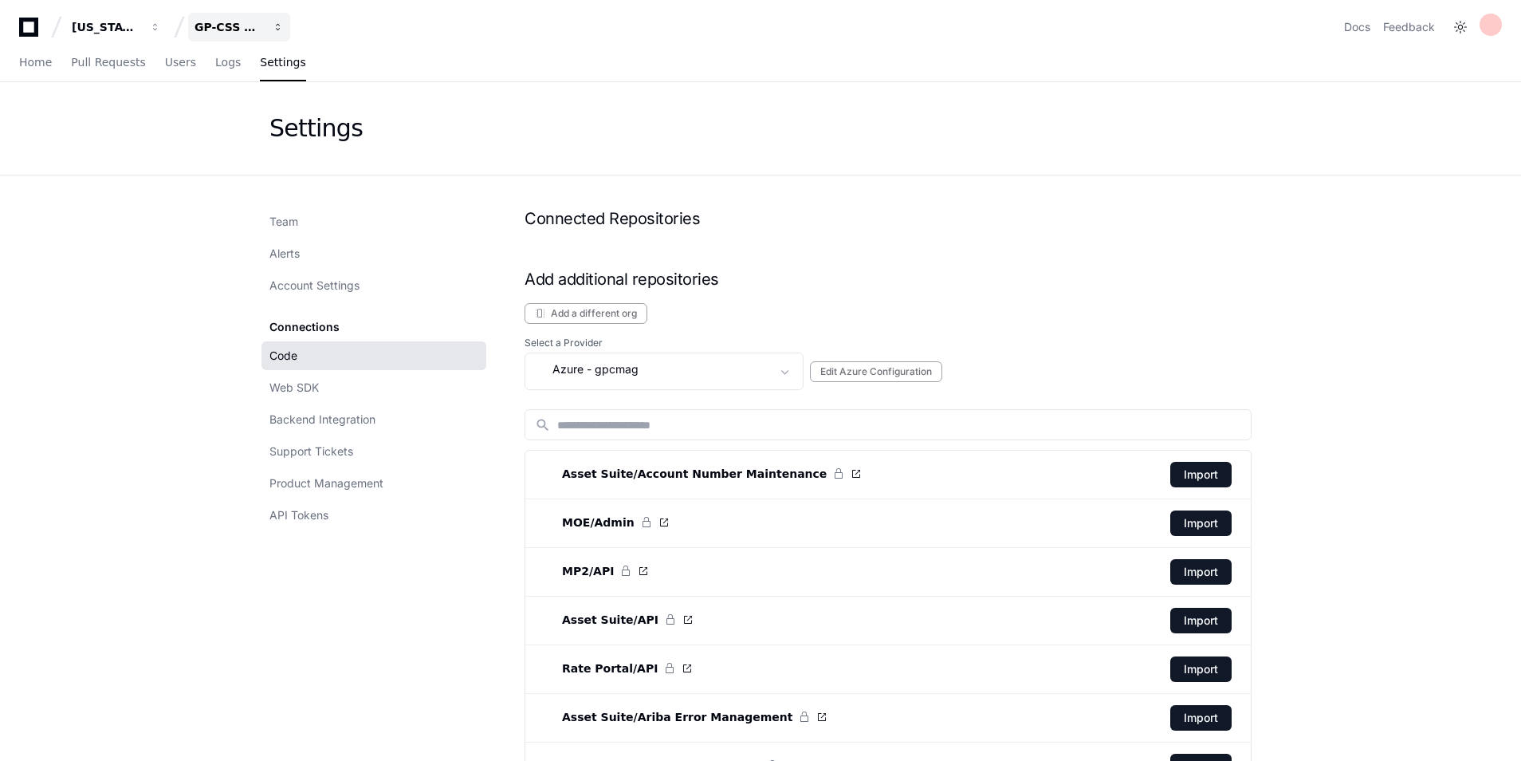
click at [250, 22] on div "GP-CSS WebPortal" at bounding box center [229, 27] width 69 height 16
click at [243, 169] on button "G GP-WoodOps" at bounding box center [300, 180] width 230 height 32
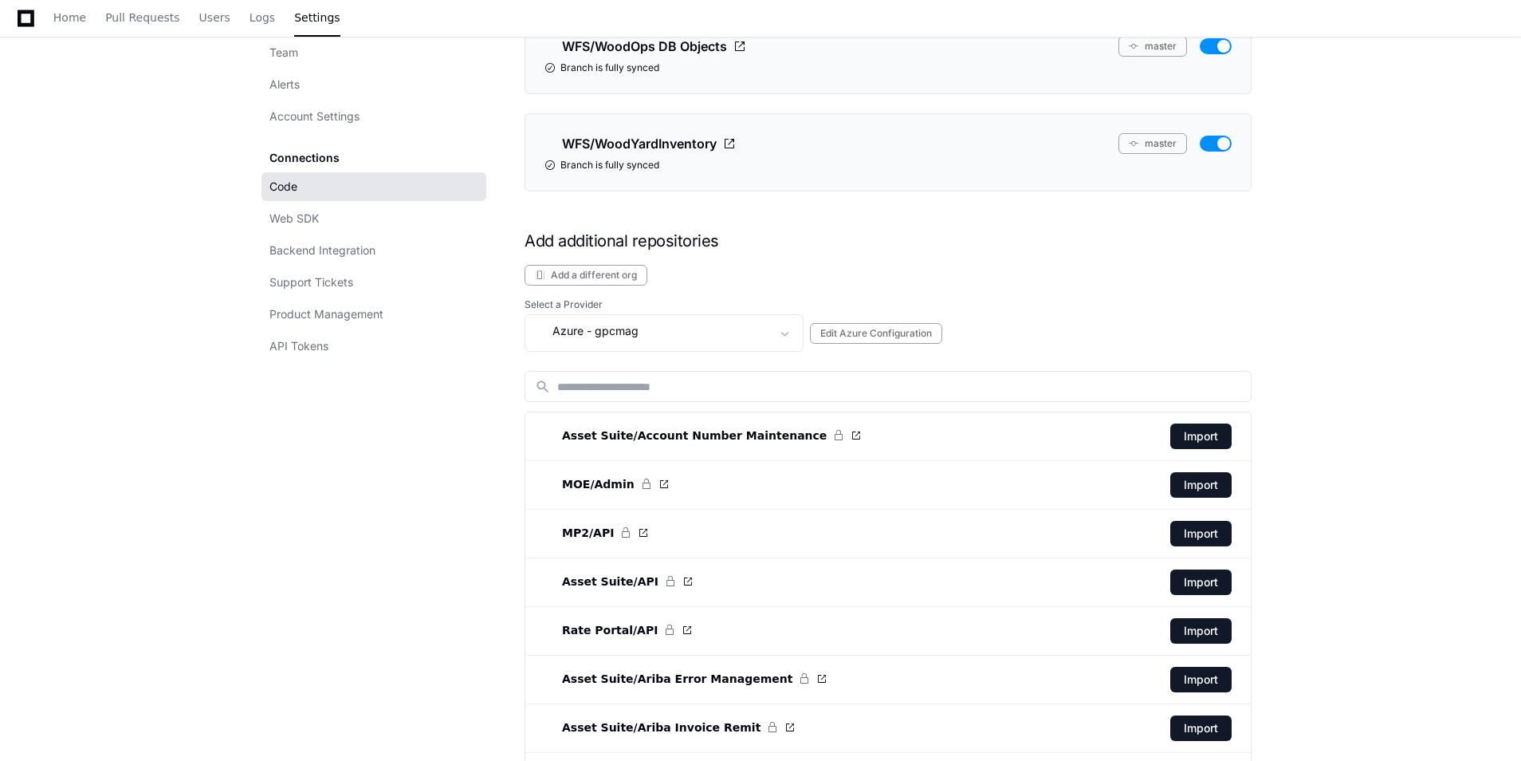
scroll to position [3428, 0]
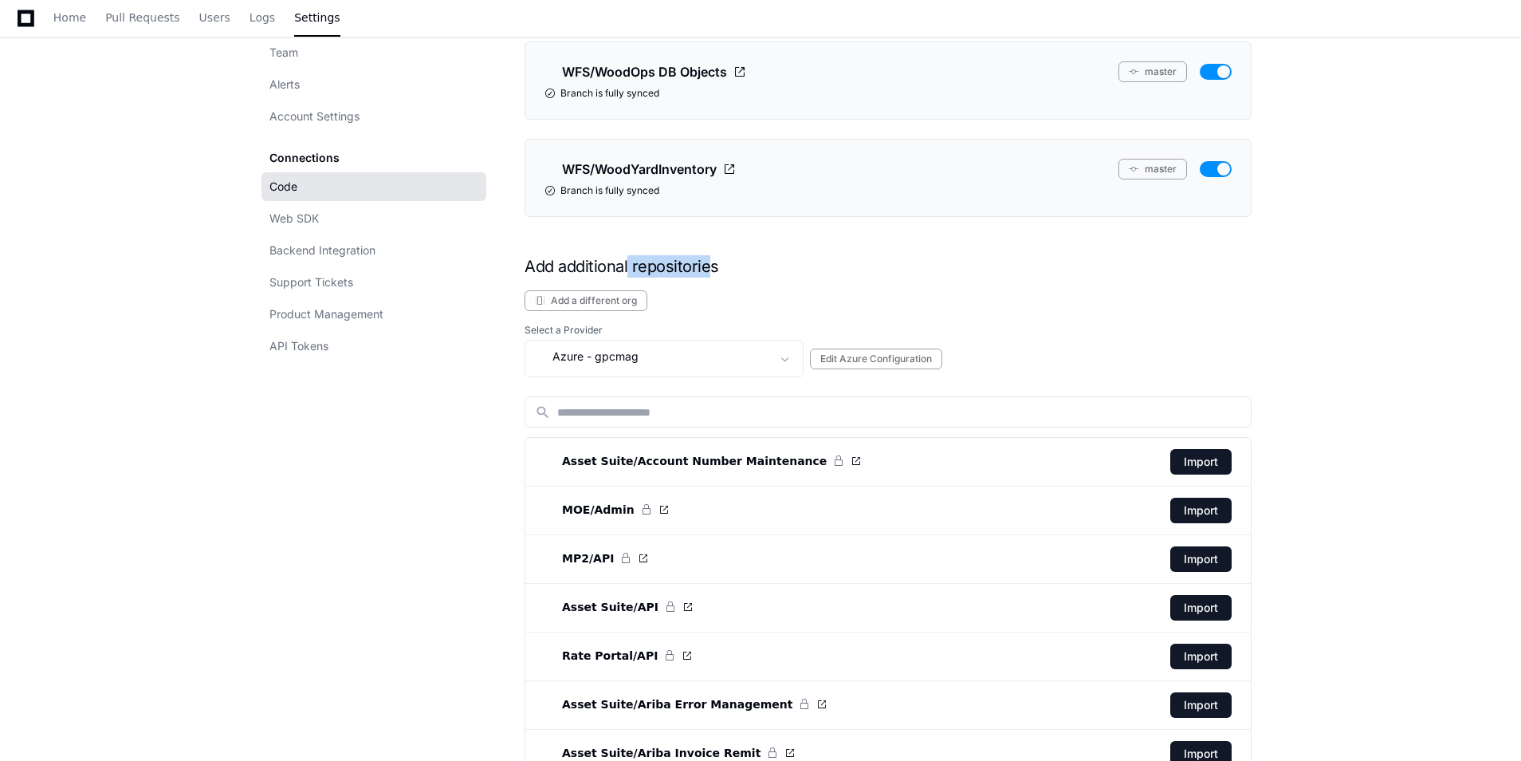
drag, startPoint x: 628, startPoint y: 265, endPoint x: 778, endPoint y: 249, distance: 150.7
click at [778, 249] on div "Connected Repositories WFS/AckAPI master Branch is fully synced WFS/Appraisal A…" at bounding box center [888, 115] width 727 height 6673
drag, startPoint x: 778, startPoint y: 249, endPoint x: 952, endPoint y: 321, distance: 188.3
click at [780, 367] on span at bounding box center [785, 359] width 16 height 16
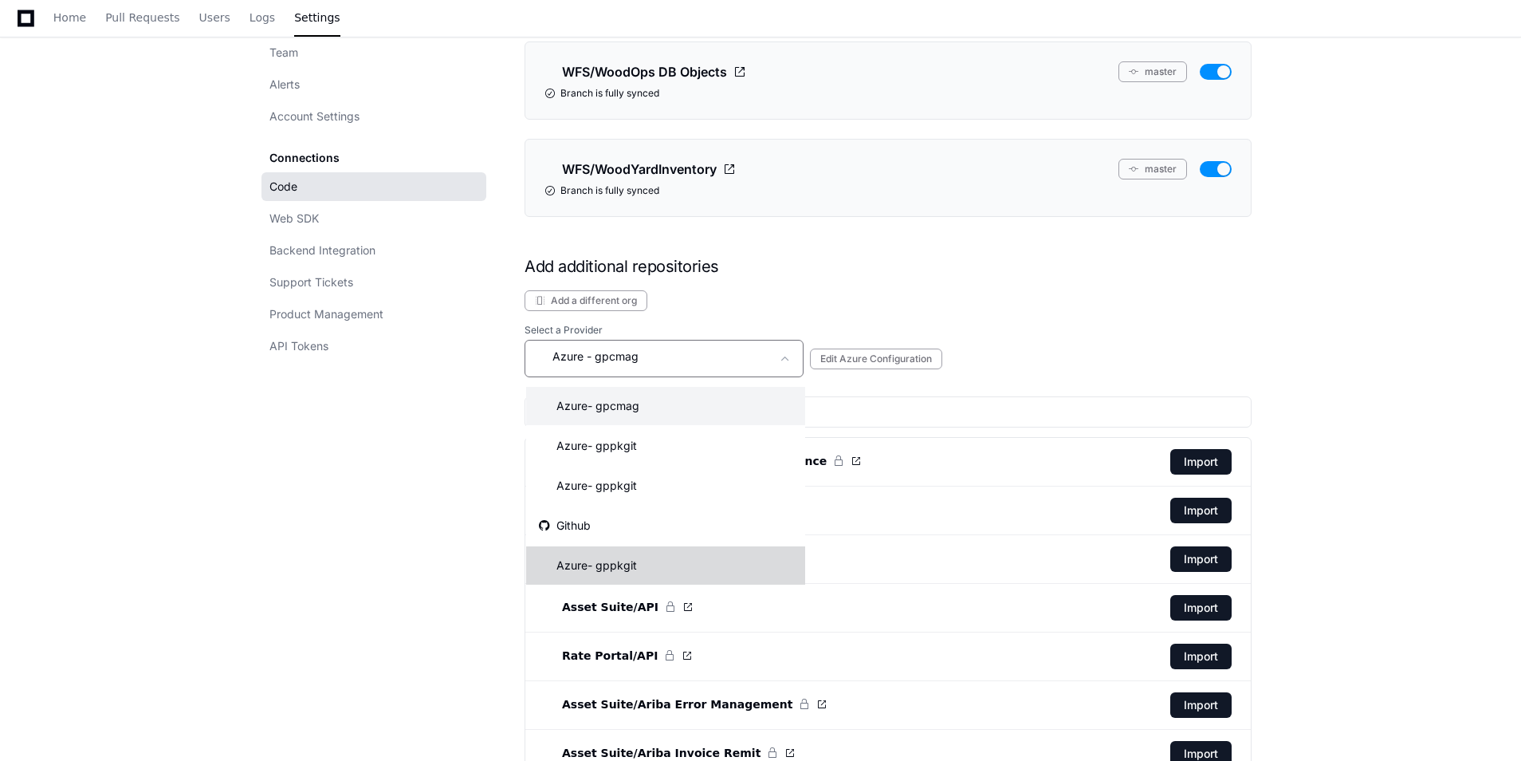
click at [675, 566] on mat-option "Azure - gppkgit" at bounding box center [665, 565] width 279 height 38
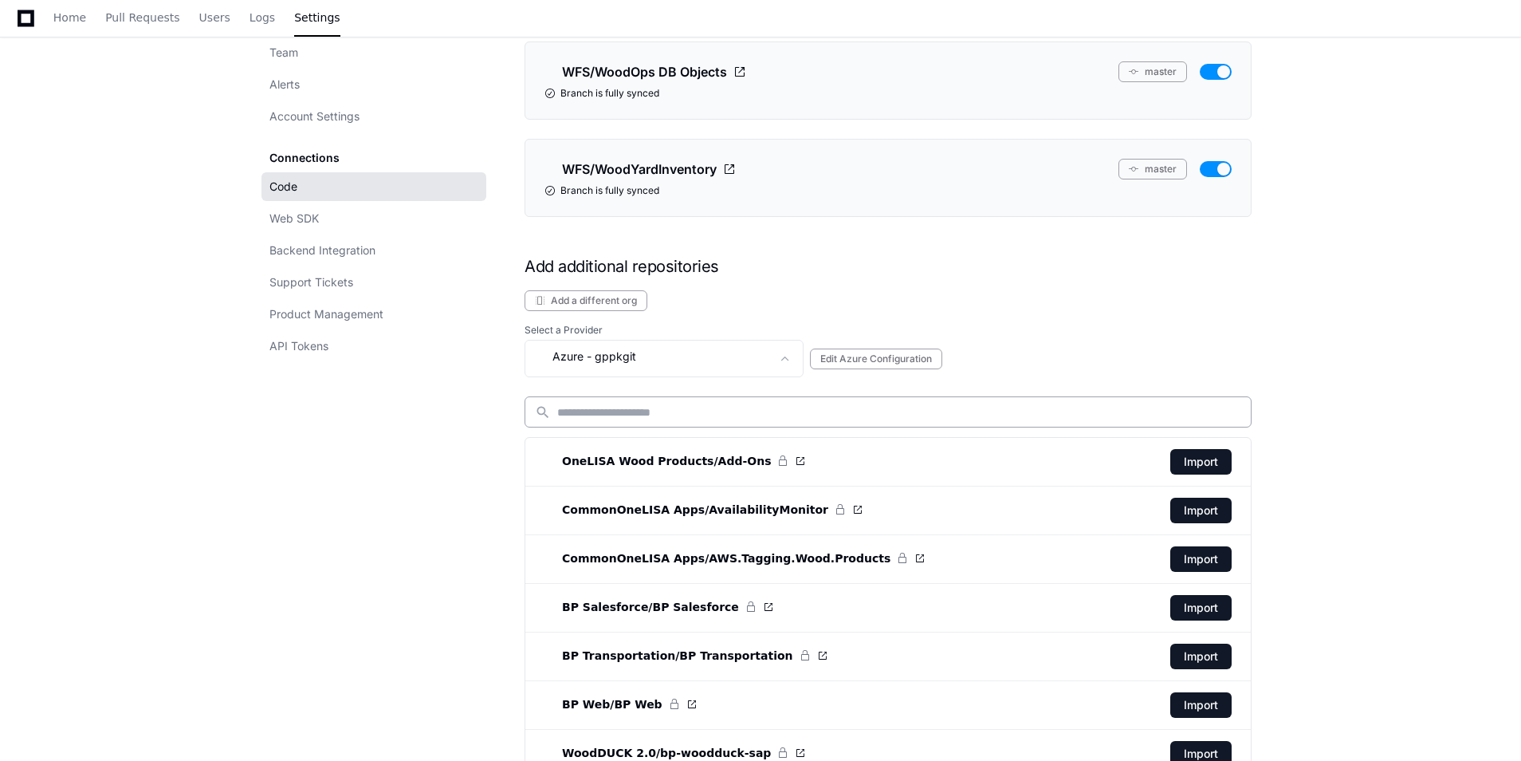
click at [608, 408] on input at bounding box center [899, 412] width 684 height 16
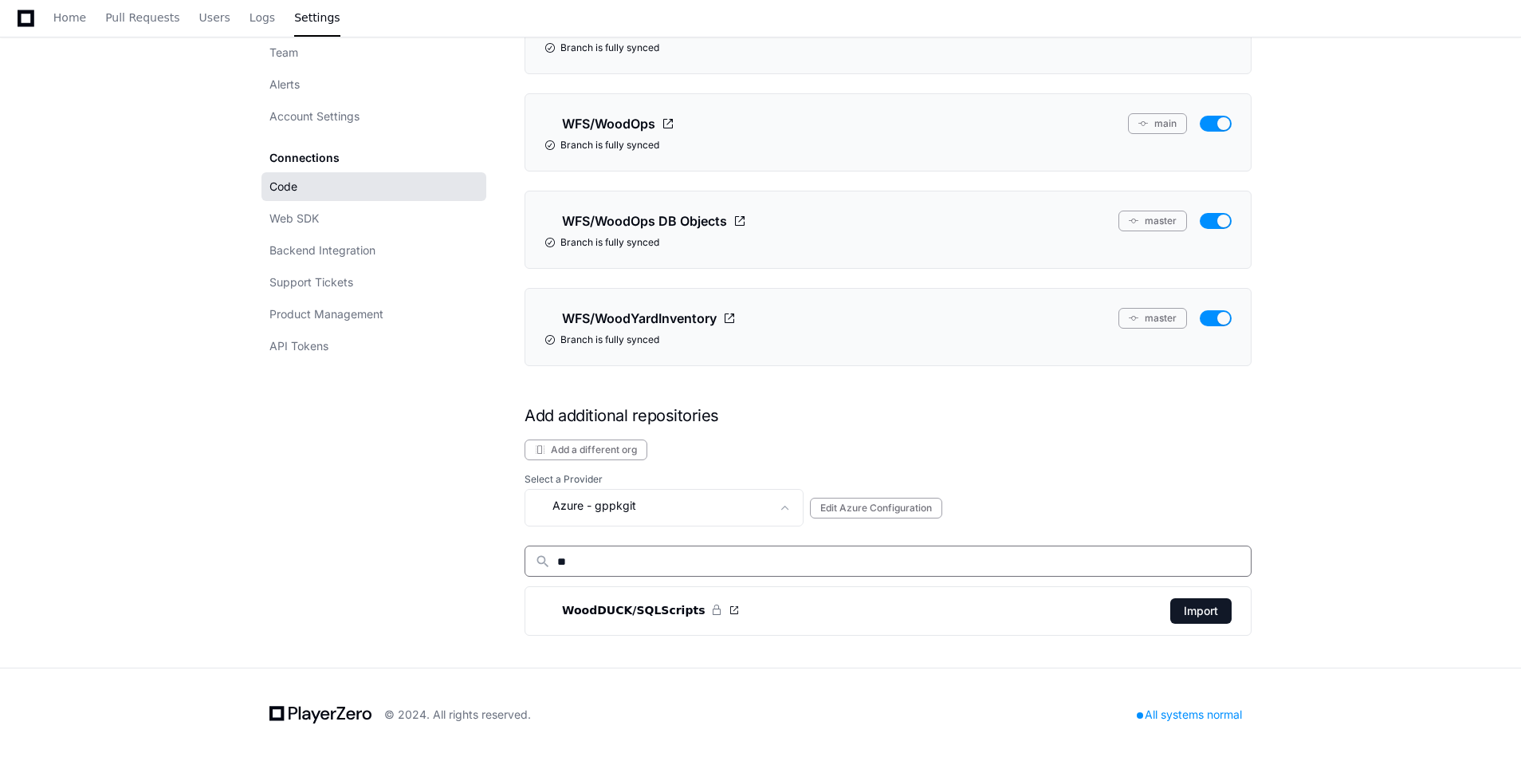
scroll to position [3278, 0]
type input "*"
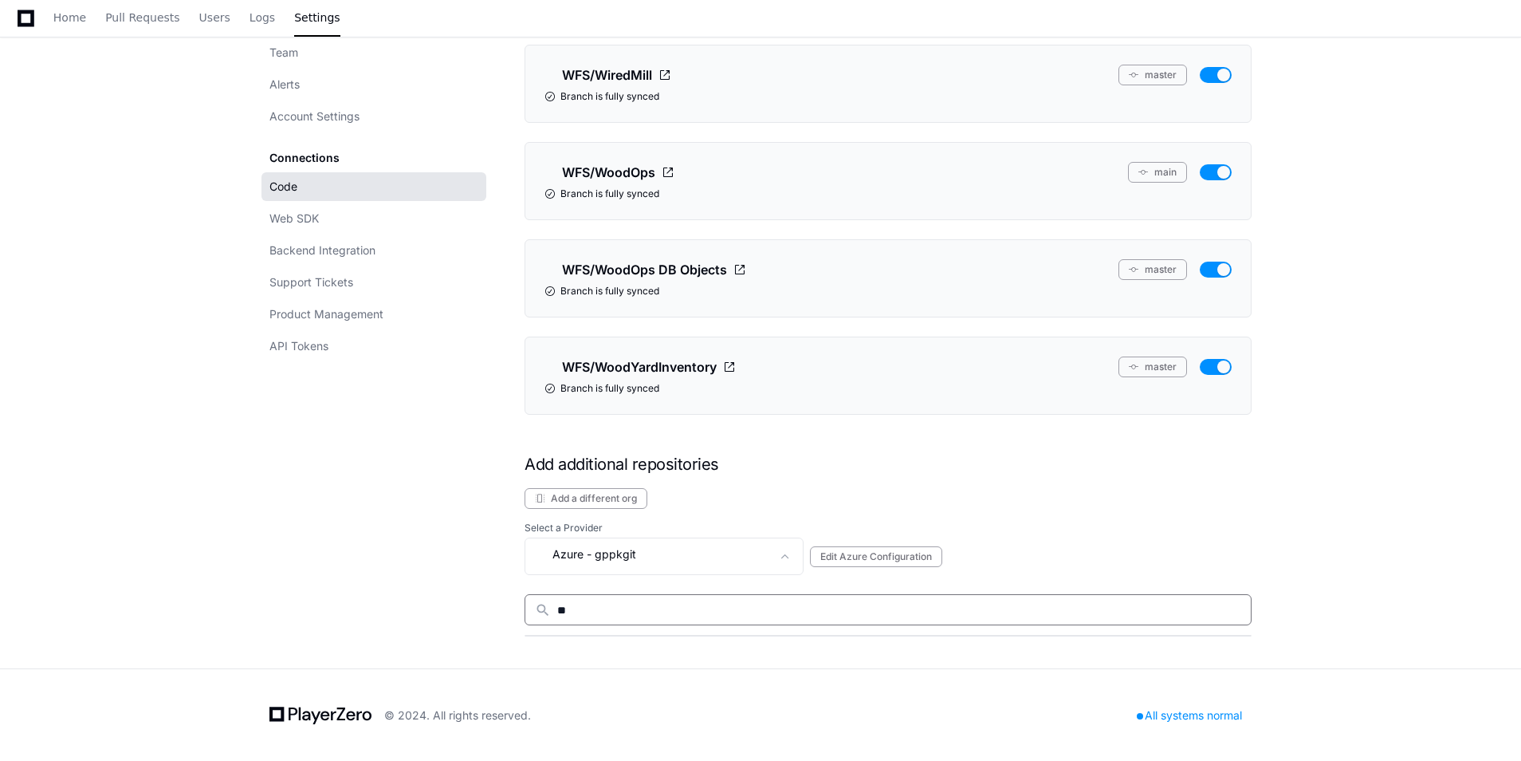
type input "*"
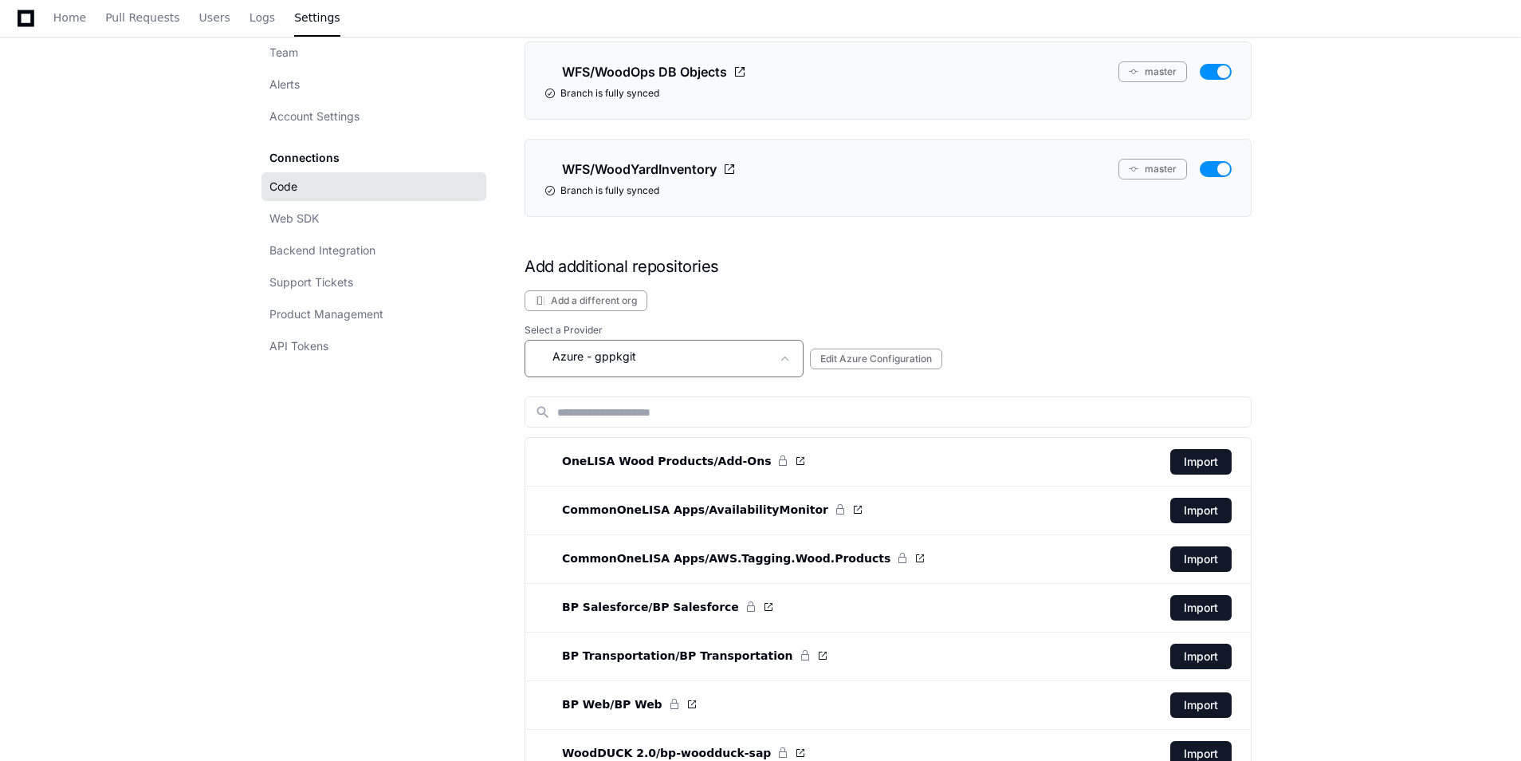
click at [637, 364] on div "Azure - gppkgit" at bounding box center [653, 356] width 236 height 19
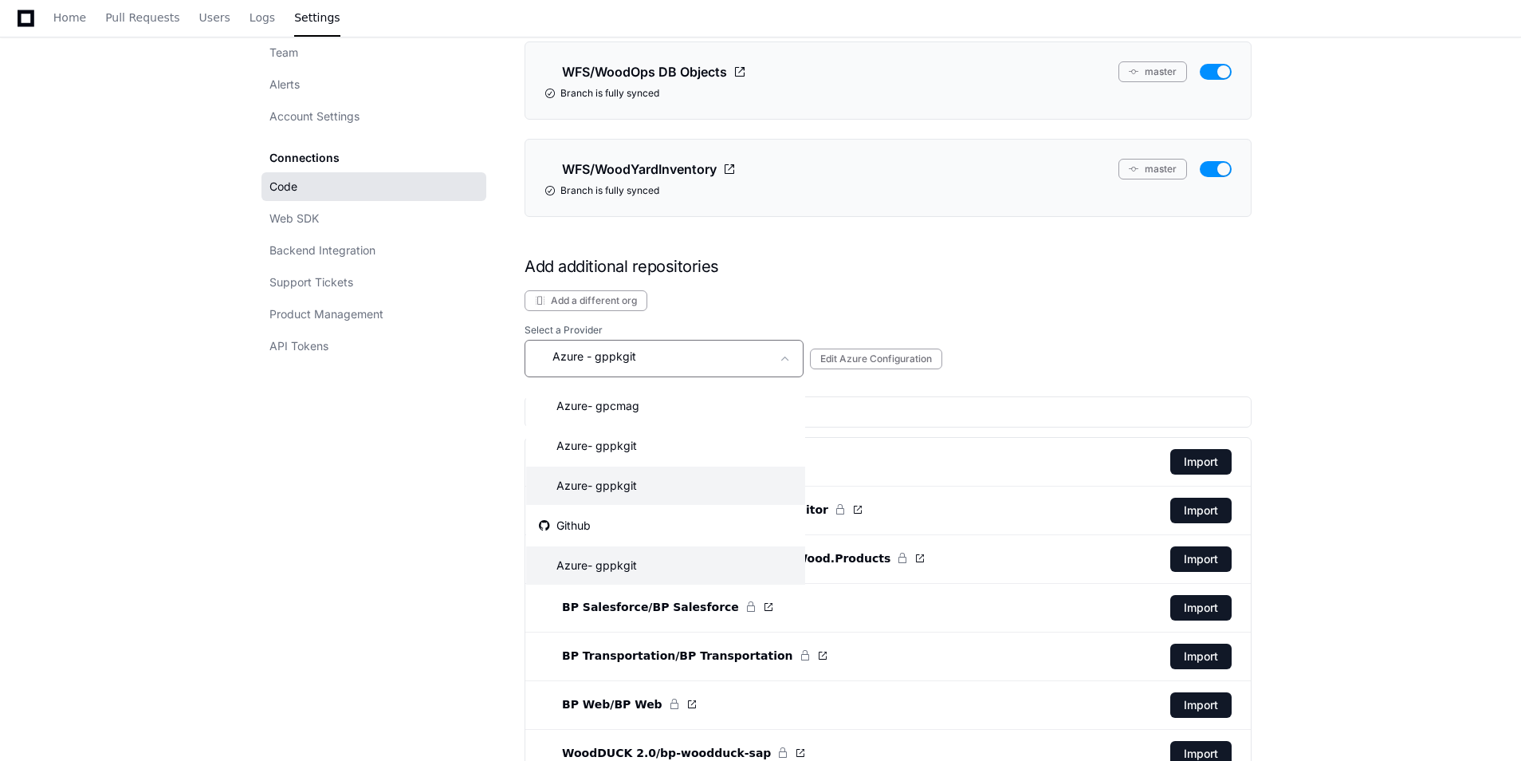
click at [637, 496] on mat-option "Azure - gppkgit" at bounding box center [665, 485] width 279 height 38
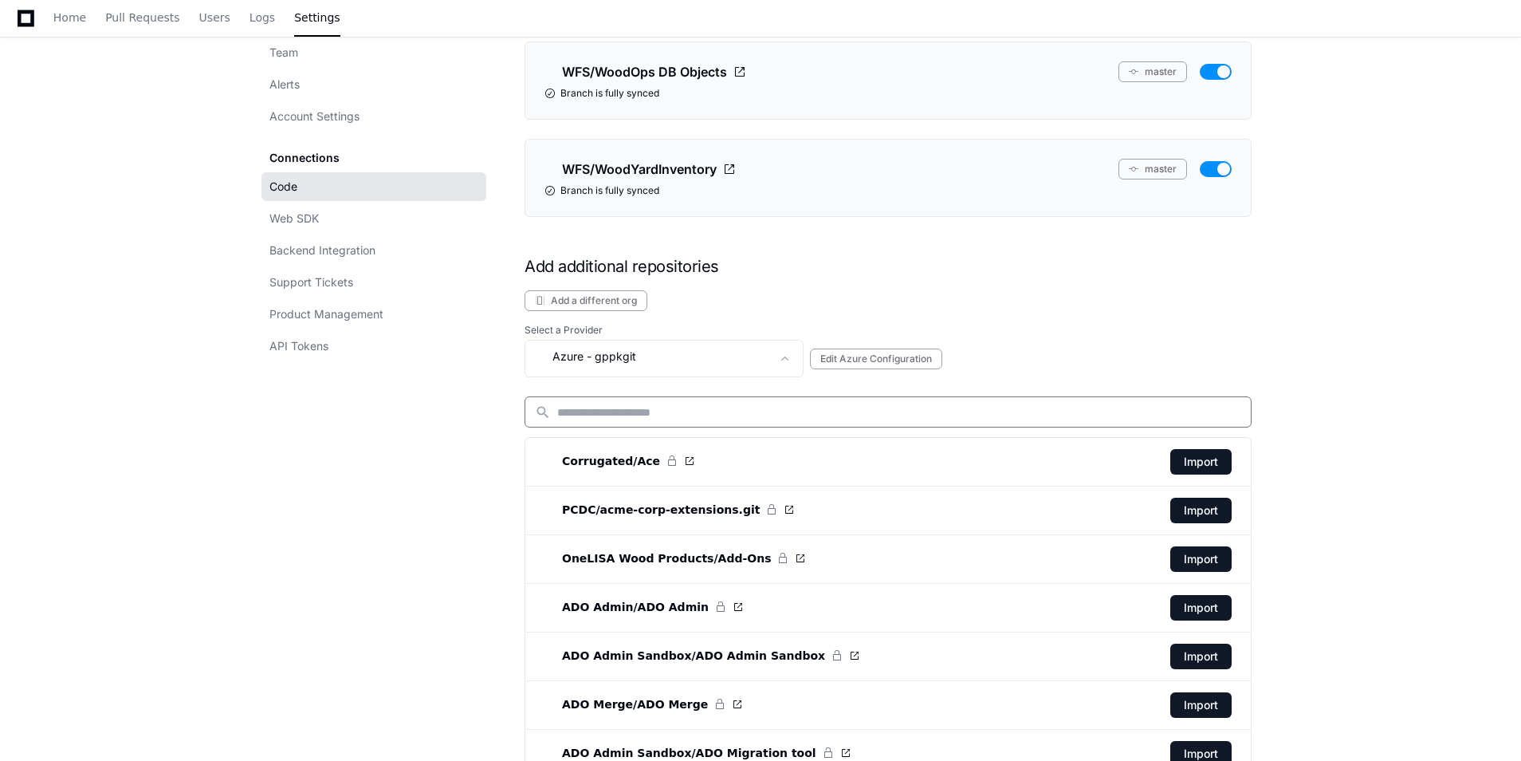
click at [626, 419] on input at bounding box center [899, 412] width 684 height 16
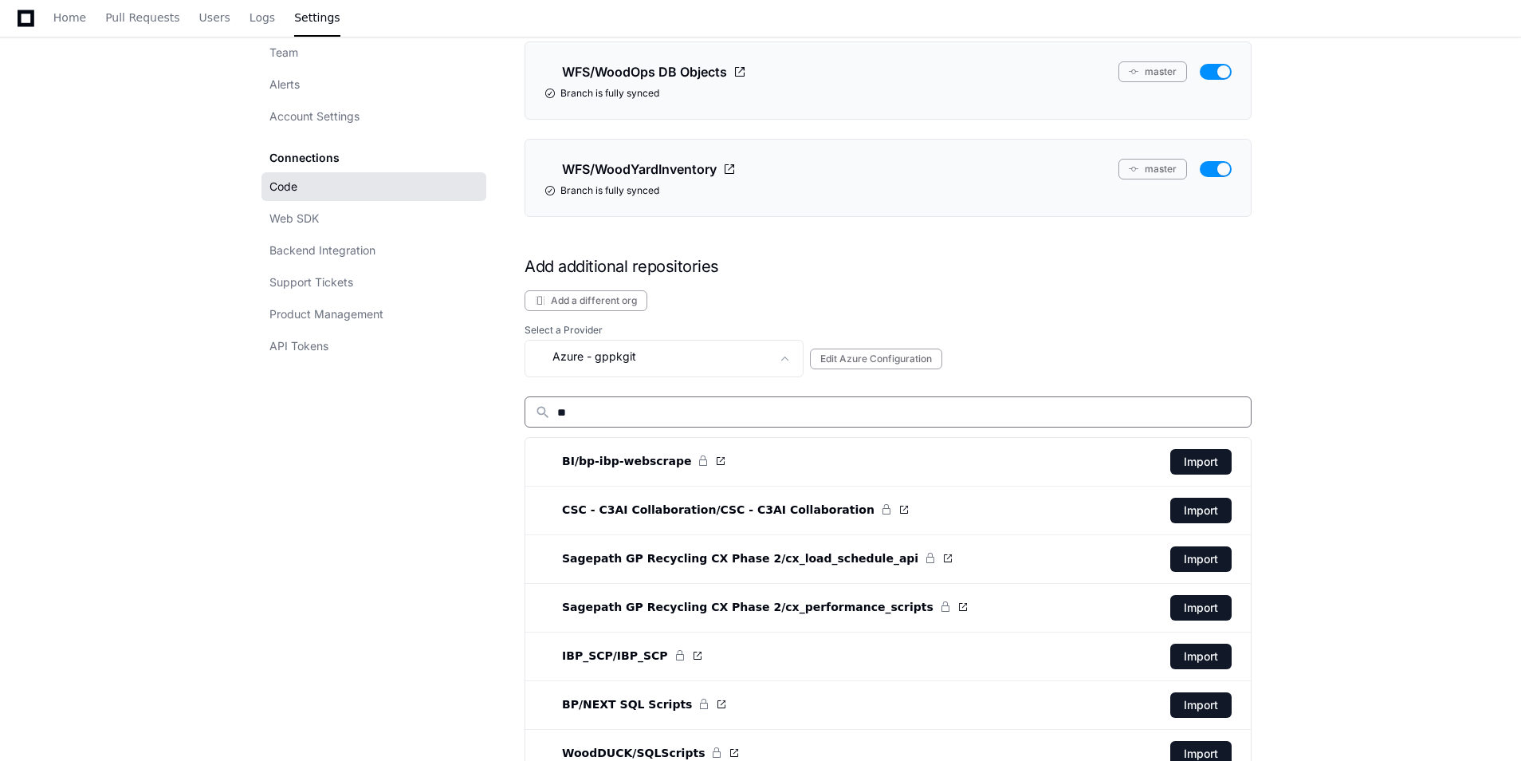
type input "*"
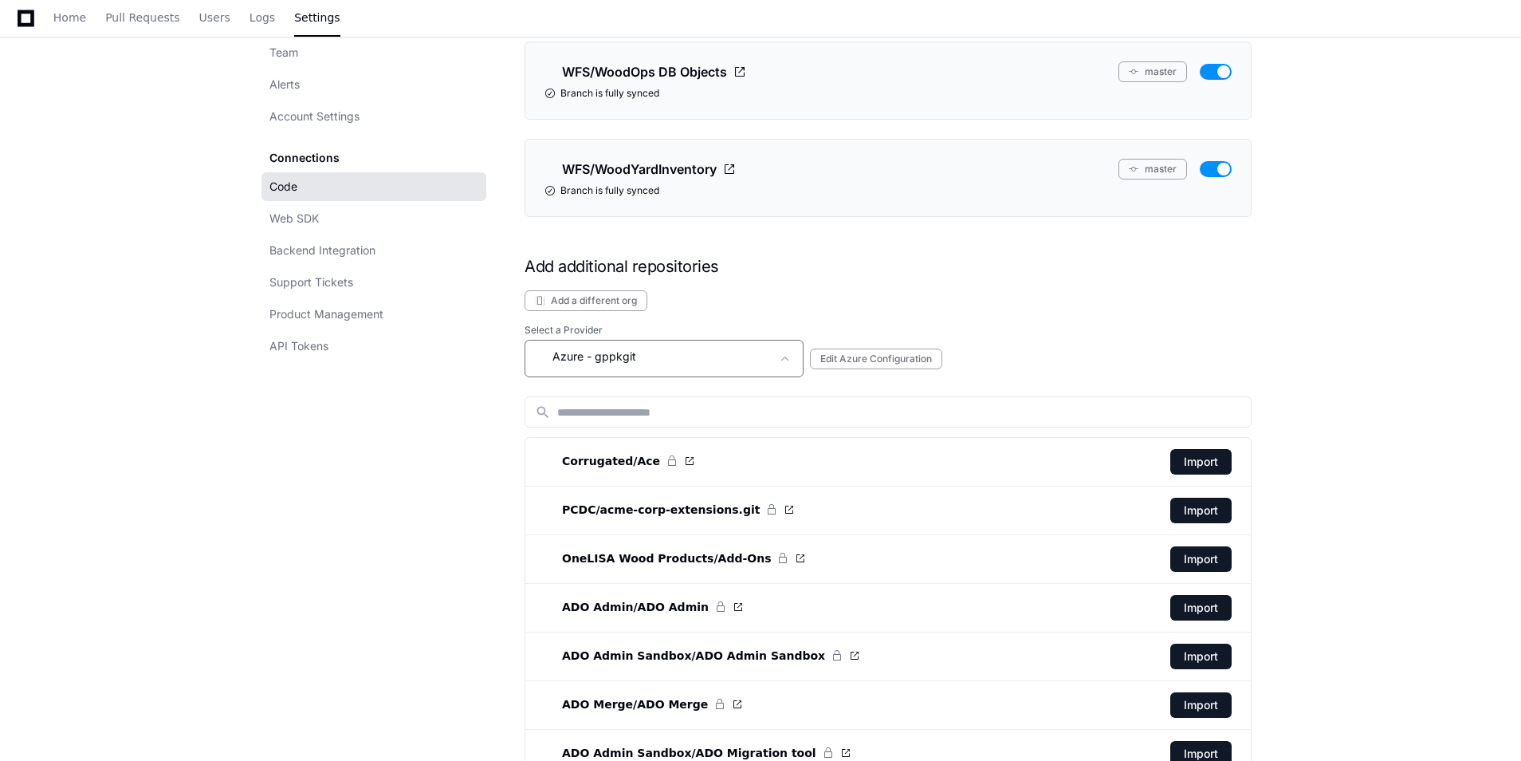
click at [671, 367] on mat-select "Azure - gppkgit" at bounding box center [653, 358] width 236 height 23
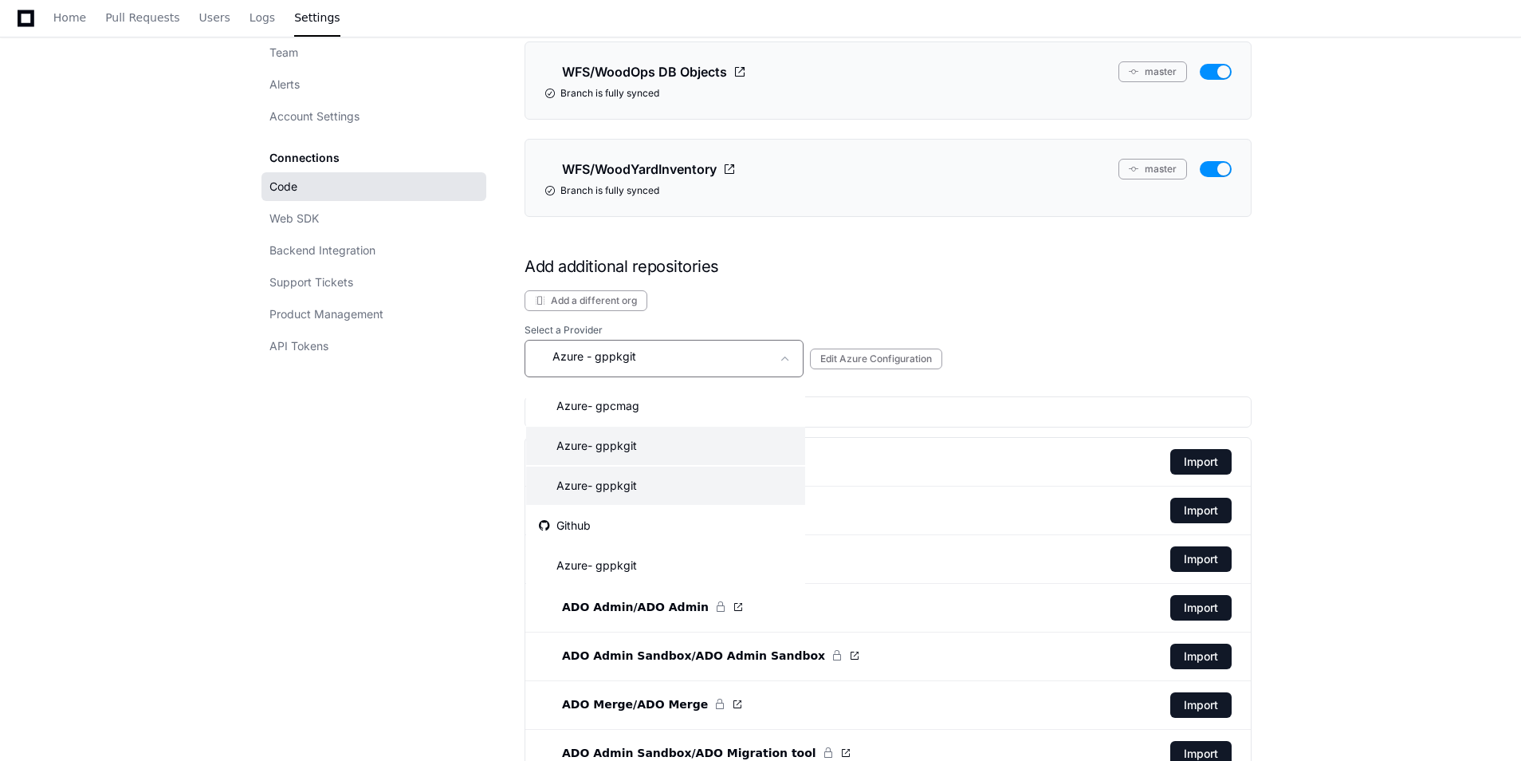
click at [649, 444] on mat-option "Azure - gppkgit" at bounding box center [665, 446] width 279 height 38
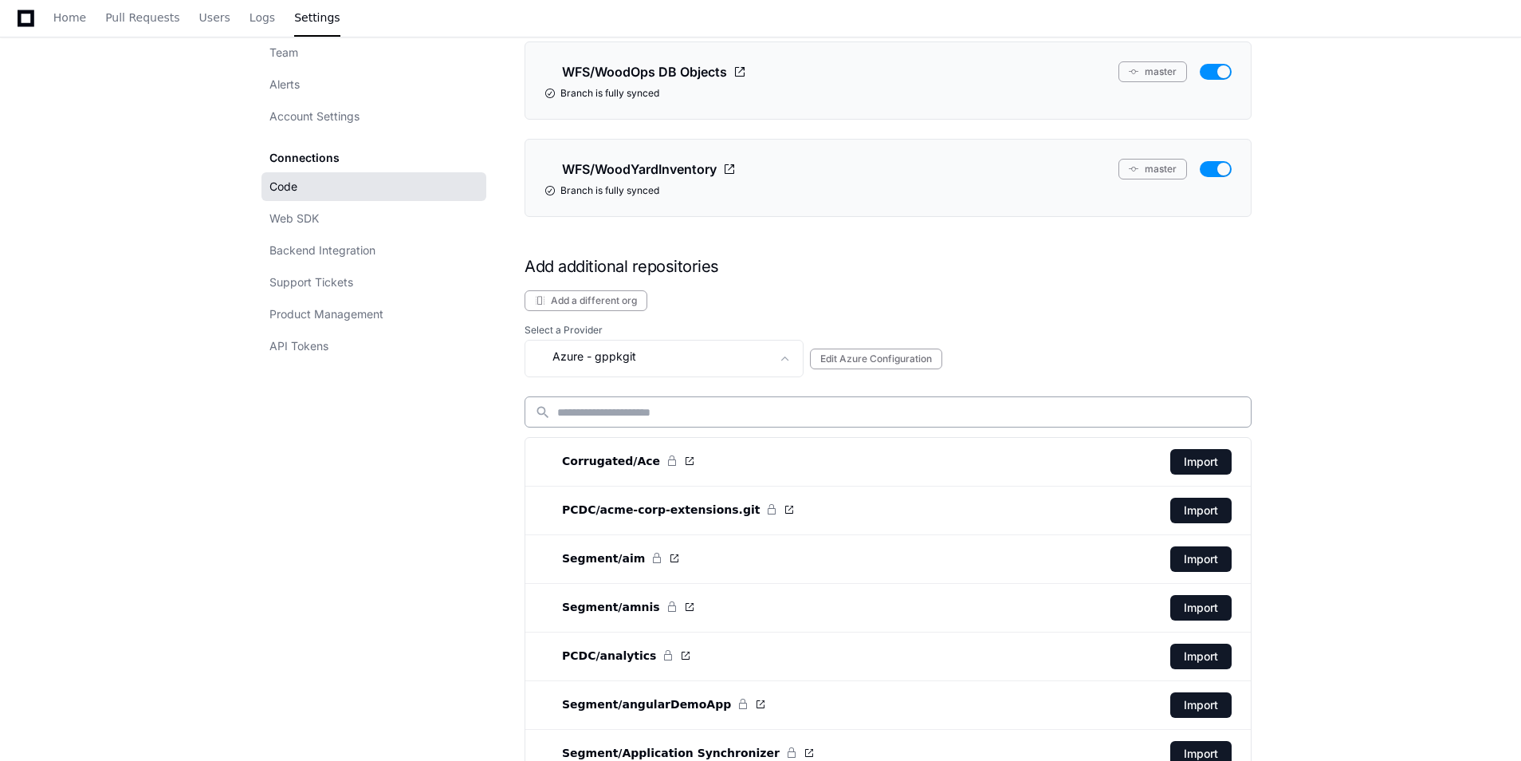
click at [643, 418] on input at bounding box center [899, 412] width 684 height 16
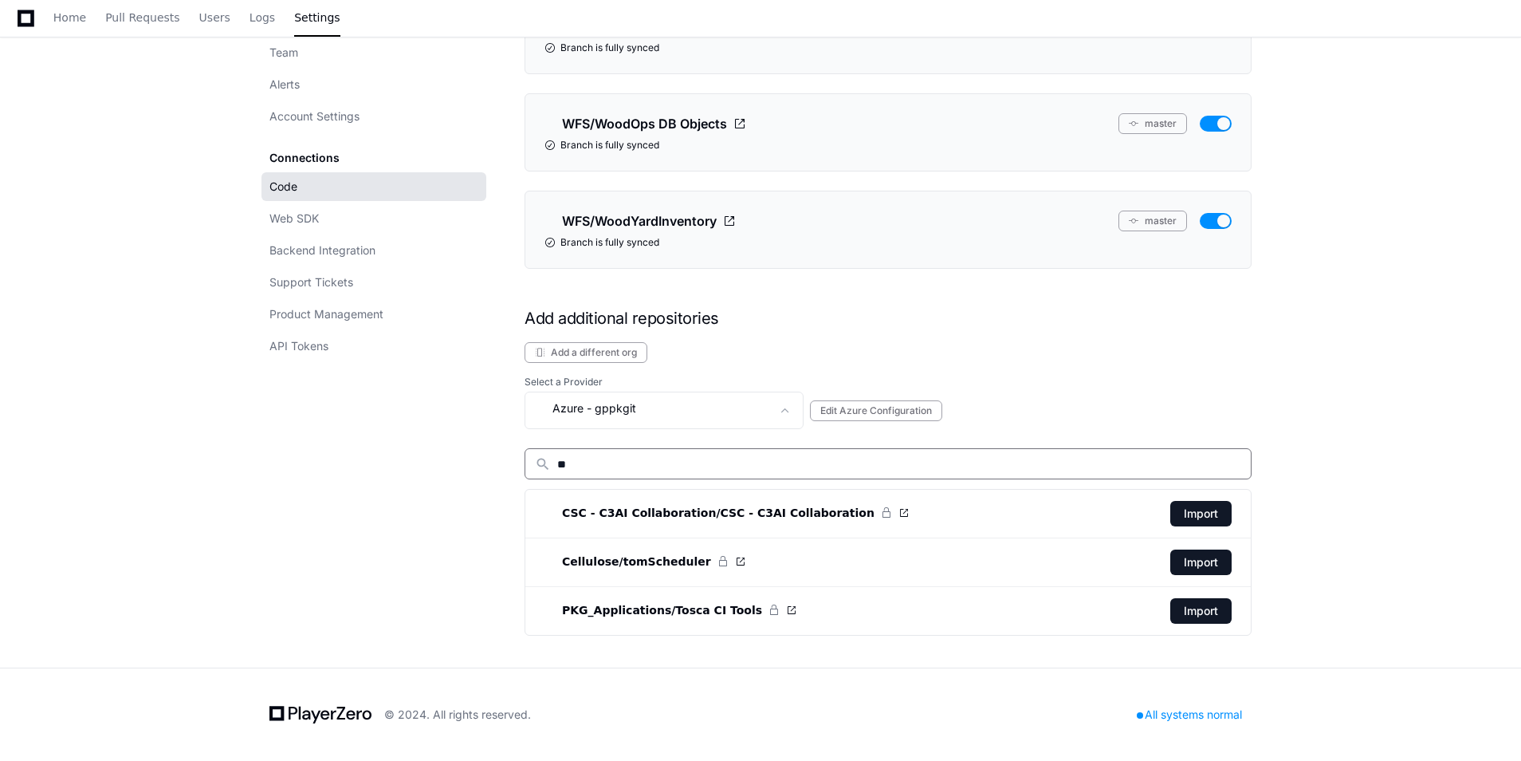
scroll to position [3278, 0]
type input "*"
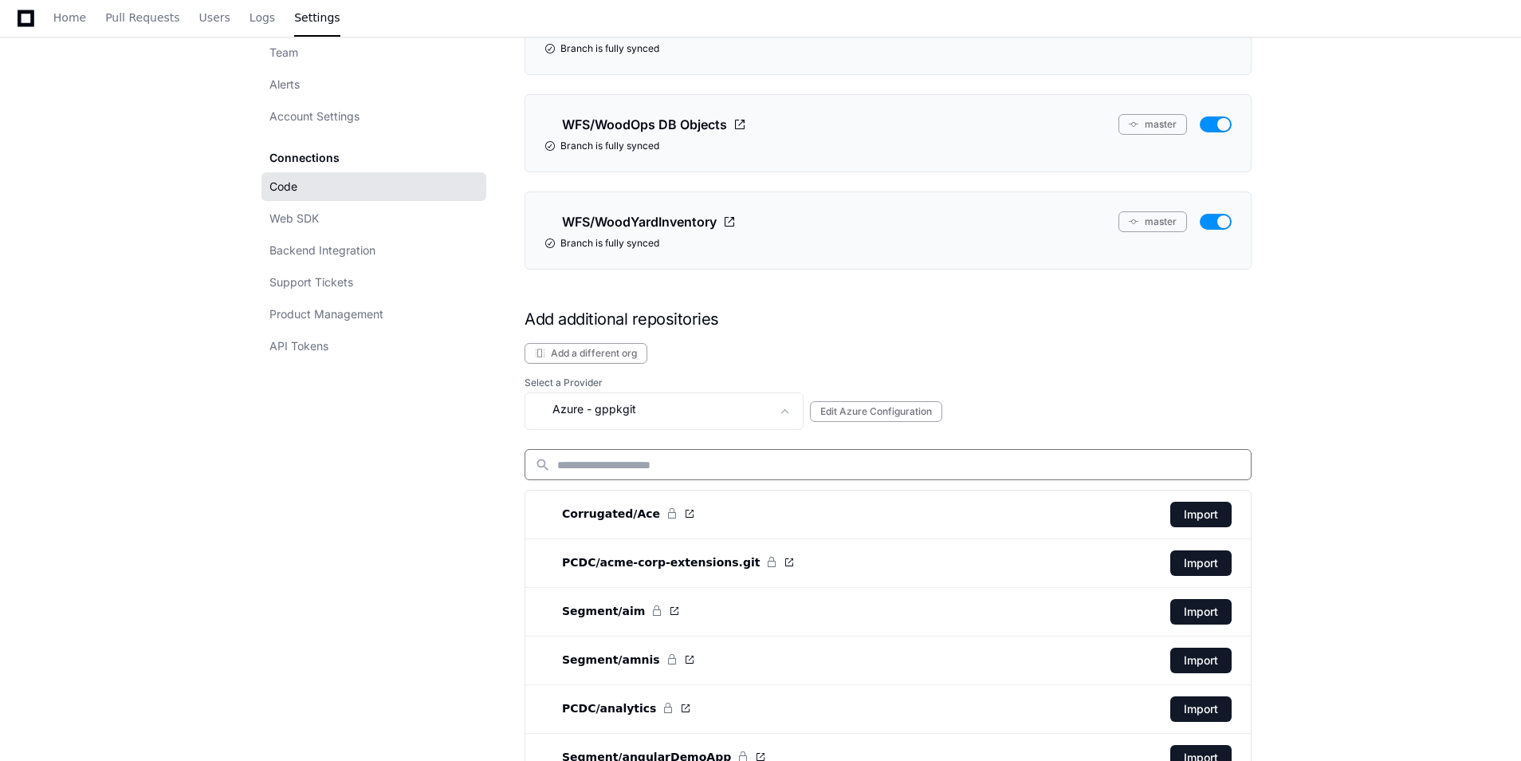
scroll to position [3428, 0]
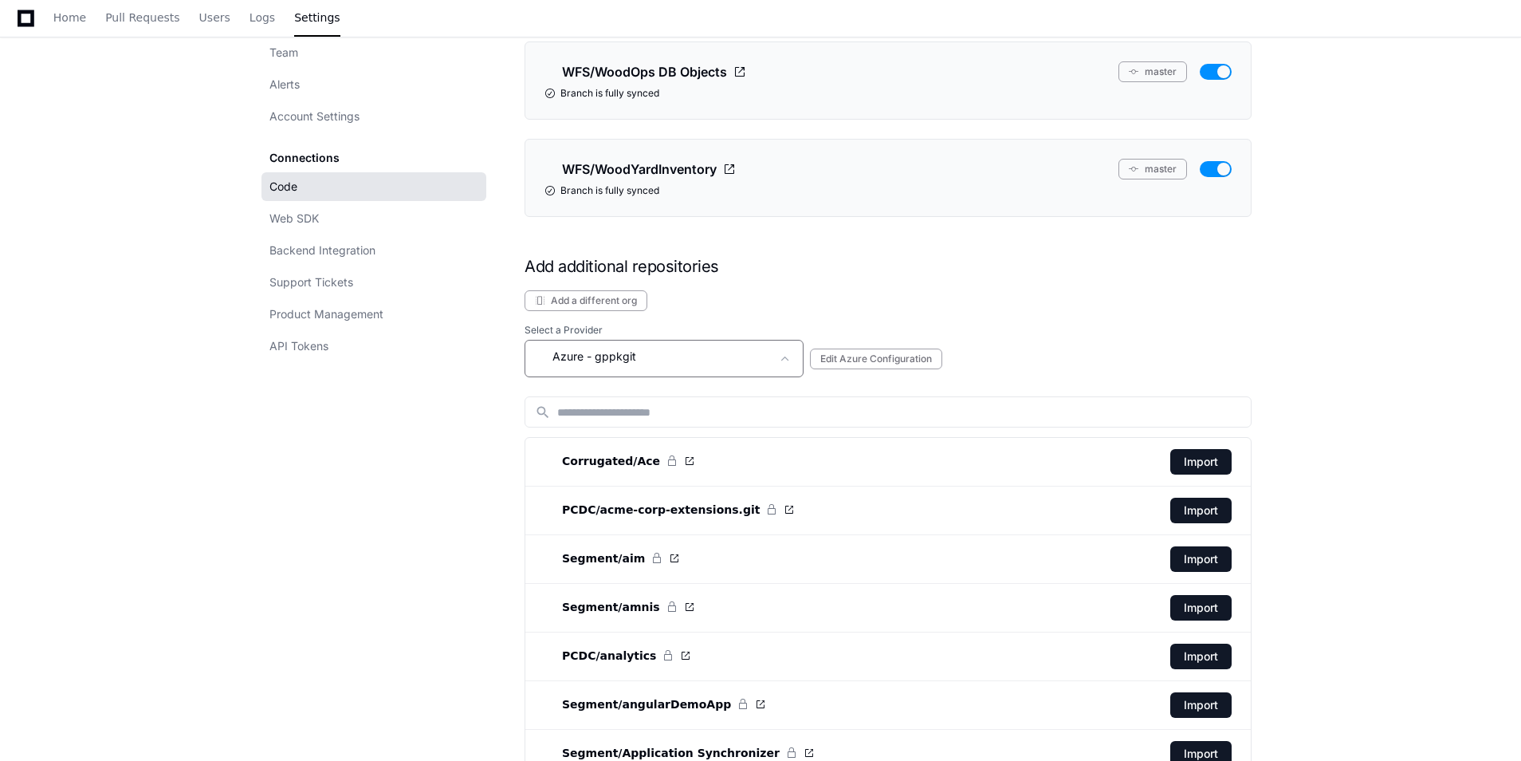
click at [640, 369] on mat-select "Azure - gppkgit" at bounding box center [653, 358] width 236 height 23
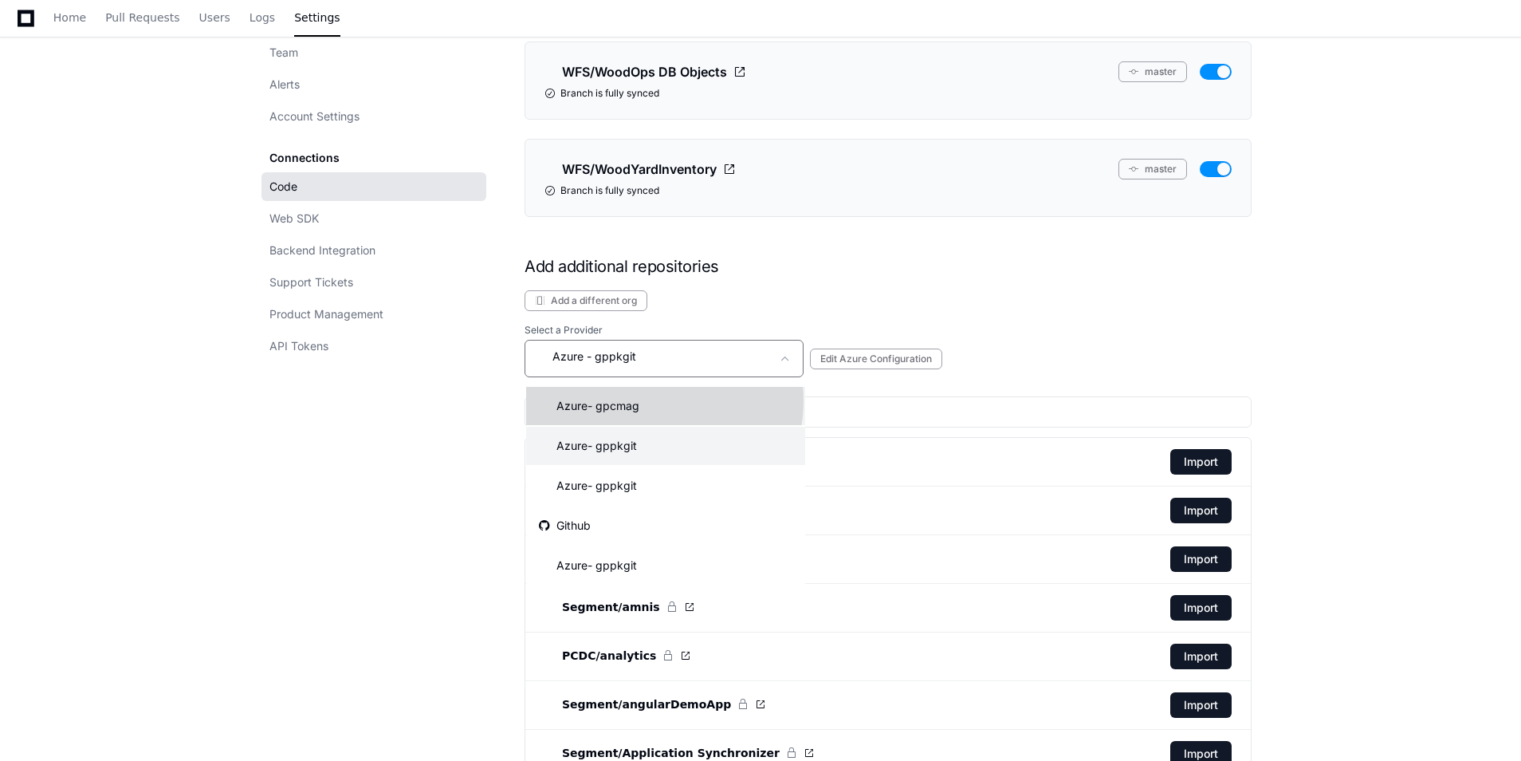
click at [640, 400] on mat-option "Azure - gpcmag" at bounding box center [665, 406] width 279 height 38
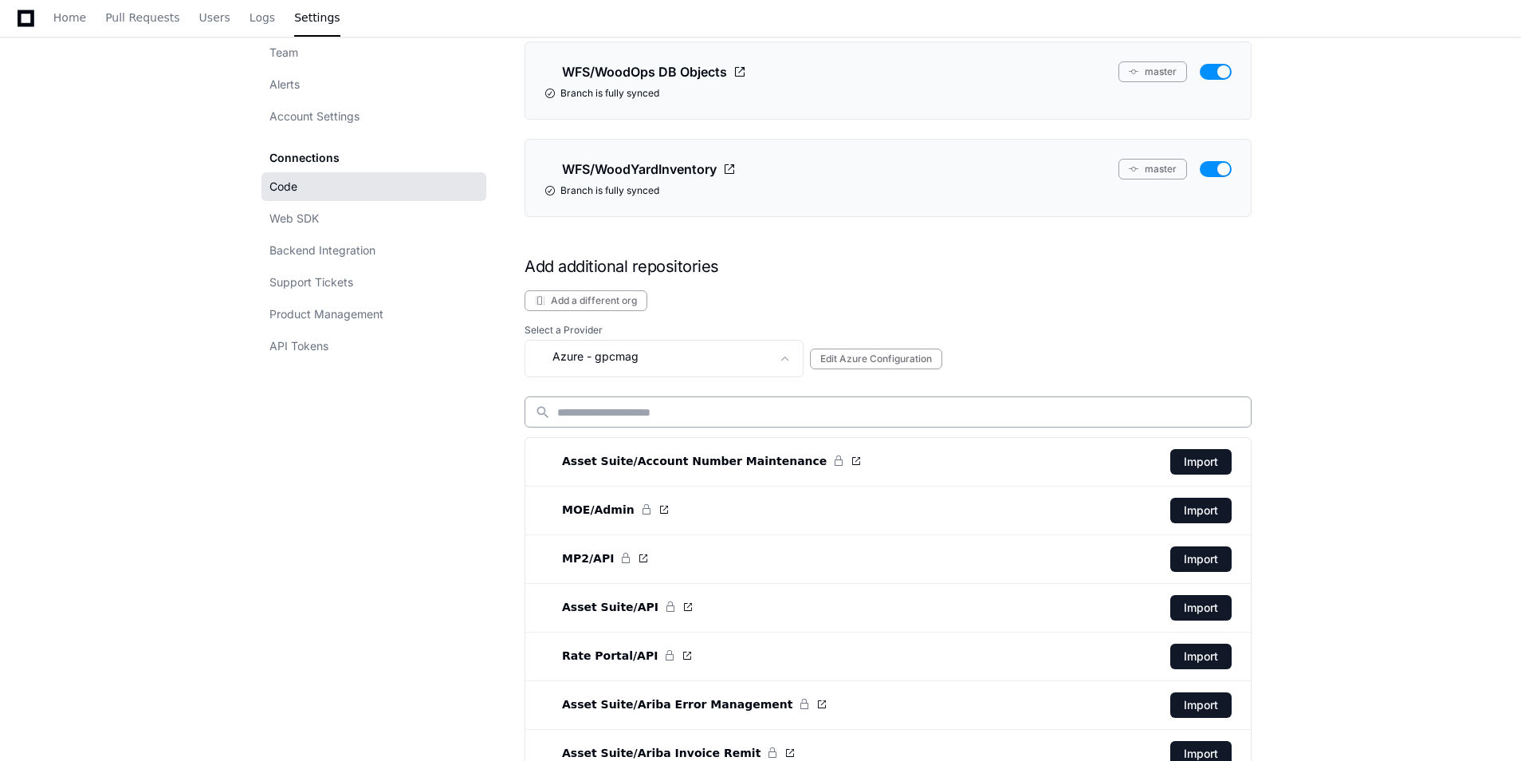
click at [657, 421] on div "search" at bounding box center [888, 411] width 727 height 31
click at [660, 411] on input at bounding box center [899, 412] width 684 height 16
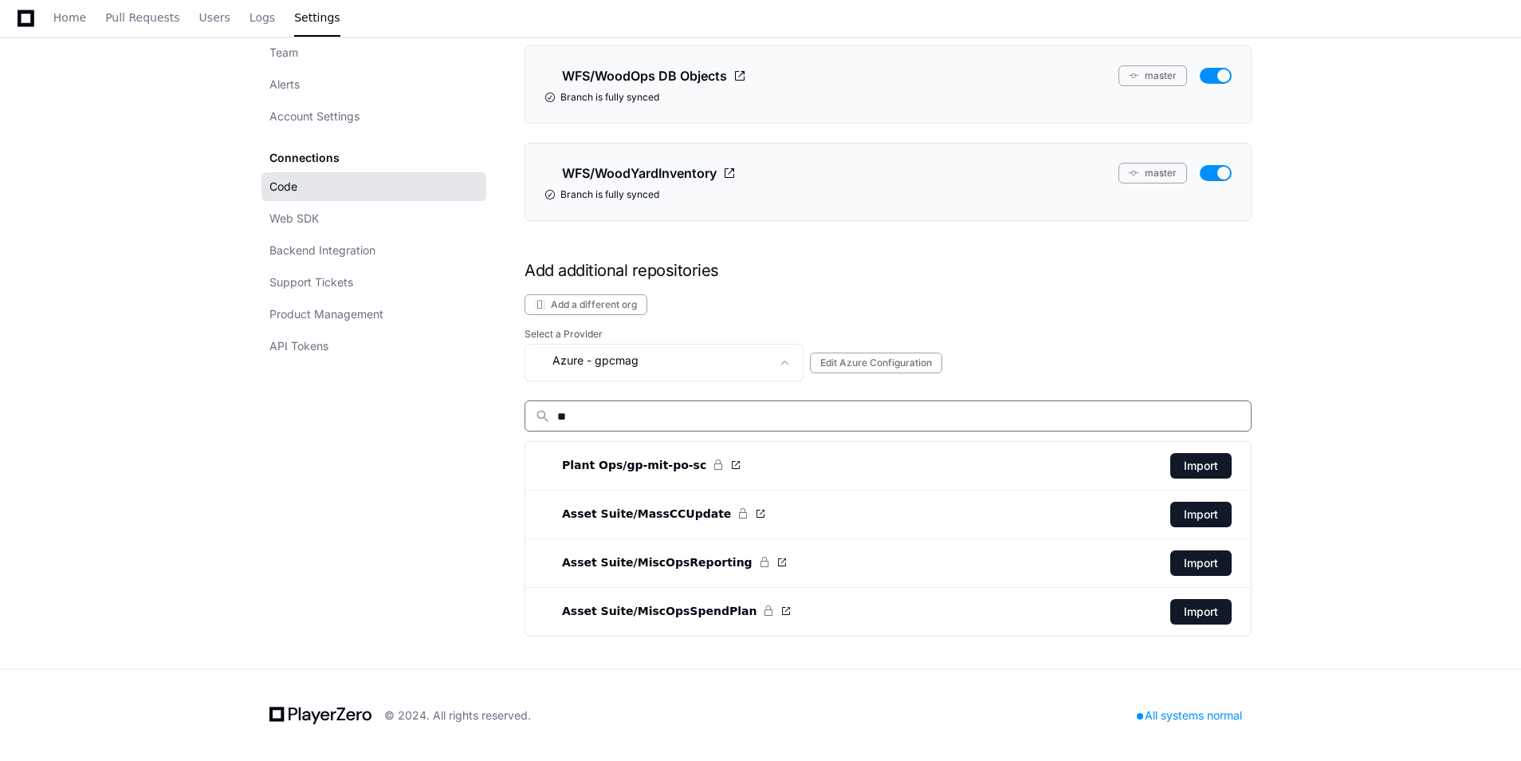
scroll to position [3230, 0]
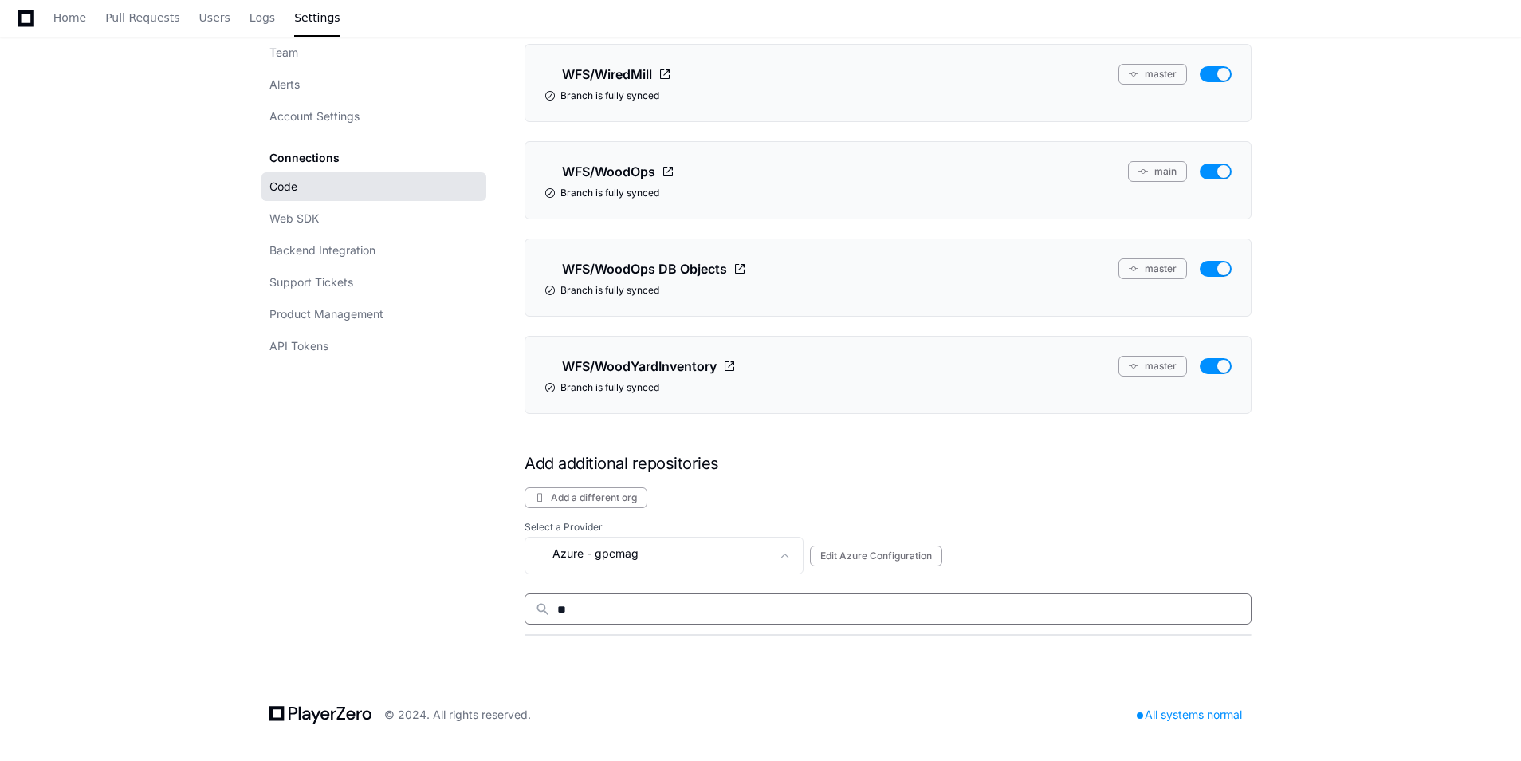
type input "*"
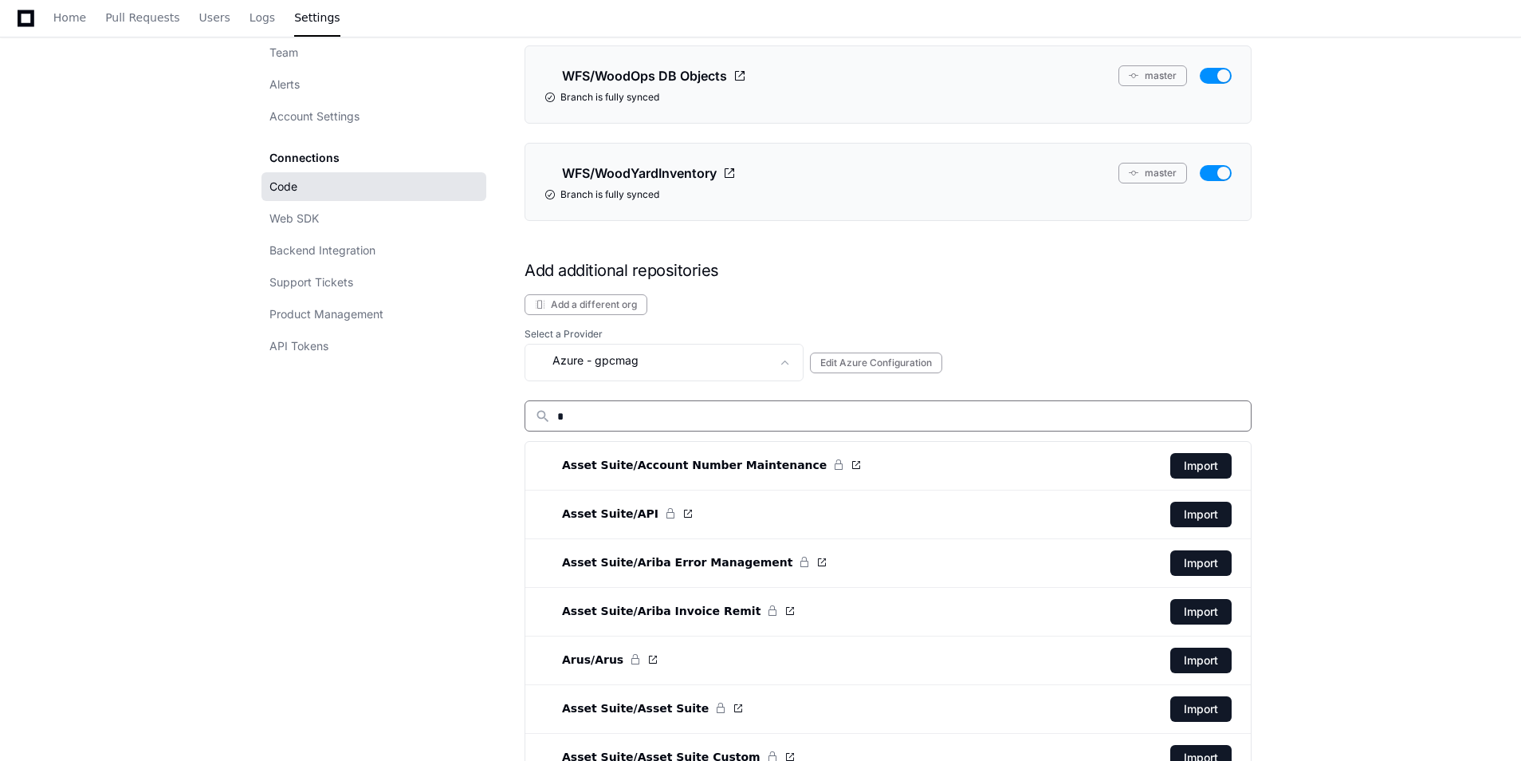
scroll to position [3428, 0]
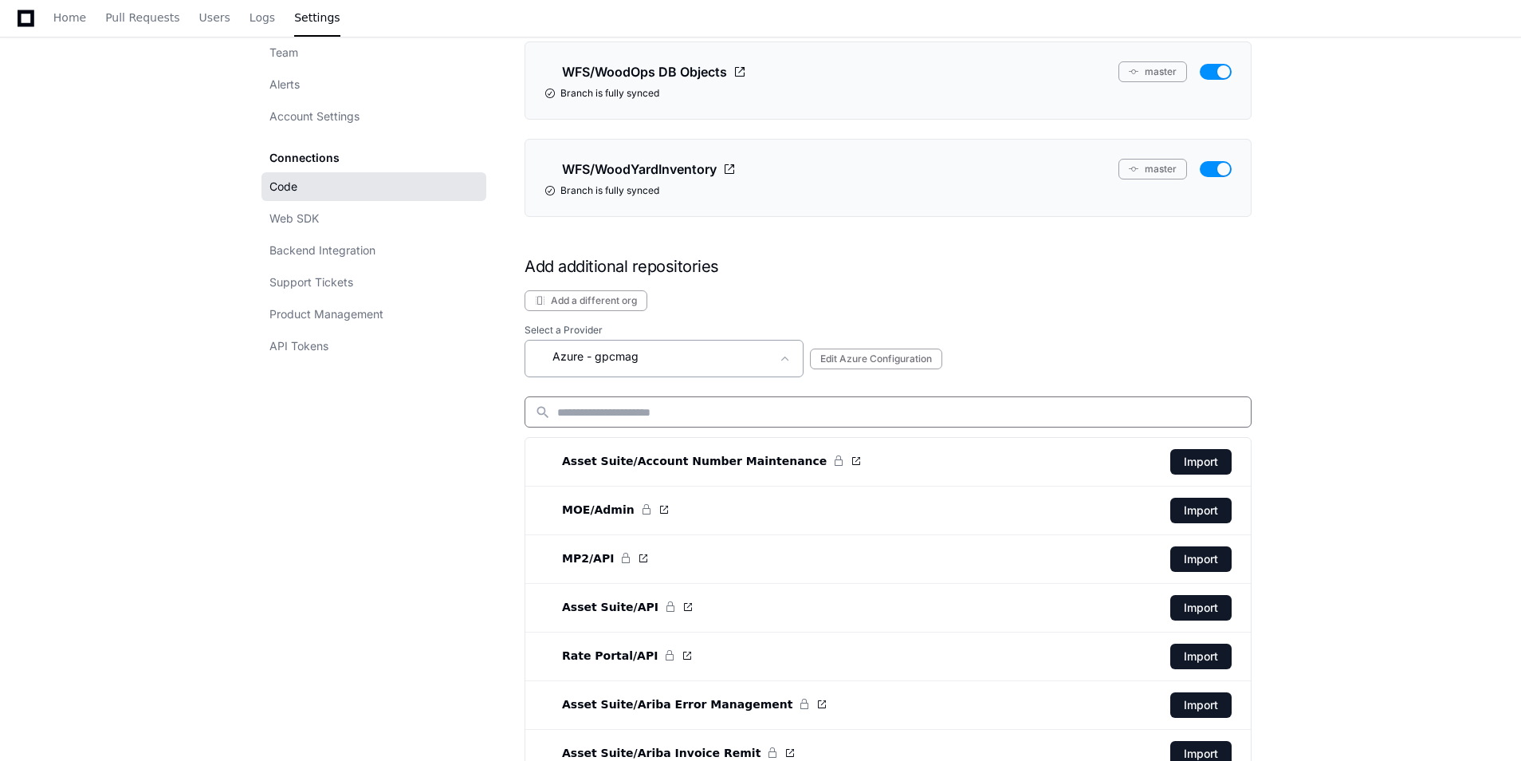
click at [780, 356] on span at bounding box center [785, 359] width 16 height 16
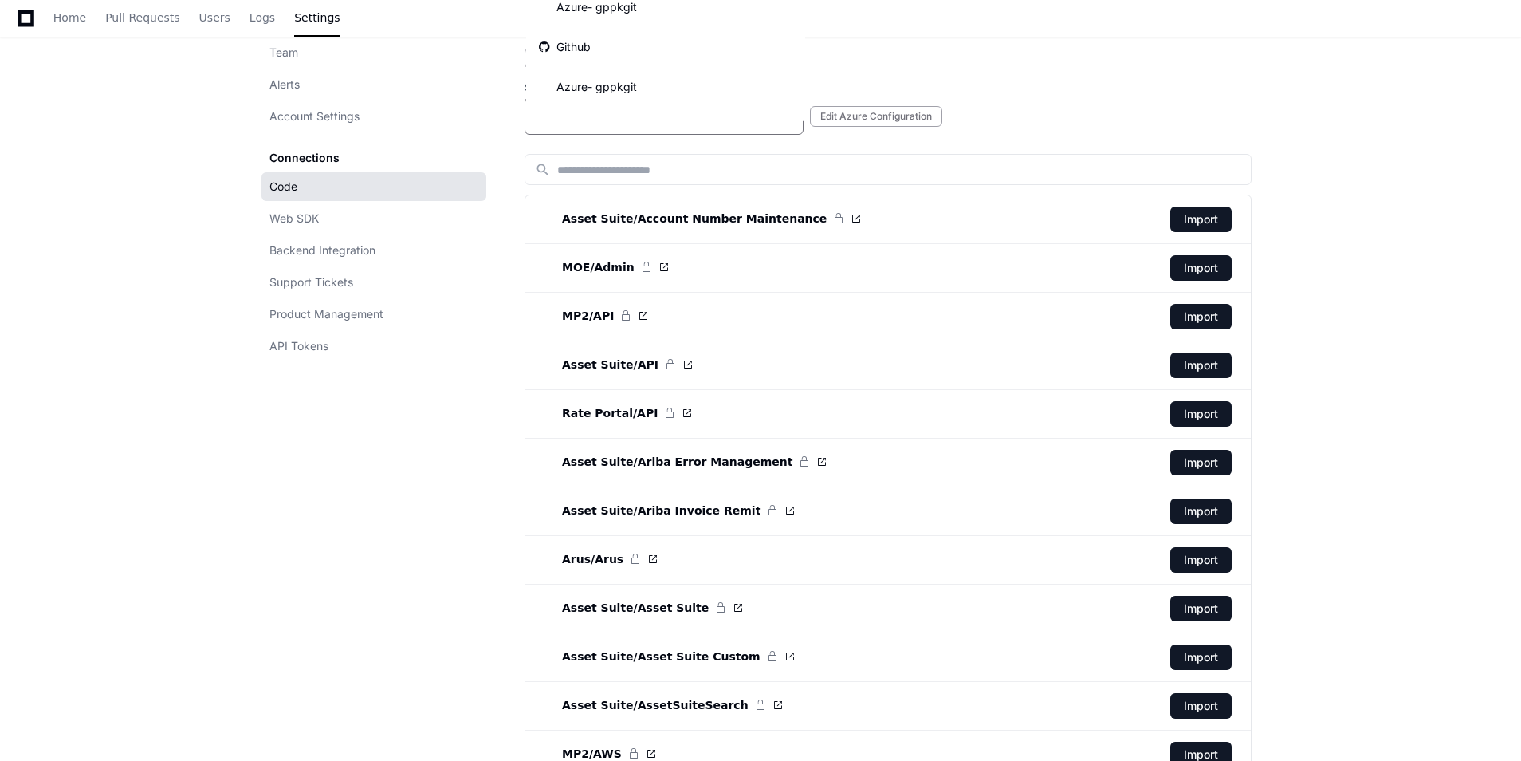
scroll to position [3906, 0]
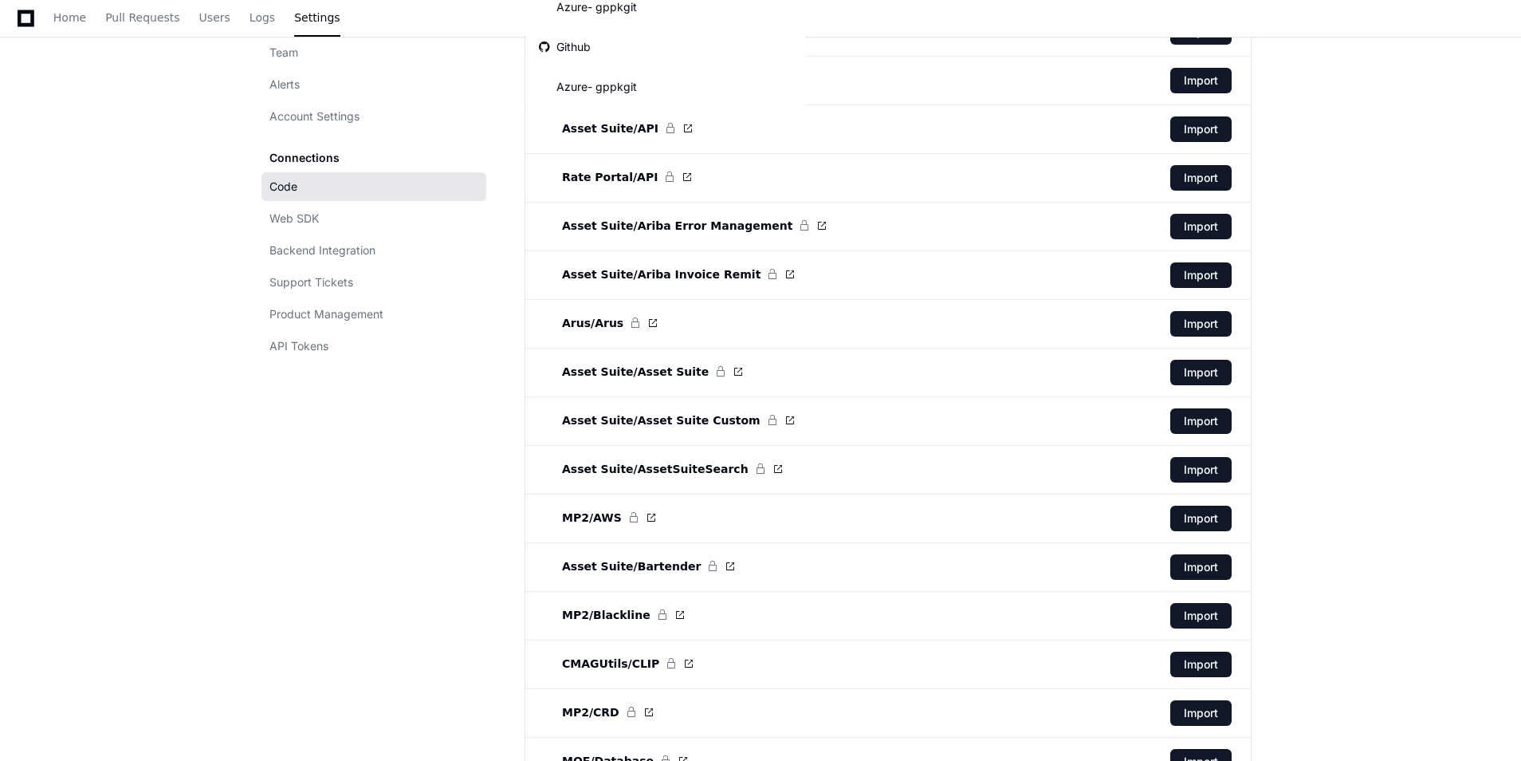
click at [434, 429] on div at bounding box center [760, 380] width 1521 height 761
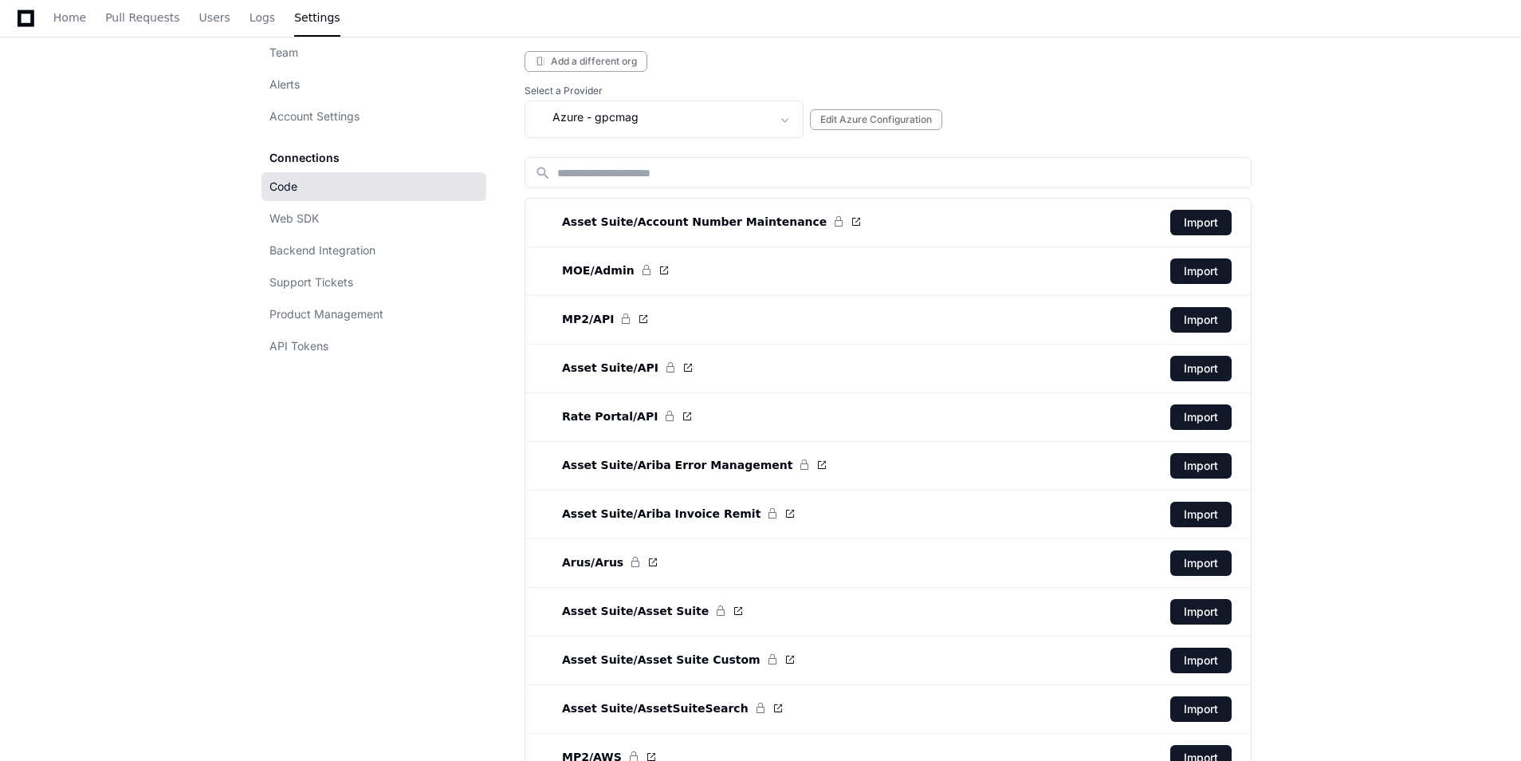
scroll to position [3269, 0]
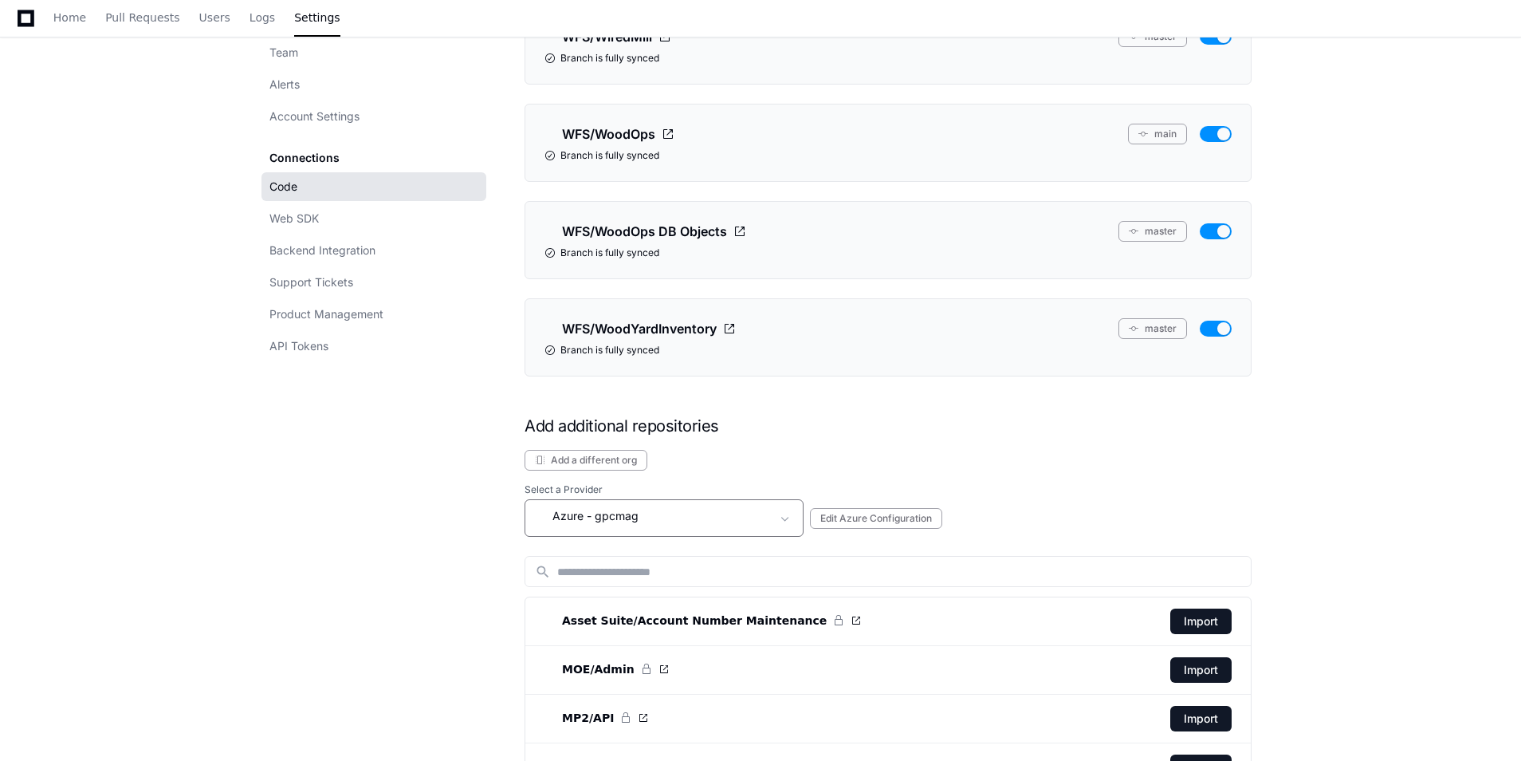
click at [703, 509] on div "Azure - gpcmag" at bounding box center [653, 515] width 236 height 19
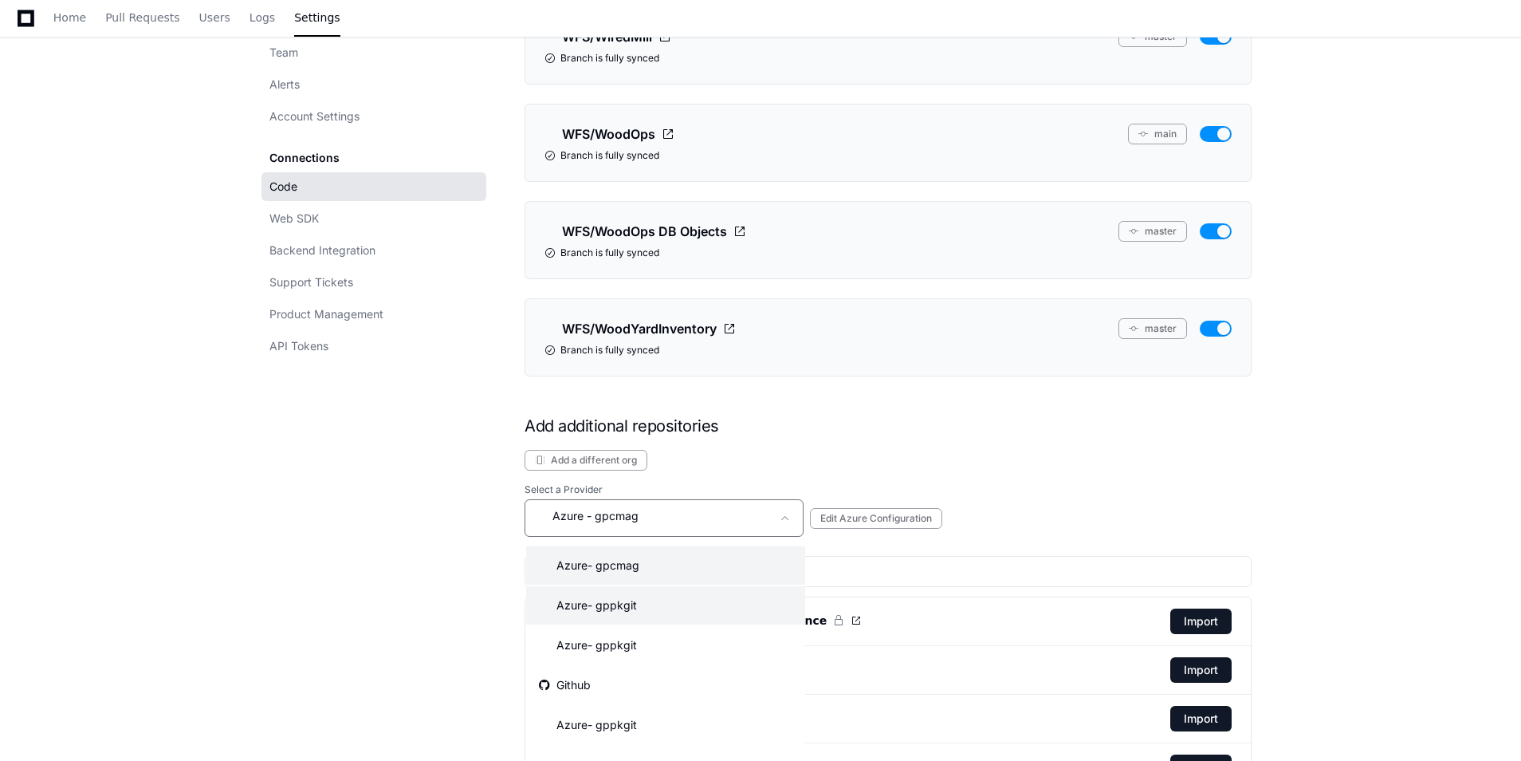
click at [596, 606] on span "- gppkgit" at bounding box center [612, 605] width 49 height 16
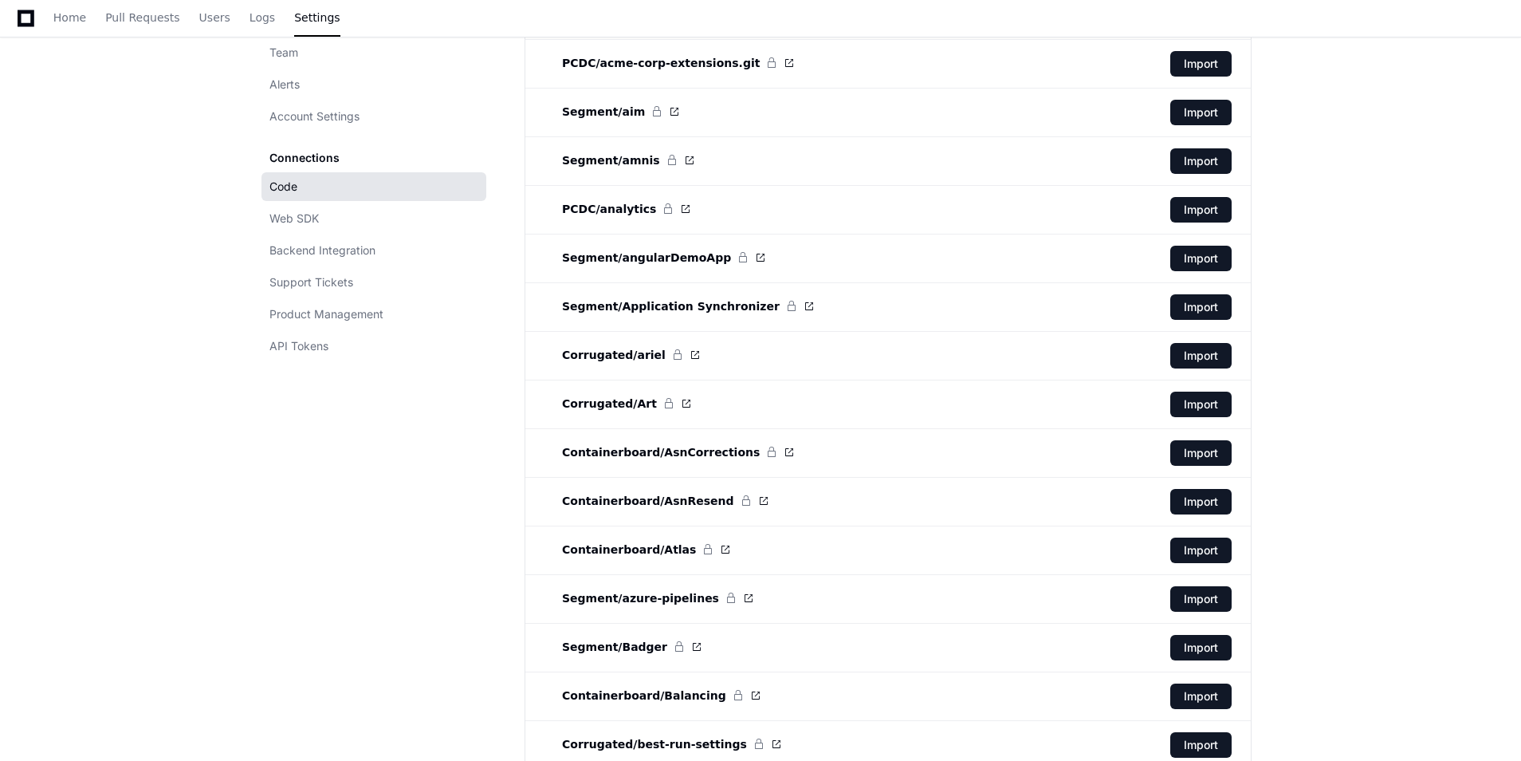
scroll to position [3585, 0]
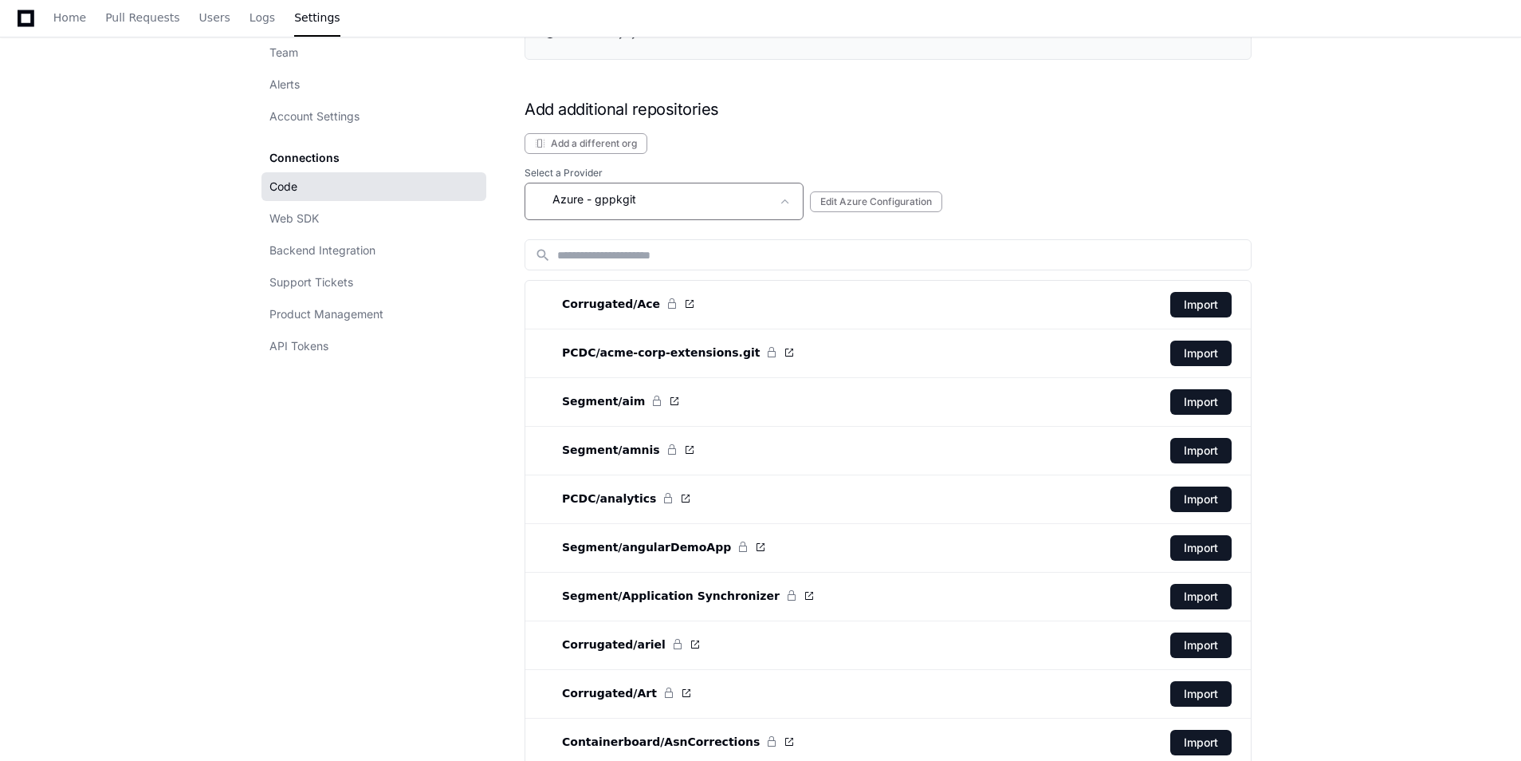
click at [753, 211] on mat-select "Azure - gppkgit" at bounding box center [653, 201] width 236 height 23
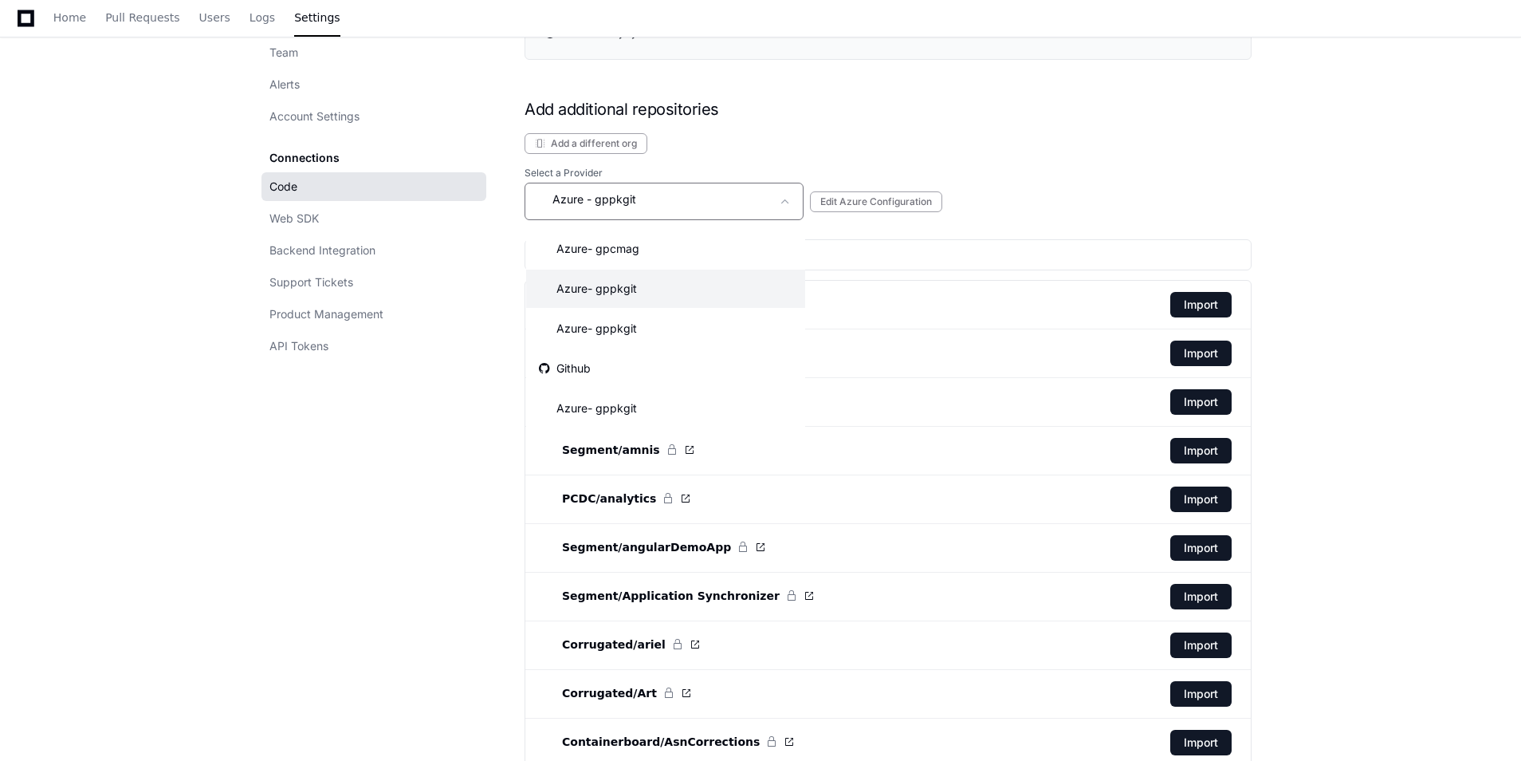
click at [962, 127] on div at bounding box center [760, 380] width 1521 height 761
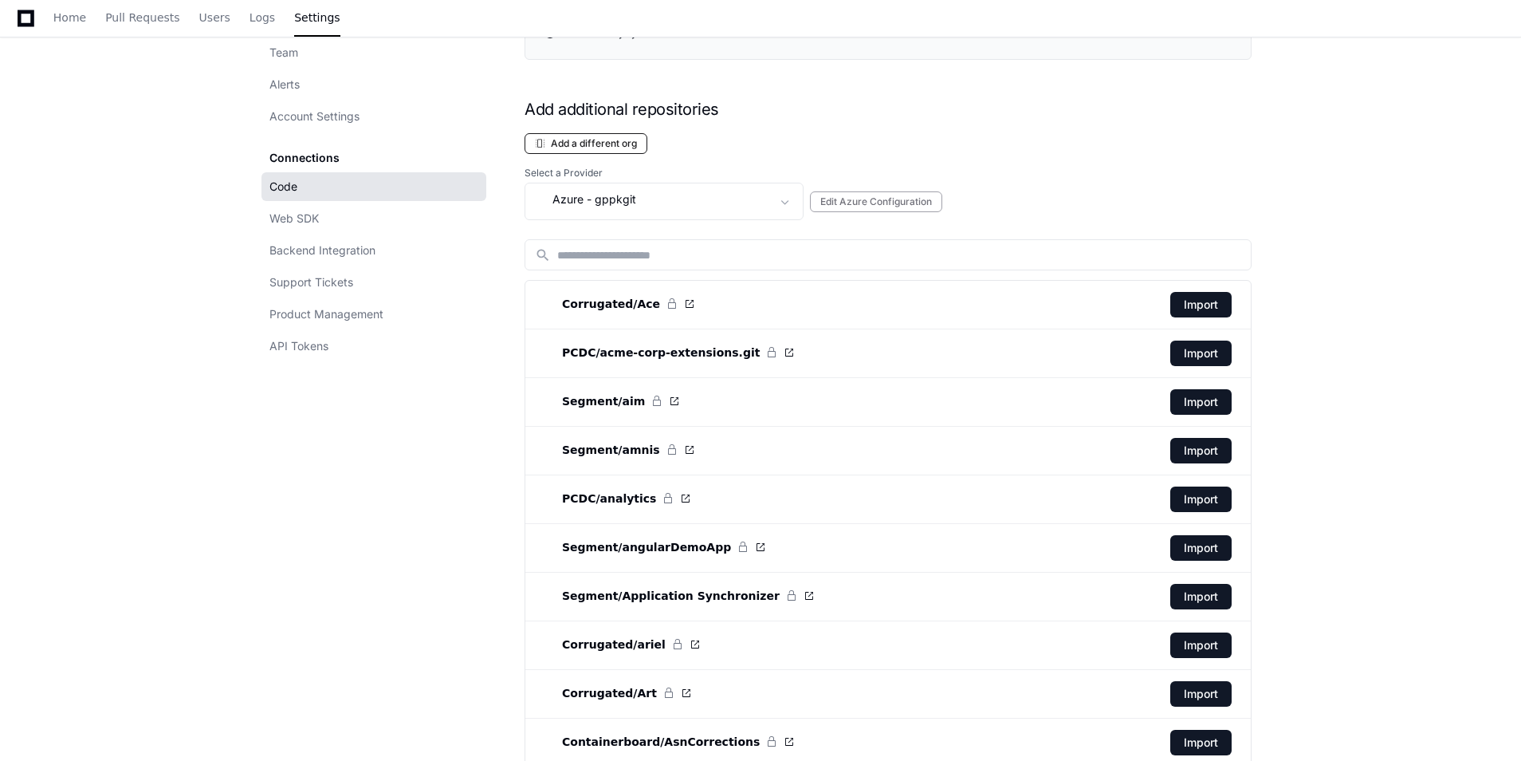
click at [553, 140] on button "Add a different org" at bounding box center [586, 143] width 123 height 21
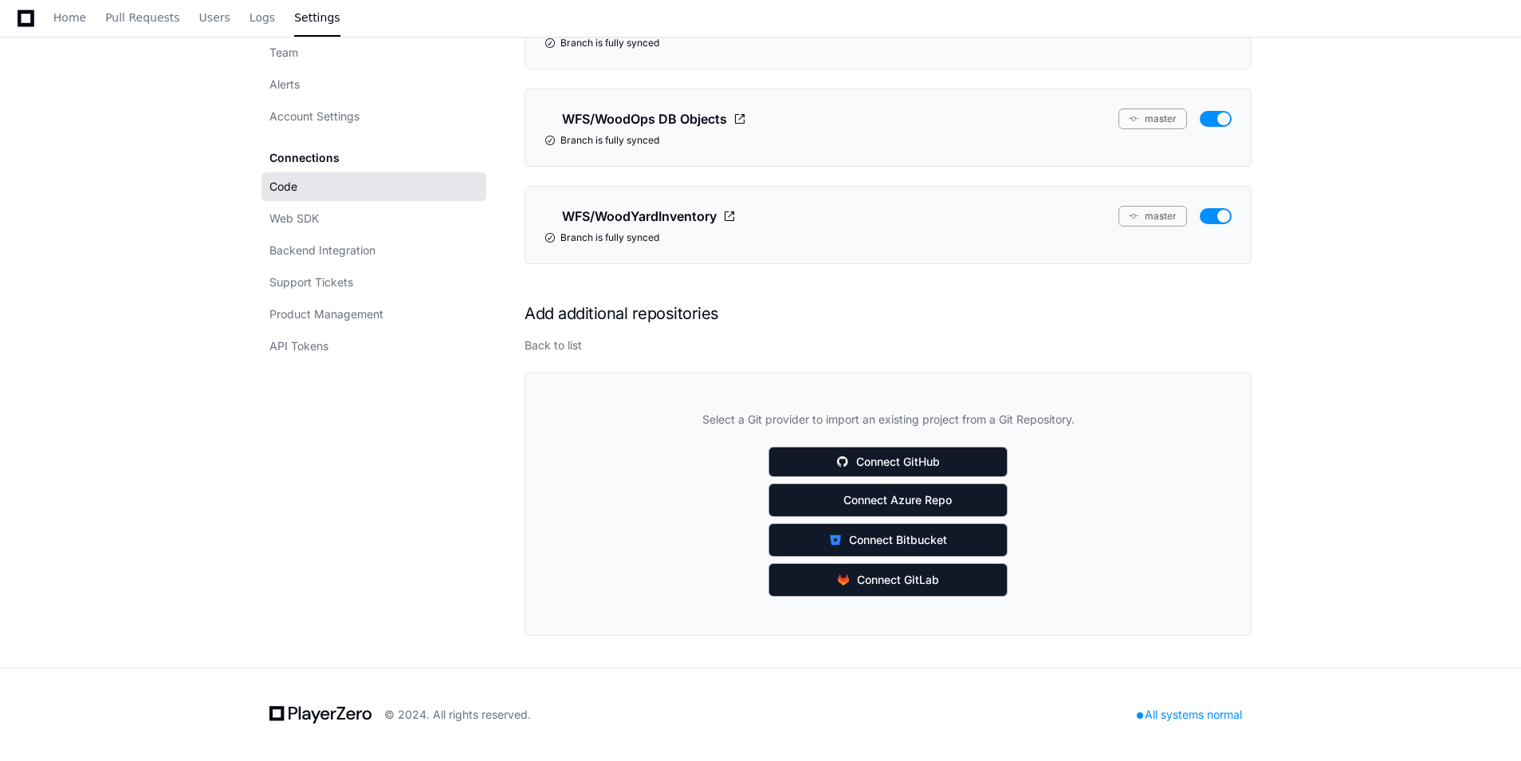
scroll to position [3381, 0]
click at [906, 502] on span "Connect Azure Repo" at bounding box center [897, 500] width 108 height 16
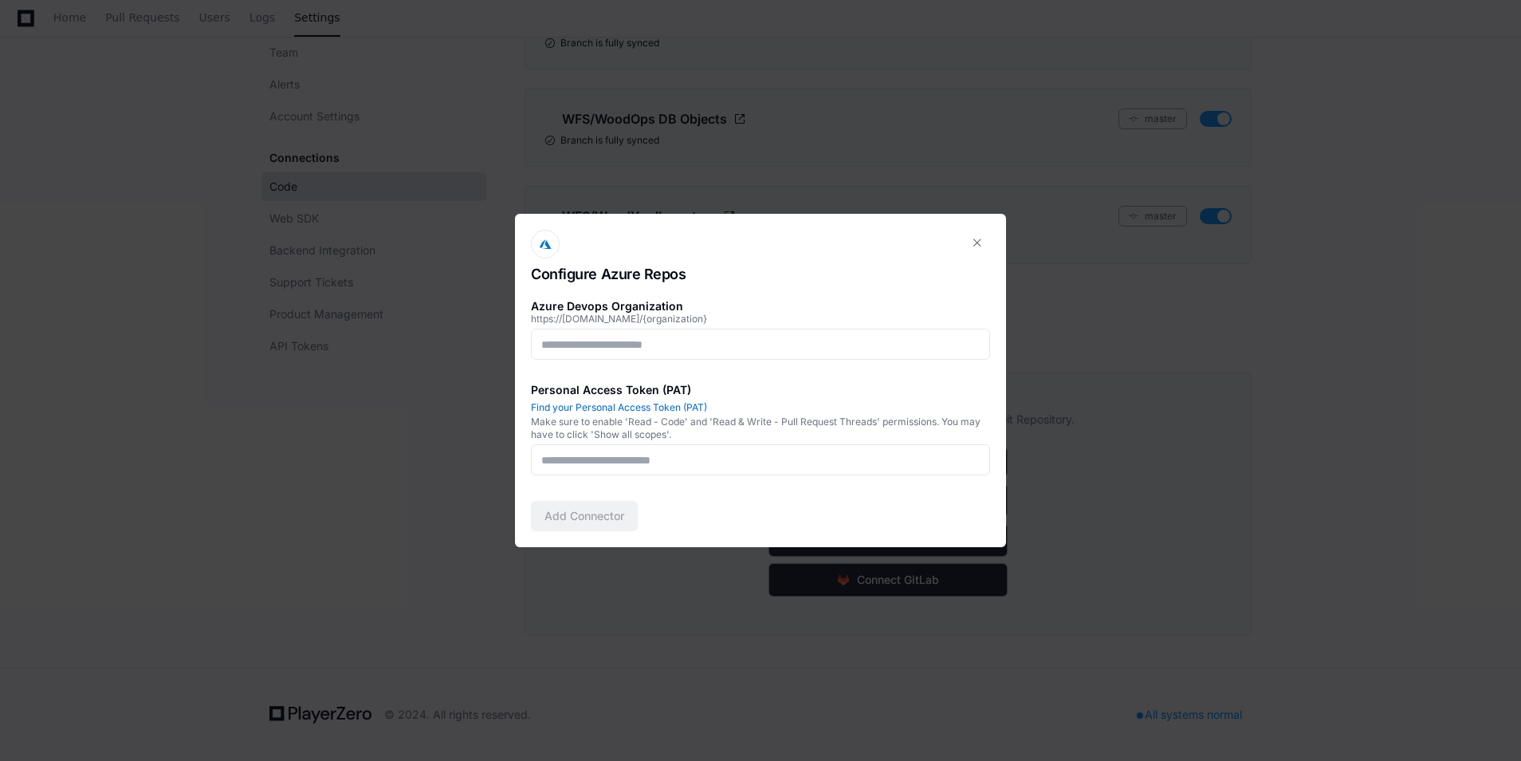
scroll to position [0, 0]
click at [695, 352] on div at bounding box center [760, 343] width 459 height 31
type input "******"
click at [666, 459] on input at bounding box center [760, 460] width 438 height 16
click at [644, 401] on link "Find your Personal Access Token (PAT)" at bounding box center [619, 407] width 176 height 12
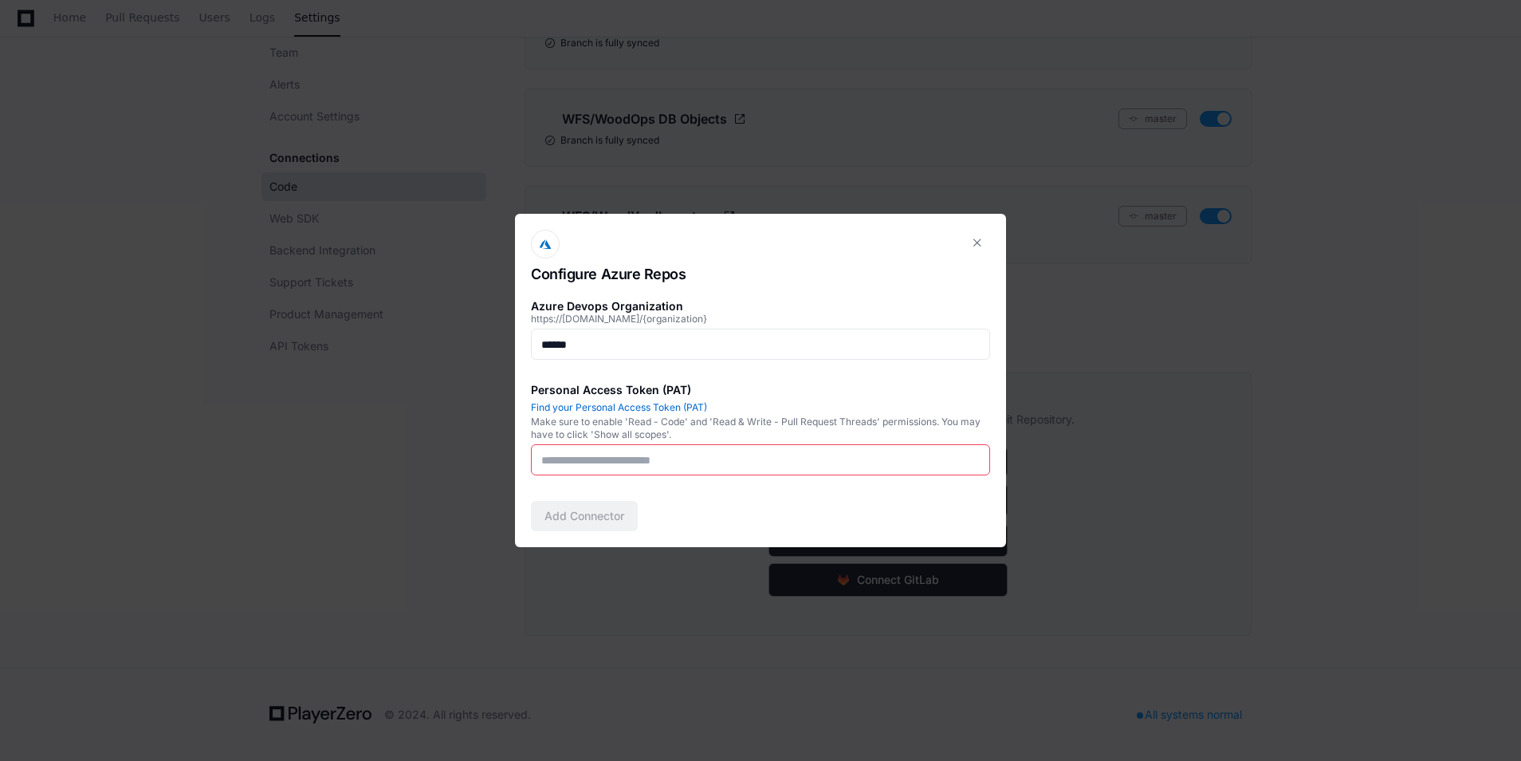
click at [580, 461] on input at bounding box center [760, 460] width 438 height 16
paste input "**********"
type input "**********"
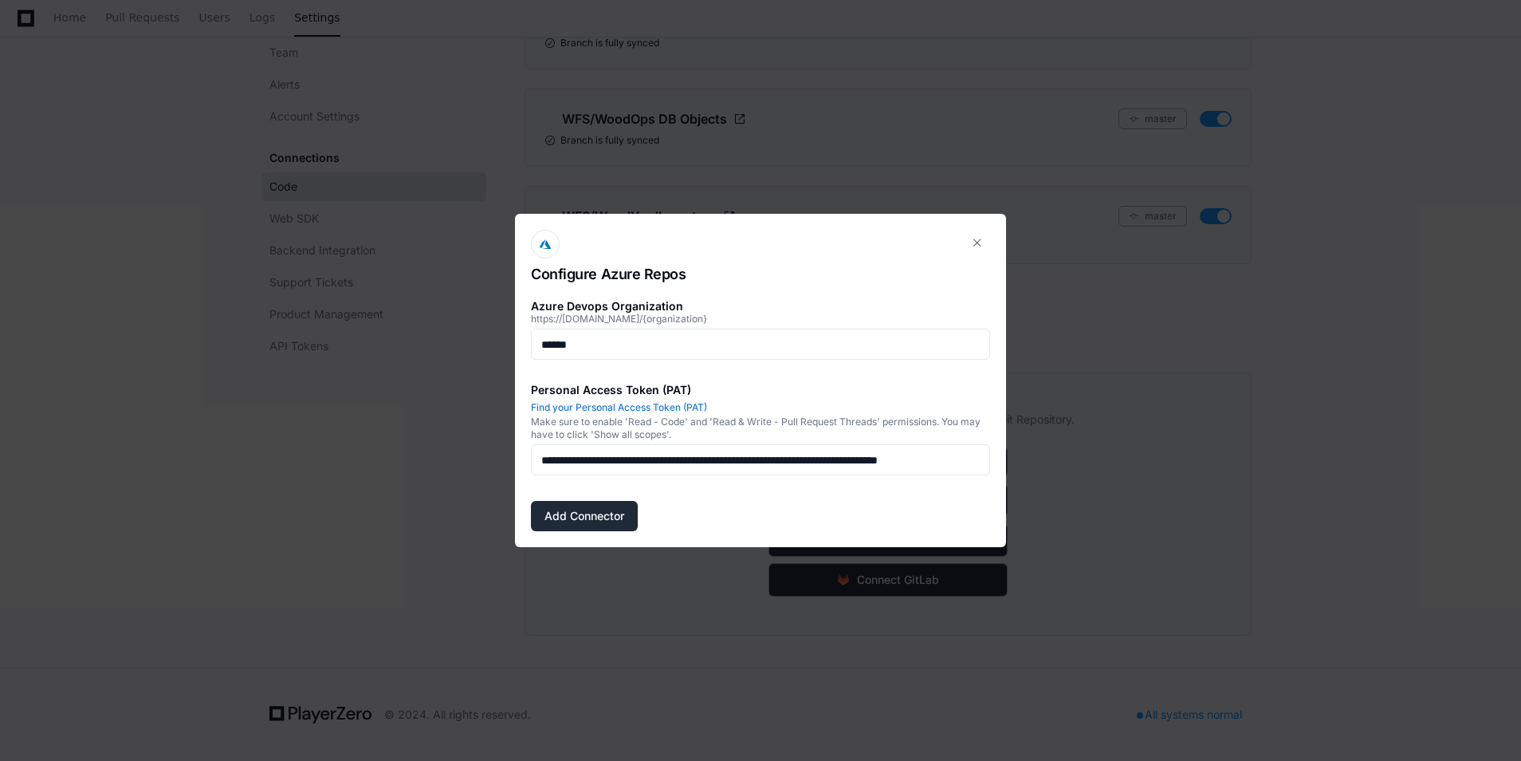
click at [598, 509] on button "Add Connector" at bounding box center [584, 516] width 107 height 30
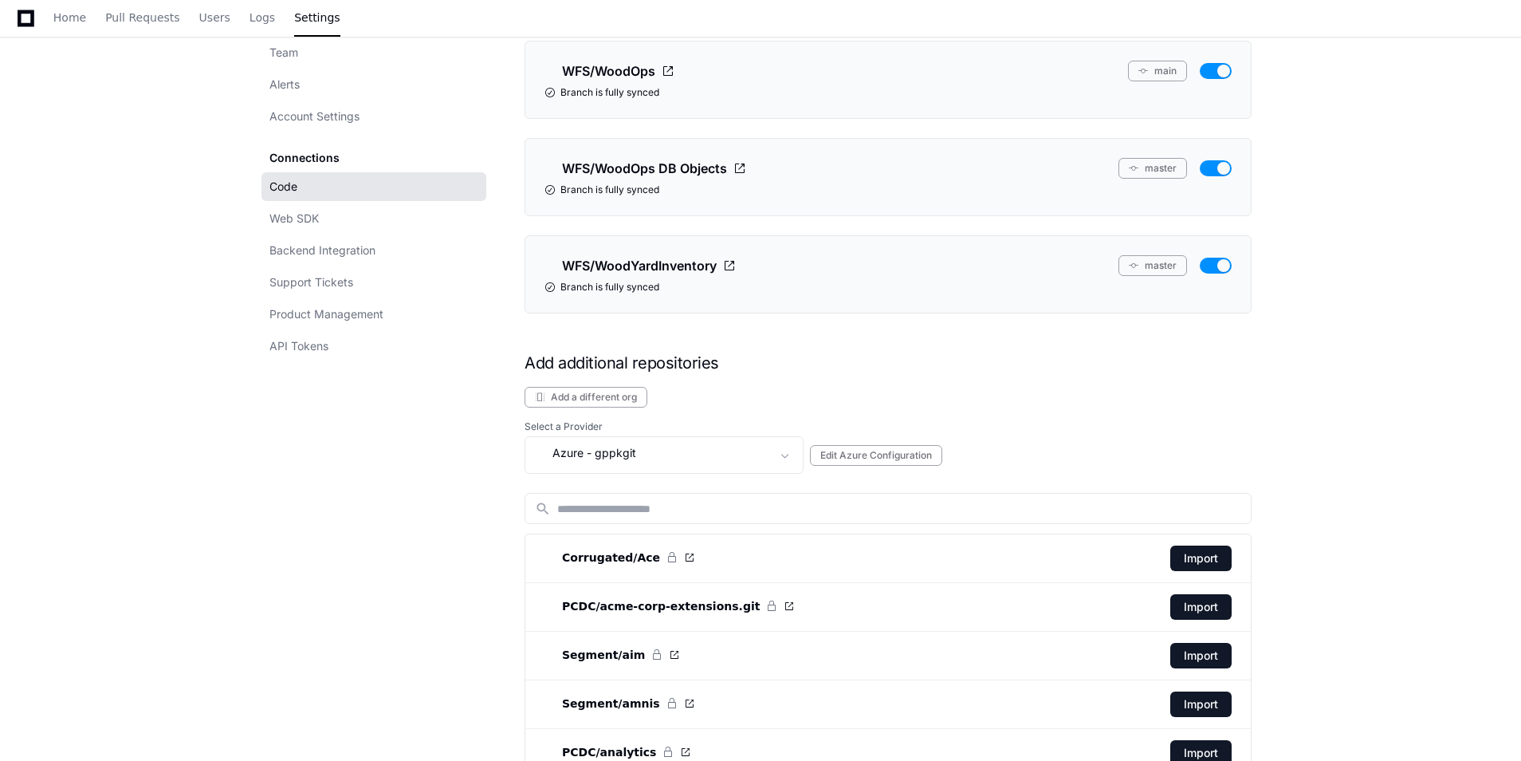
scroll to position [3381, 0]
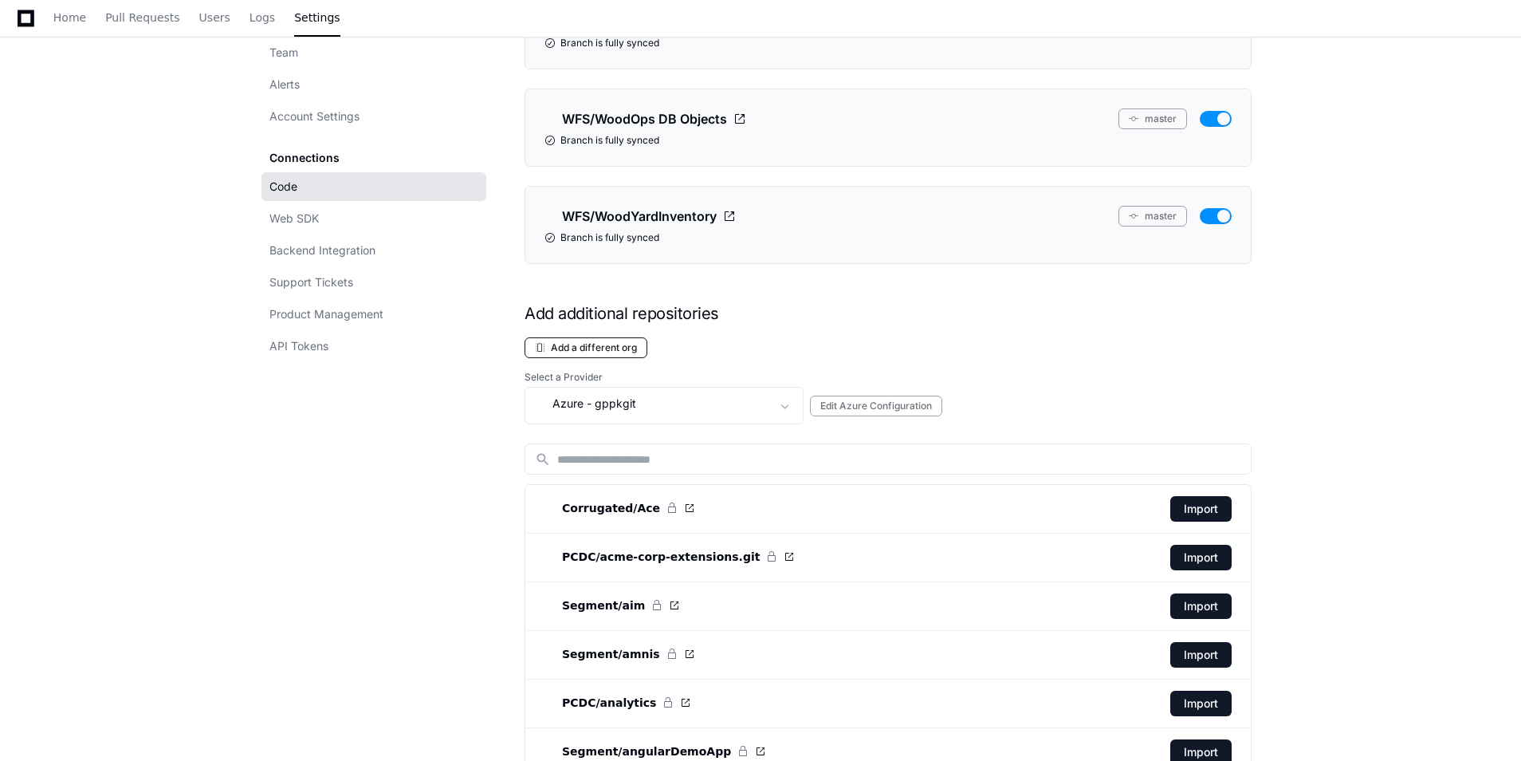
click at [623, 346] on button "Add a different org" at bounding box center [586, 347] width 123 height 21
click at [623, 347] on button "Add a different org" at bounding box center [586, 347] width 123 height 21
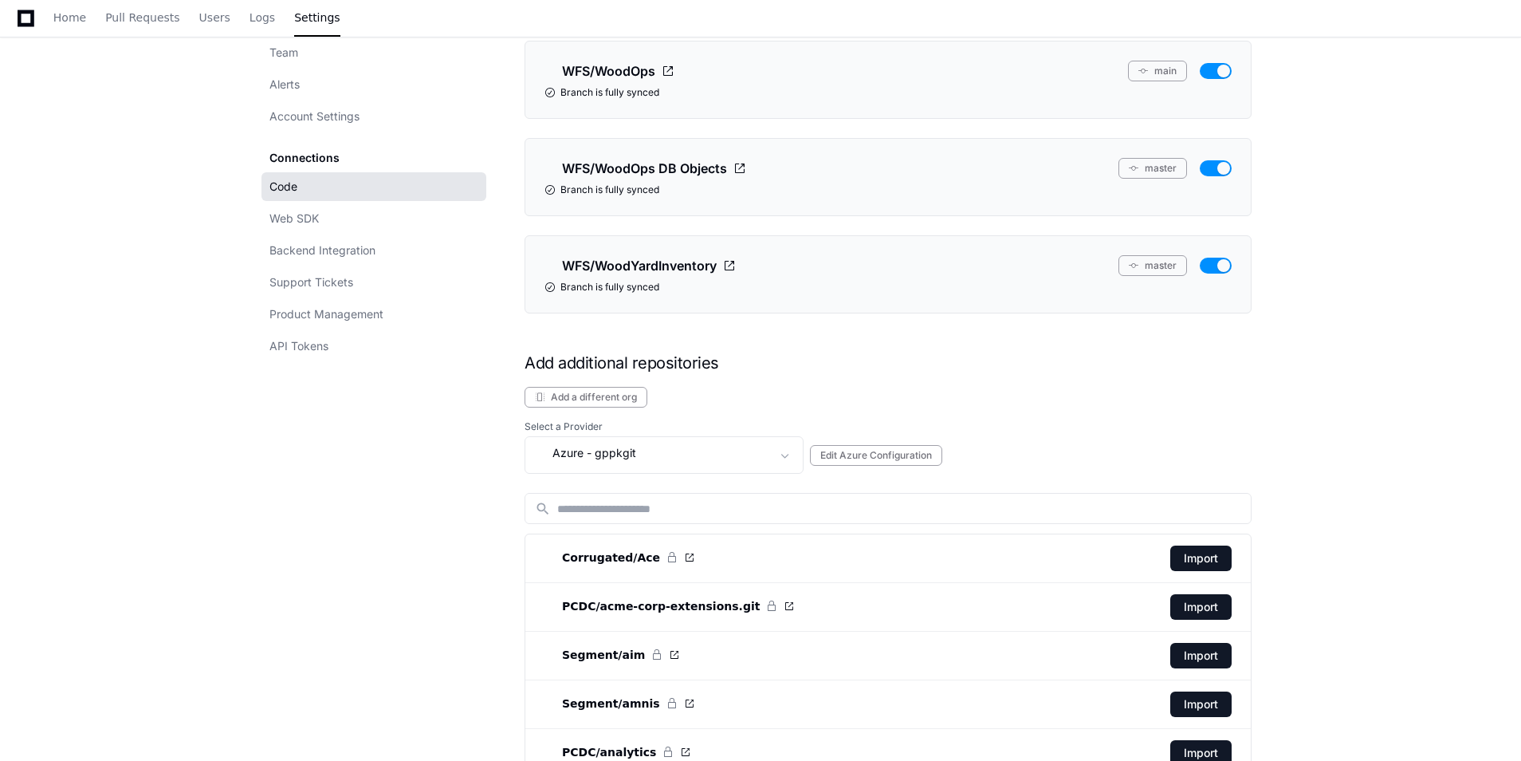
scroll to position [3381, 0]
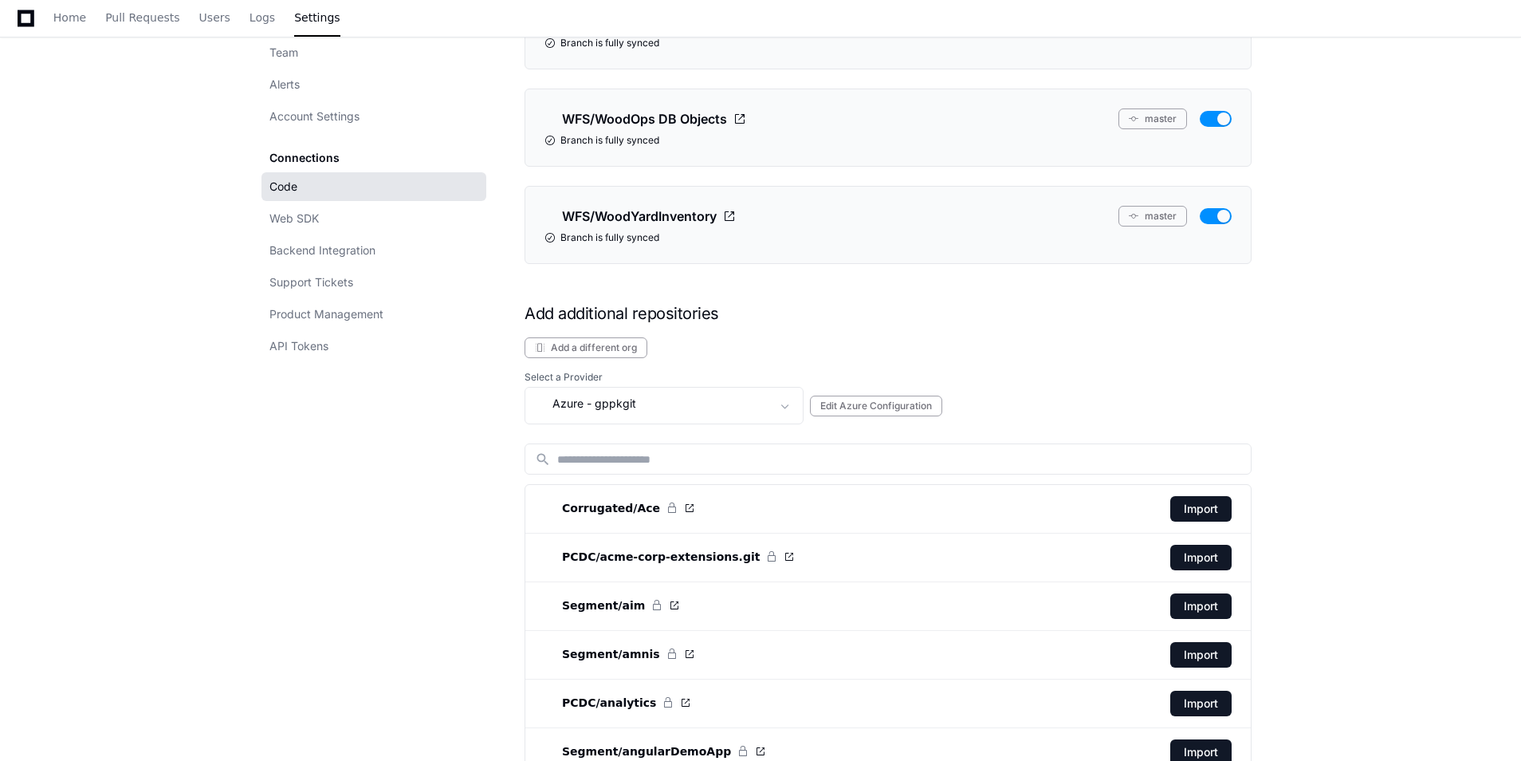
click at [594, 344] on button "Add a different org" at bounding box center [586, 347] width 123 height 21
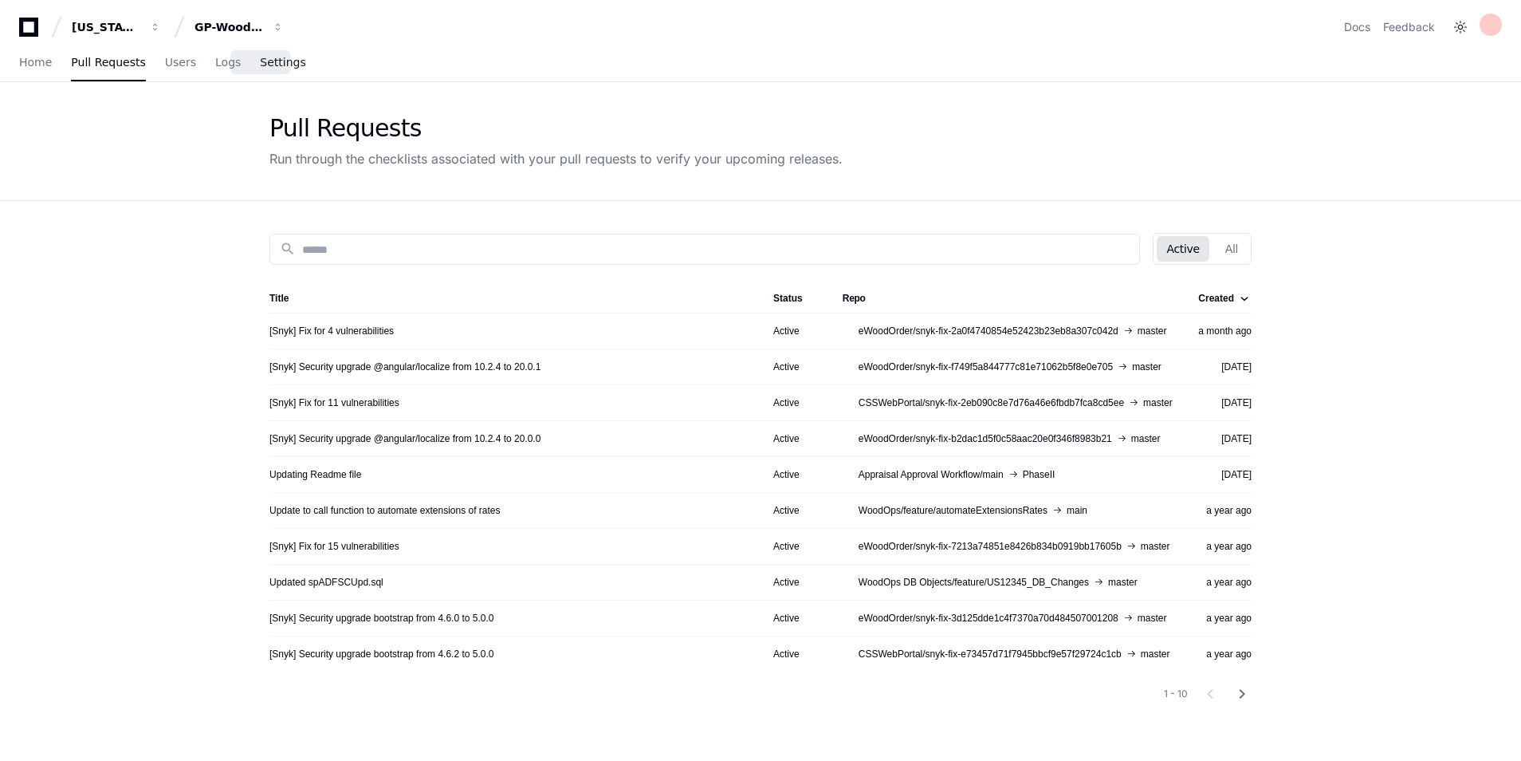
click at [260, 65] on span "Settings" at bounding box center [282, 62] width 45 height 10
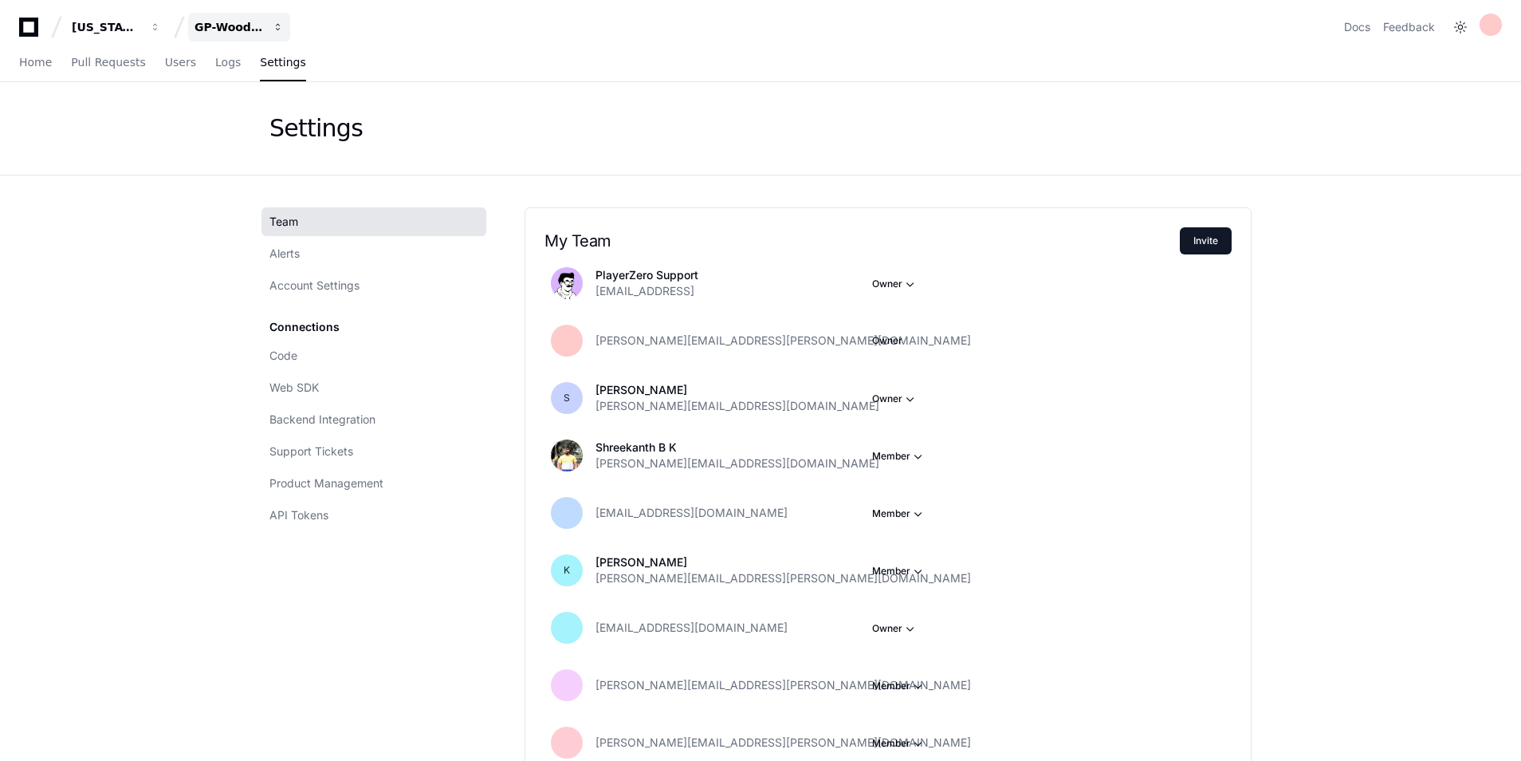
click at [269, 24] on button "GP-WoodOps" at bounding box center [239, 27] width 102 height 29
click at [107, 378] on app-setting "Settings Team Alerts Account Settings Connections Code Web SDK Backend Integrat…" at bounding box center [760, 621] width 1521 height 1079
click at [333, 347] on link "Code" at bounding box center [373, 355] width 225 height 29
